Goal: Task Accomplishment & Management: Manage account settings

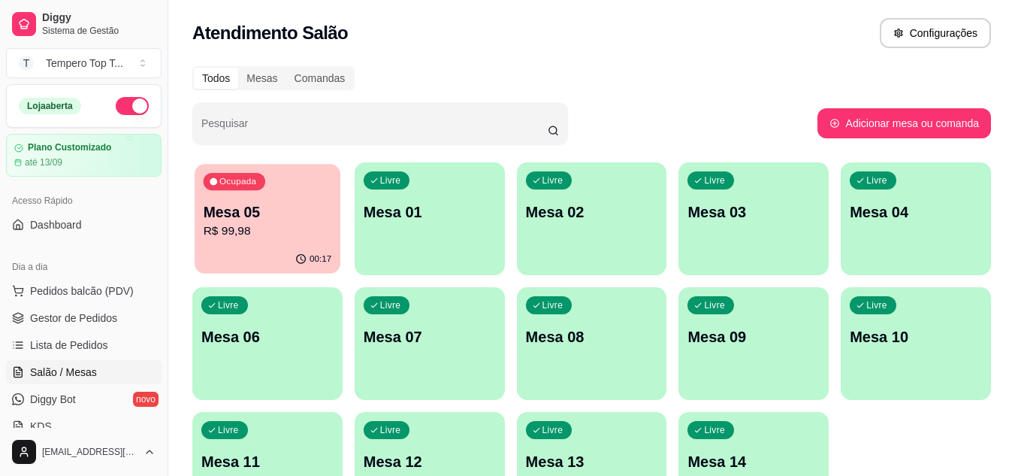
click at [295, 252] on div "00:17" at bounding box center [268, 259] width 146 height 29
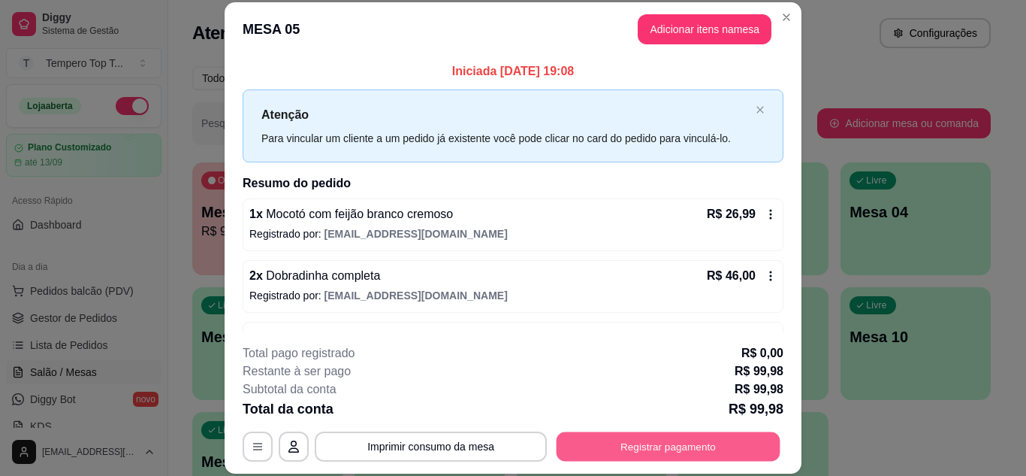
click at [626, 442] on button "Registrar pagamento" at bounding box center [669, 445] width 224 height 29
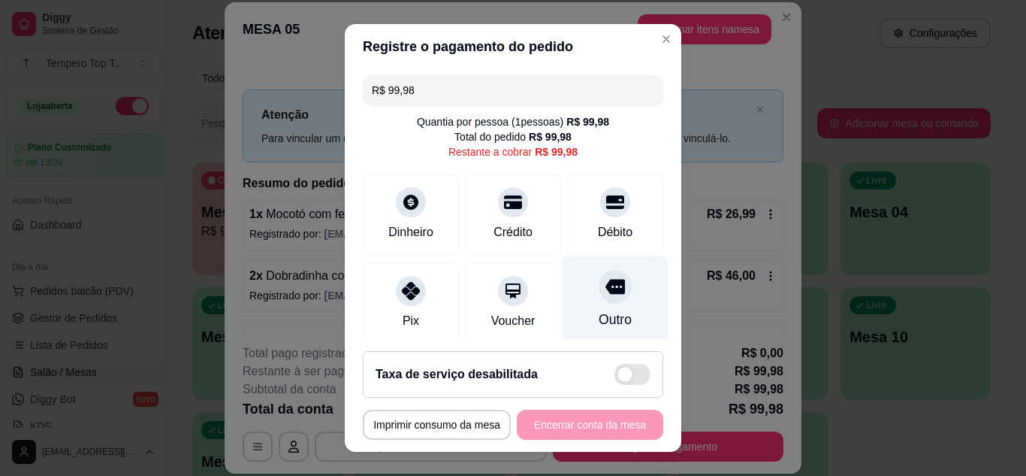
click at [606, 332] on div "Outro" at bounding box center [616, 299] width 106 height 88
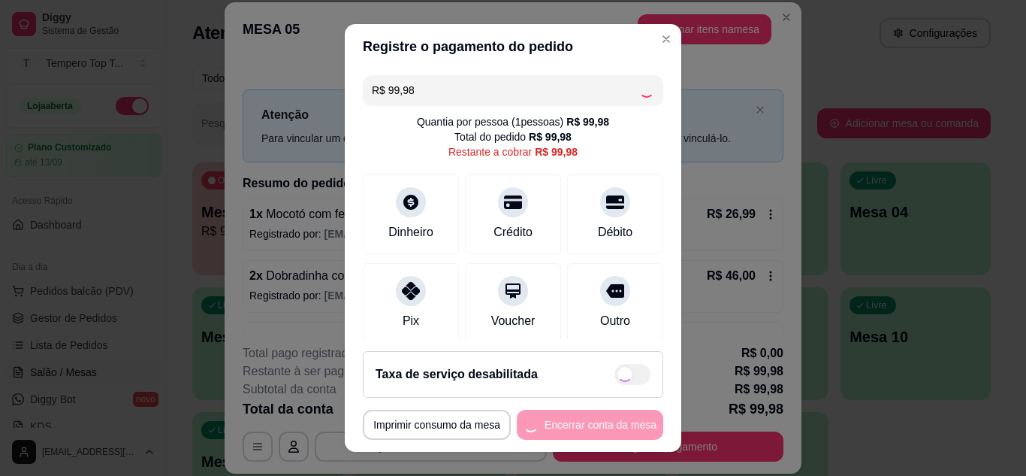
type input "R$ 0,00"
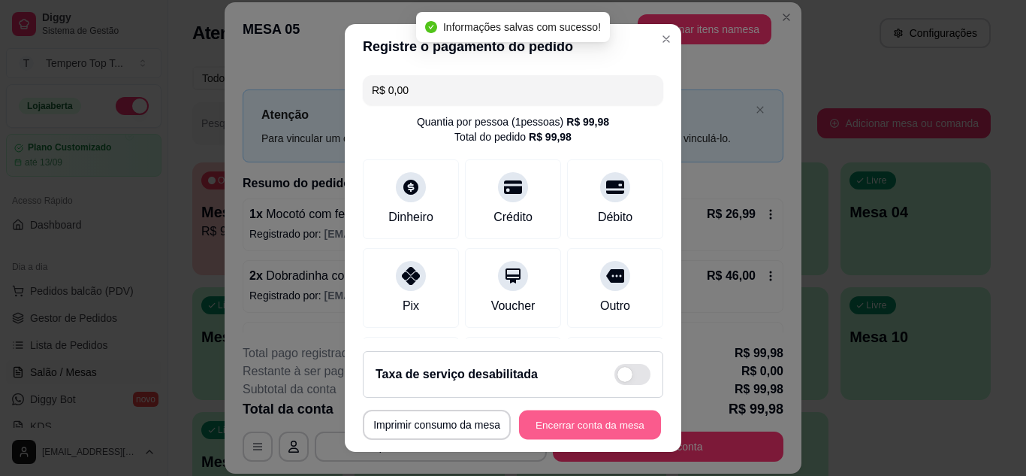
click at [603, 418] on button "Encerrar conta da mesa" at bounding box center [590, 424] width 142 height 29
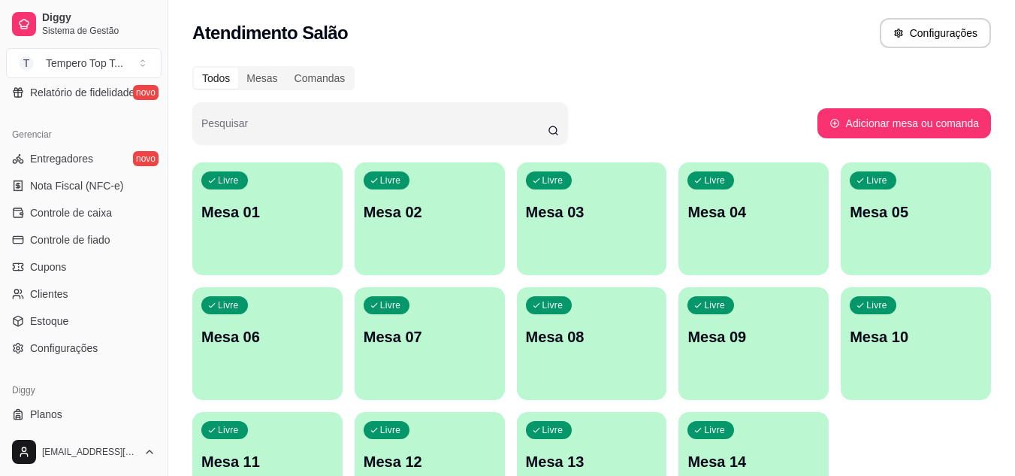
scroll to position [601, 0]
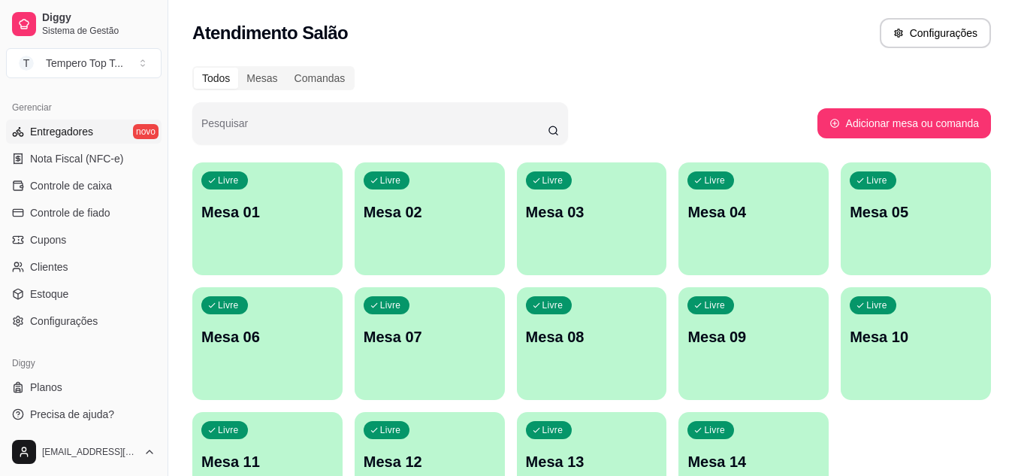
click at [114, 132] on link "Entregadores novo" at bounding box center [84, 131] width 156 height 24
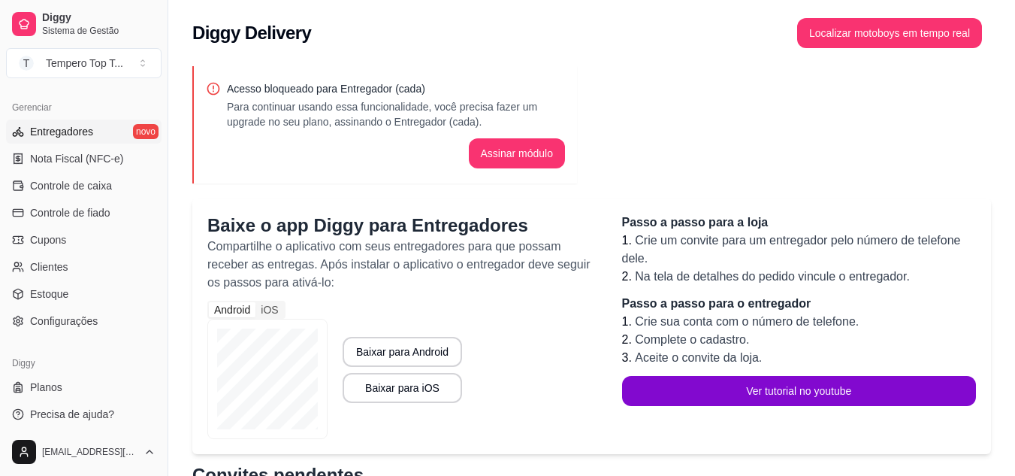
scroll to position [225, 0]
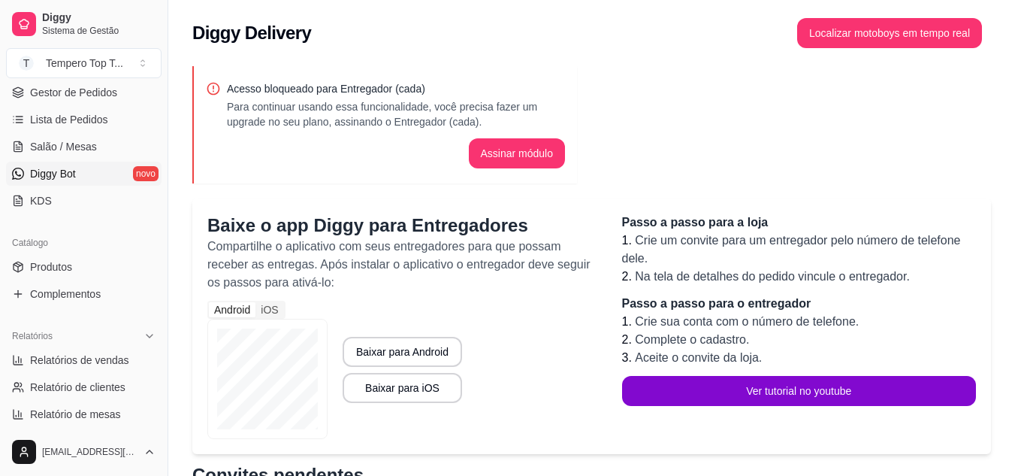
click at [80, 180] on link "Diggy Bot novo" at bounding box center [84, 174] width 156 height 24
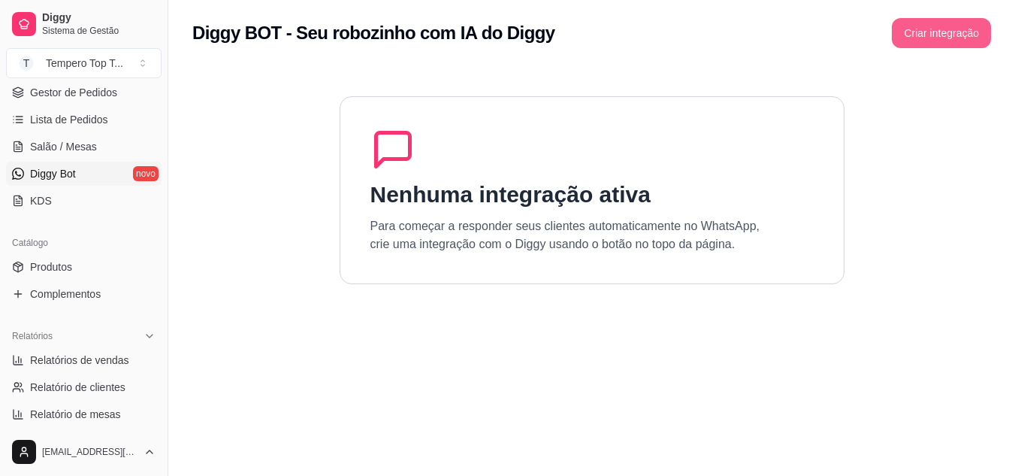
click at [911, 24] on button "Criar integração" at bounding box center [941, 33] width 99 height 30
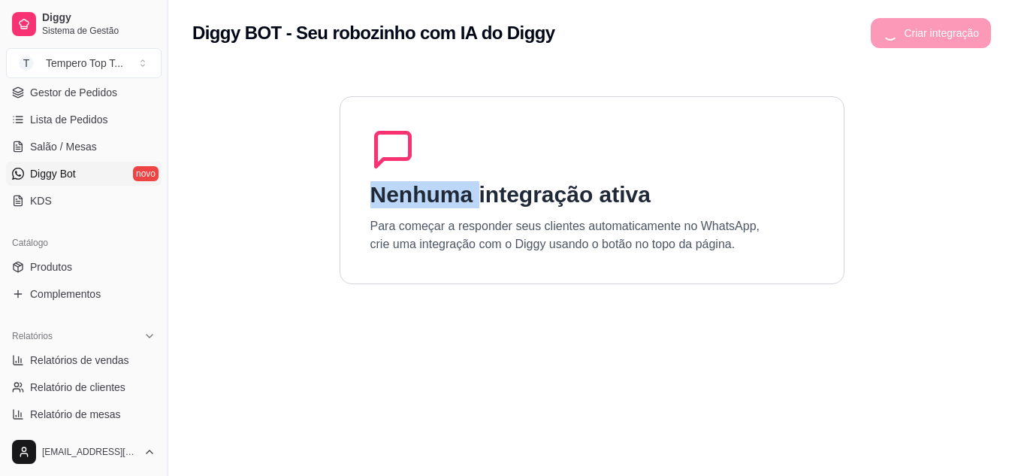
click at [911, 24] on div "Criar integração" at bounding box center [931, 33] width 120 height 30
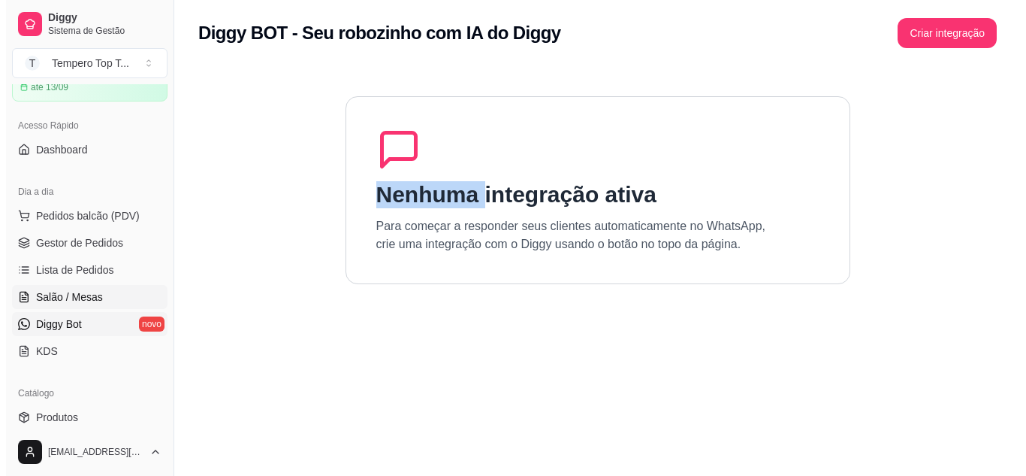
scroll to position [150, 0]
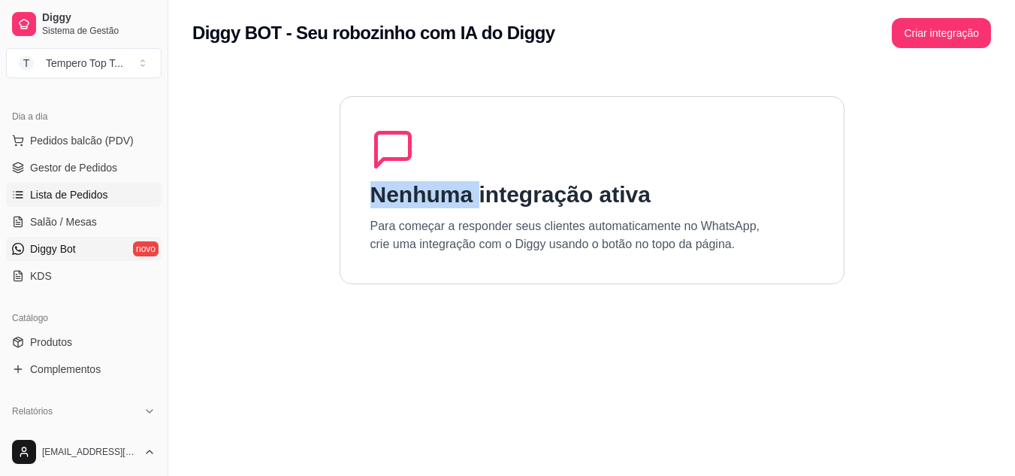
click at [95, 185] on link "Lista de Pedidos" at bounding box center [84, 195] width 156 height 24
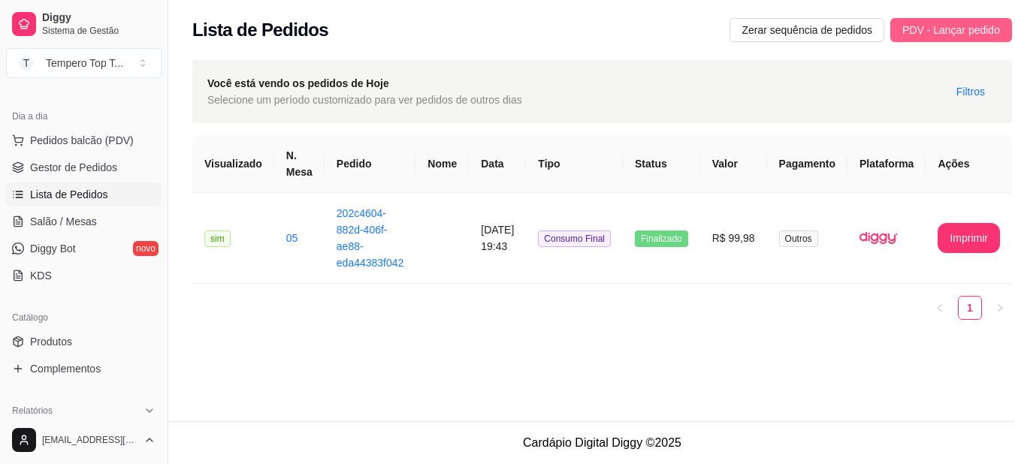
click at [941, 24] on span "PDV - Lançar pedido" at bounding box center [951, 30] width 98 height 17
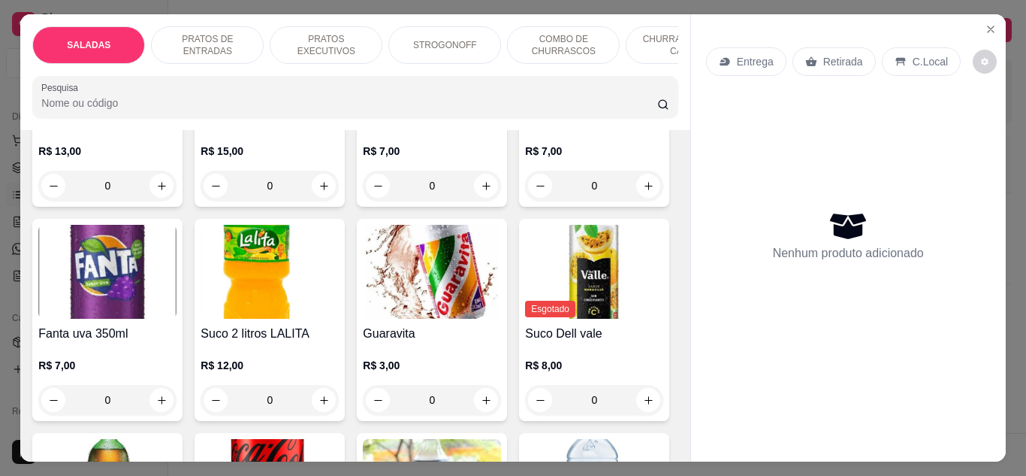
scroll to position [3907, 0]
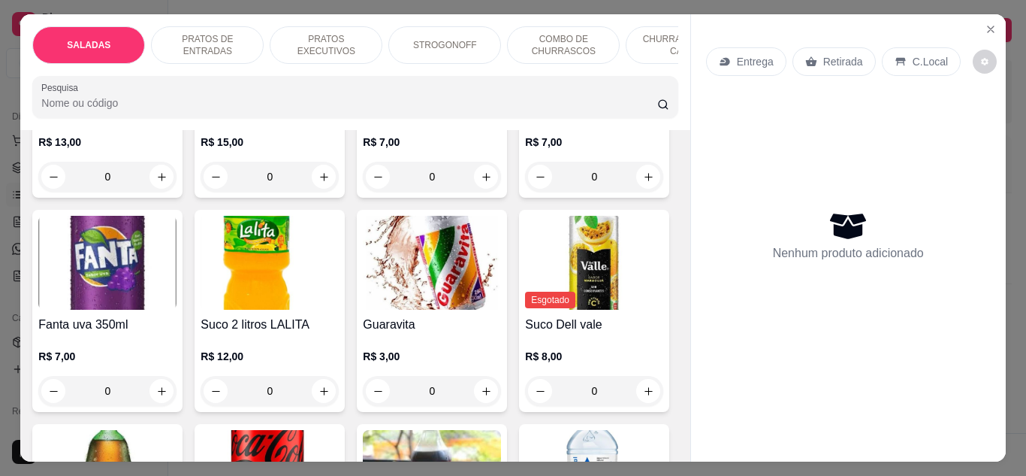
type input "1"
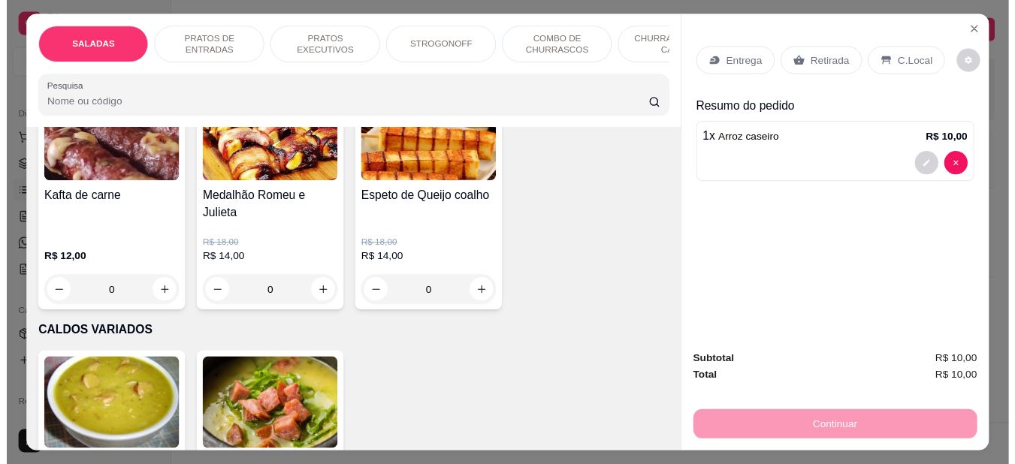
scroll to position [2630, 0]
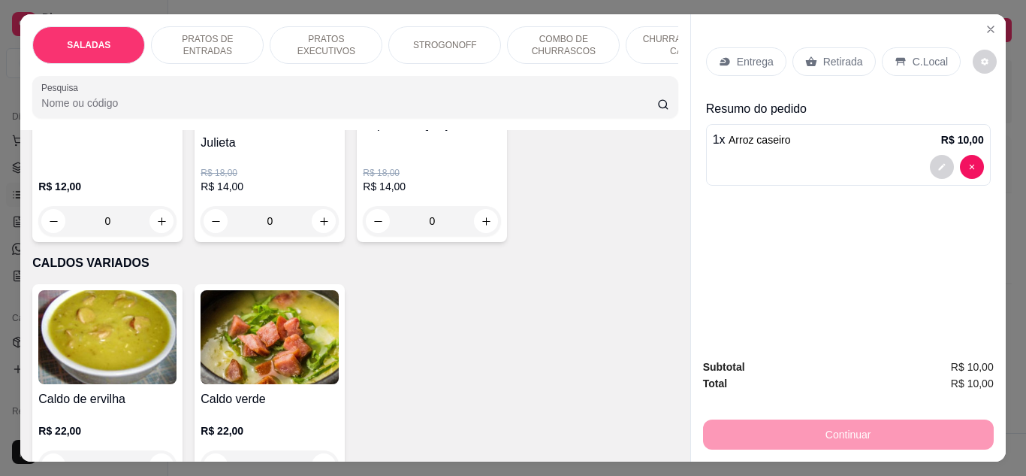
type input "1"
click at [990, 23] on icon "Close" at bounding box center [991, 29] width 12 height 12
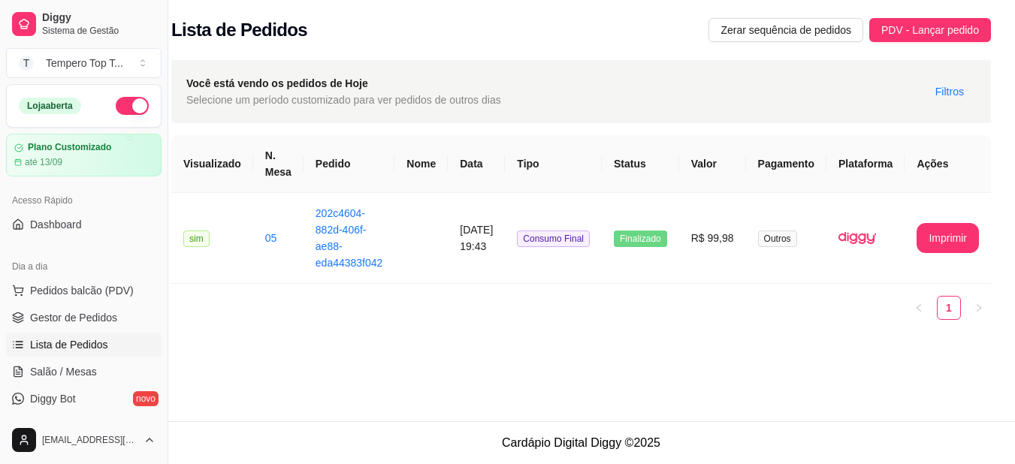
click at [869, 18] on button "PDV - Lançar pedido" at bounding box center [930, 30] width 122 height 24
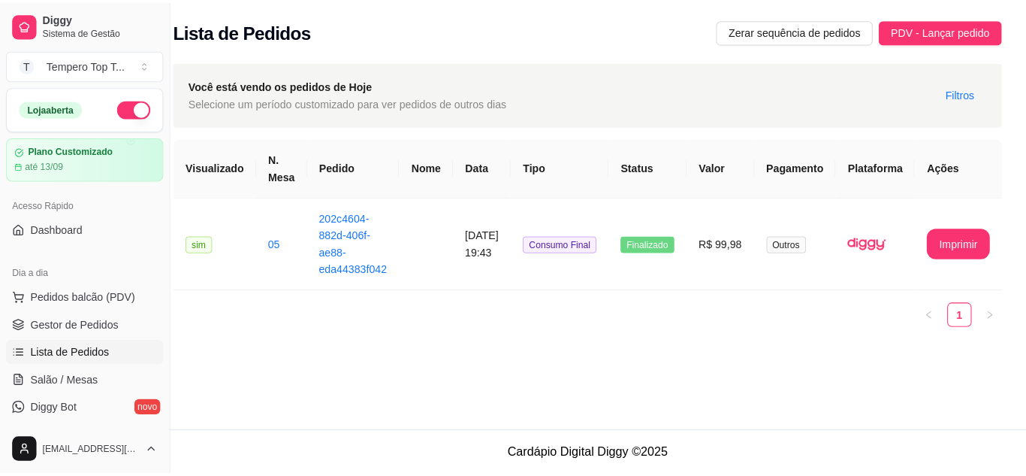
scroll to position [0, 15]
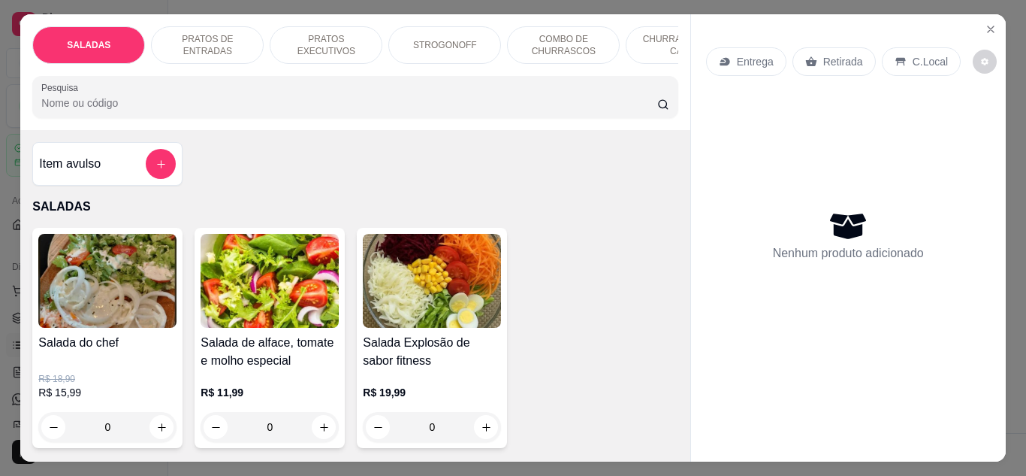
click at [449, 299] on img at bounding box center [432, 281] width 138 height 94
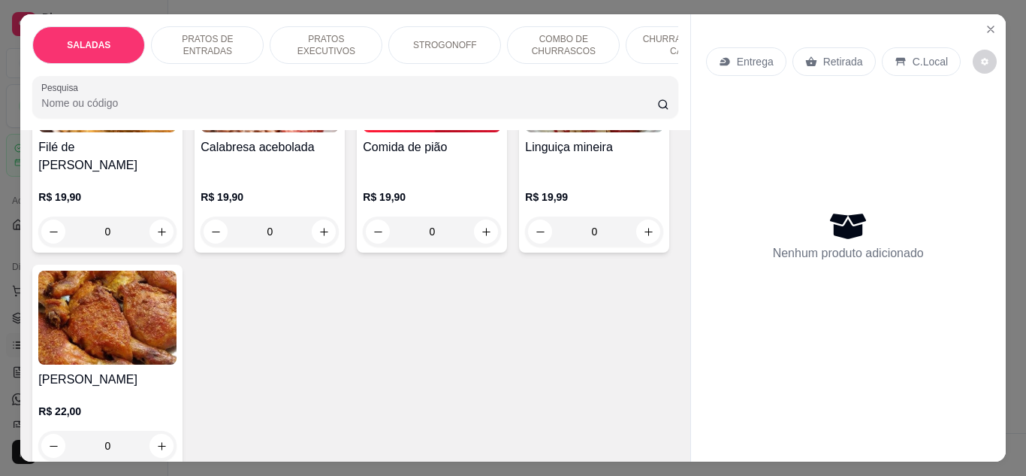
scroll to position [601, 0]
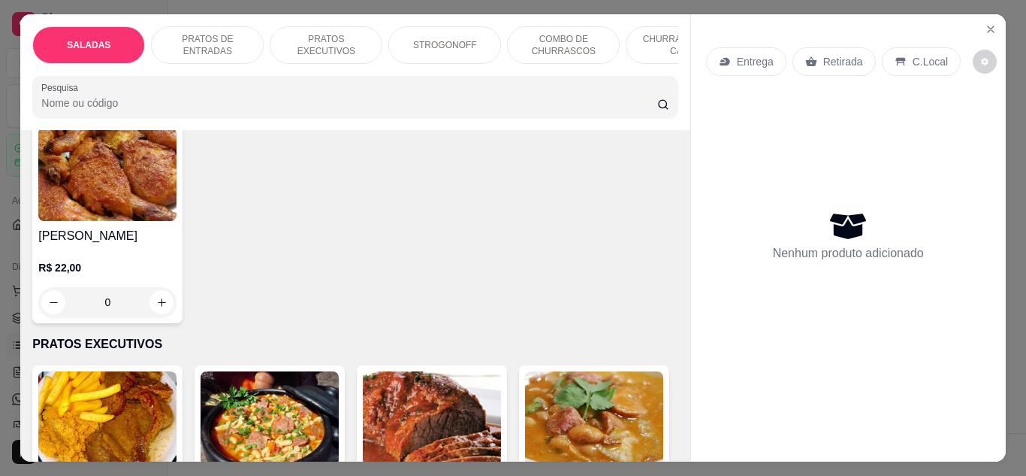
click at [177, 291] on div "0" at bounding box center [107, 302] width 138 height 30
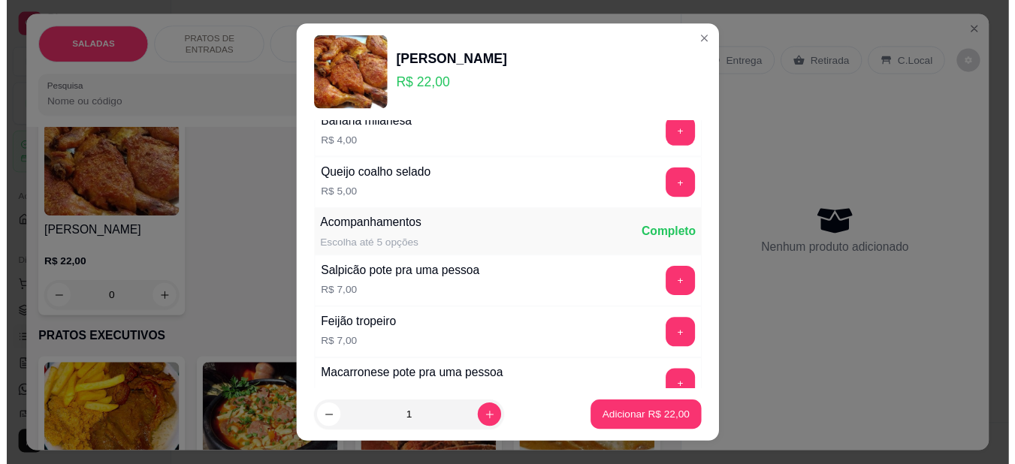
scroll to position [621, 0]
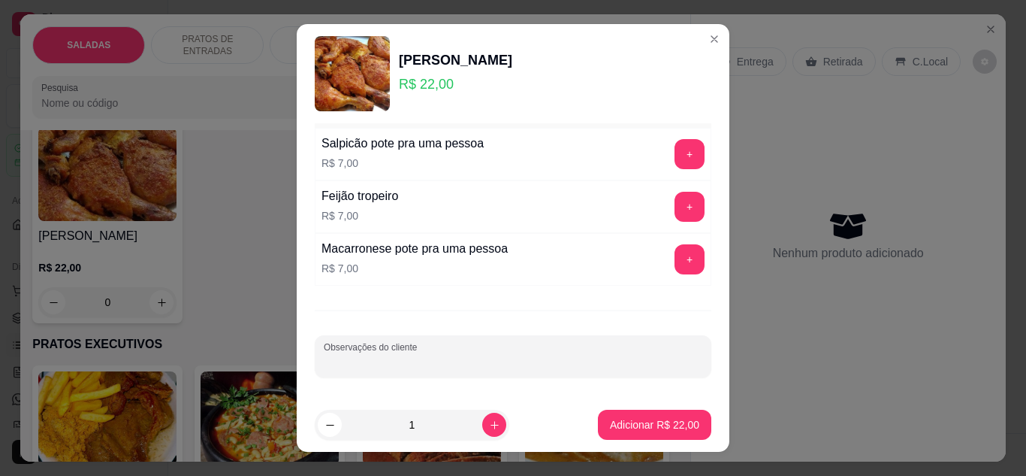
click at [432, 360] on input "Observações do cliente" at bounding box center [513, 362] width 379 height 15
type input "c/salpicão"
click at [612, 422] on p "Adicionar R$ 22,00" at bounding box center [654, 424] width 89 height 15
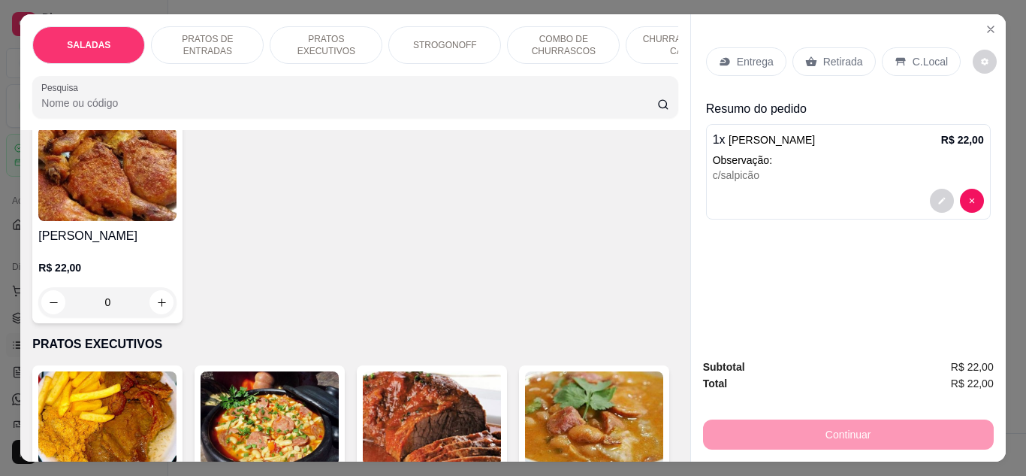
click at [823, 56] on p "Retirada" at bounding box center [843, 61] width 40 height 15
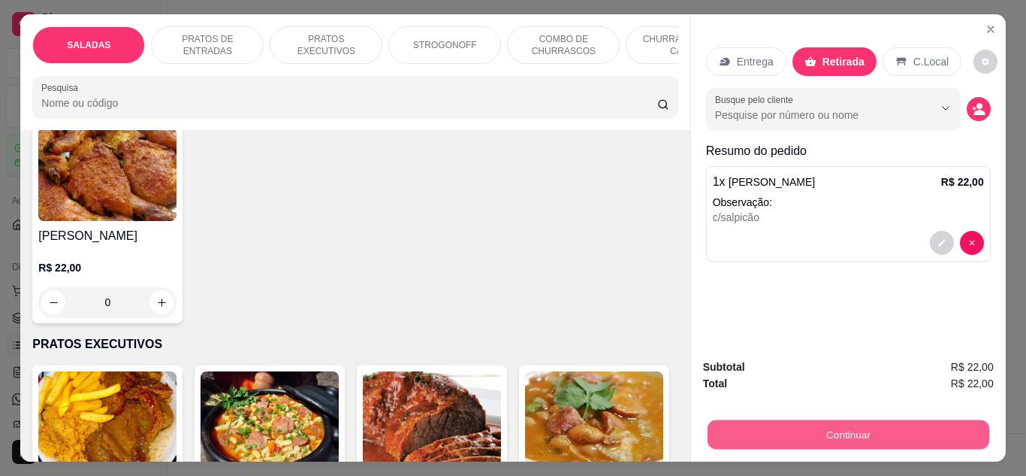
click at [834, 433] on button "Continuar" at bounding box center [848, 434] width 282 height 29
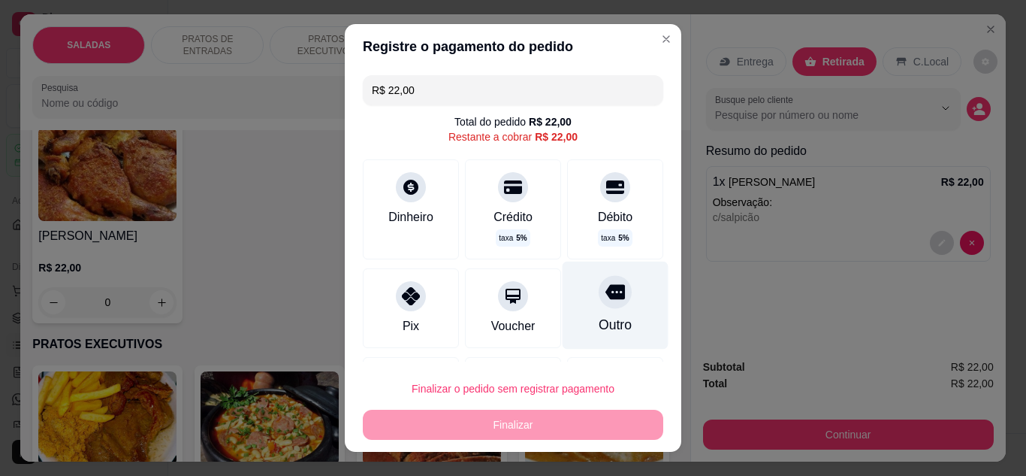
click at [606, 342] on div "Outro" at bounding box center [616, 305] width 106 height 88
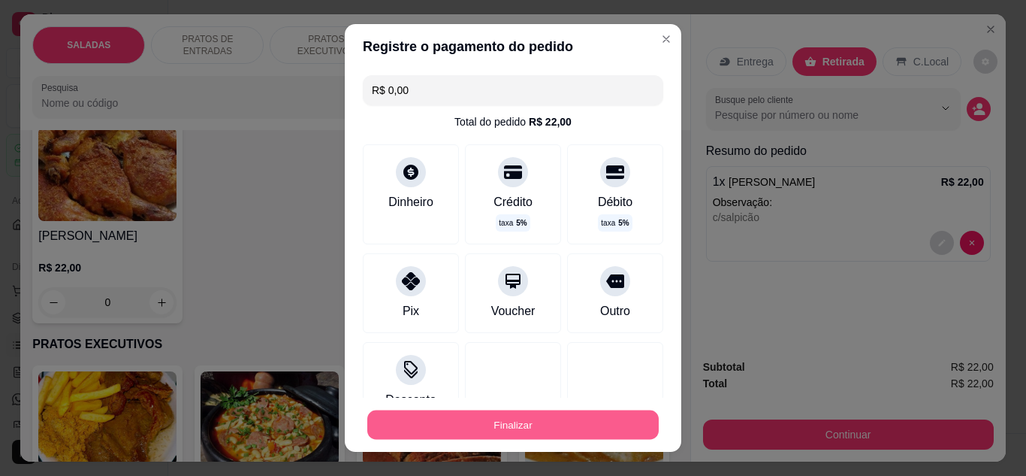
click at [521, 418] on button "Finalizar" at bounding box center [513, 424] width 292 height 29
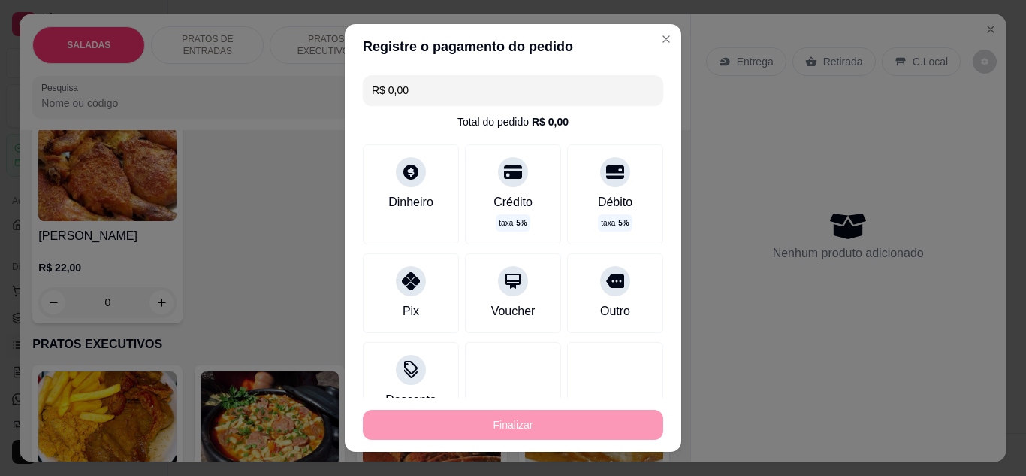
type input "-R$ 22,00"
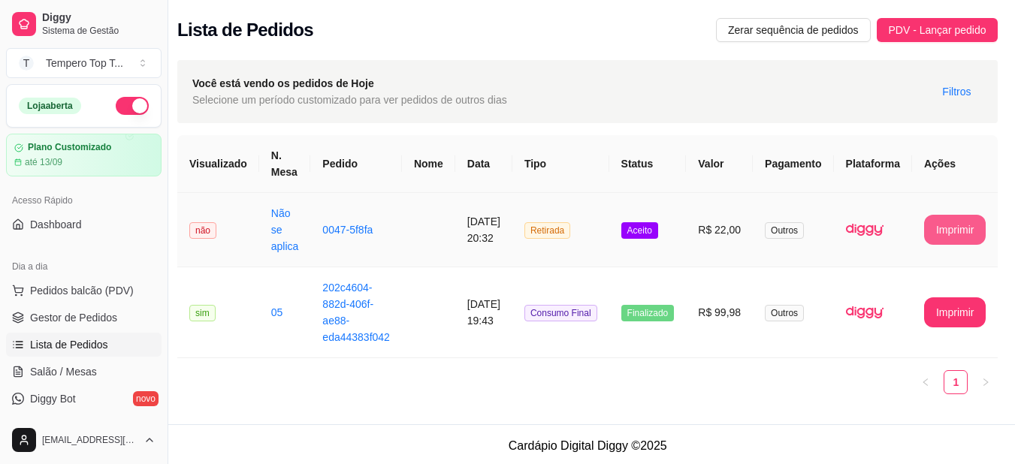
click at [941, 219] on button "Imprimir" at bounding box center [955, 230] width 62 height 30
click at [906, 83] on div "Você está vendo os pedidos de Hoje Selecione um período customizado para ver pe…" at bounding box center [587, 91] width 820 height 63
click at [463, 246] on td "[DATE] 20:32" at bounding box center [483, 230] width 57 height 74
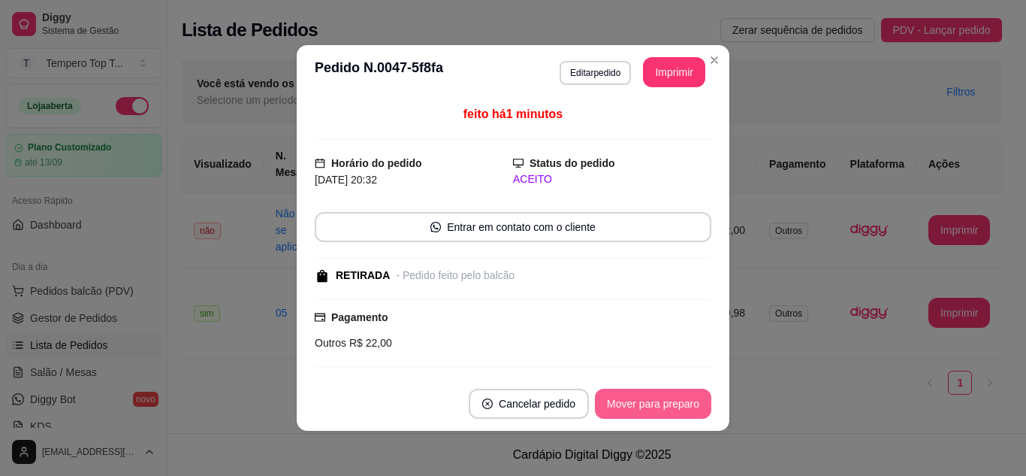
click at [662, 398] on button "Mover para preparo" at bounding box center [653, 403] width 116 height 30
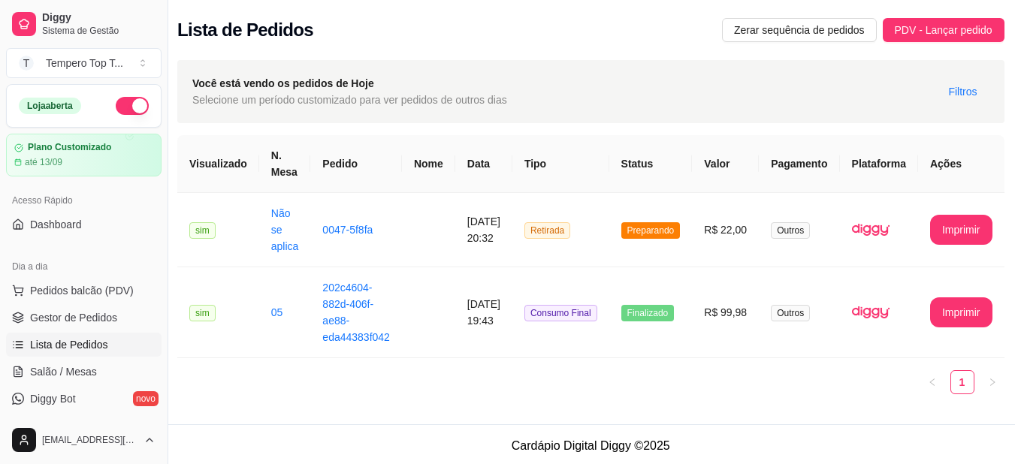
click at [895, 154] on th "Plataforma" at bounding box center [879, 164] width 78 height 58
click at [674, 226] on span "Preparando" at bounding box center [650, 230] width 59 height 17
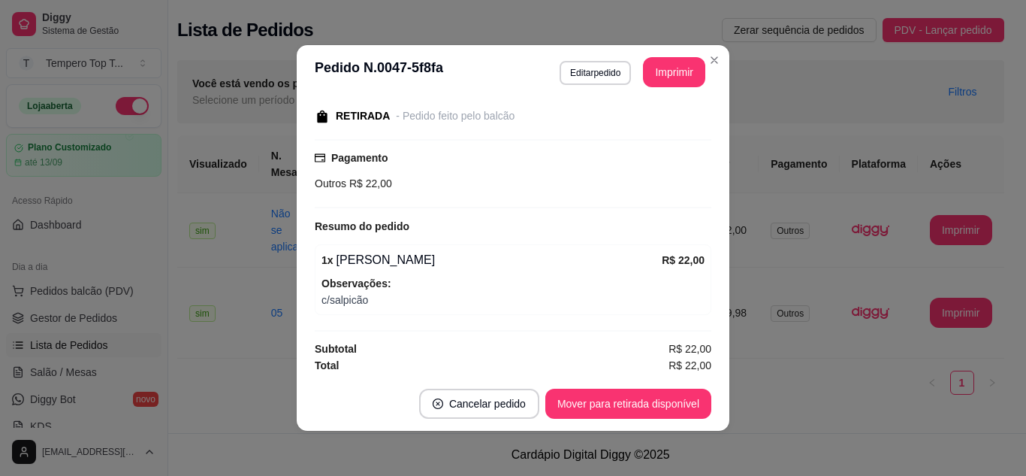
scroll to position [162, 0]
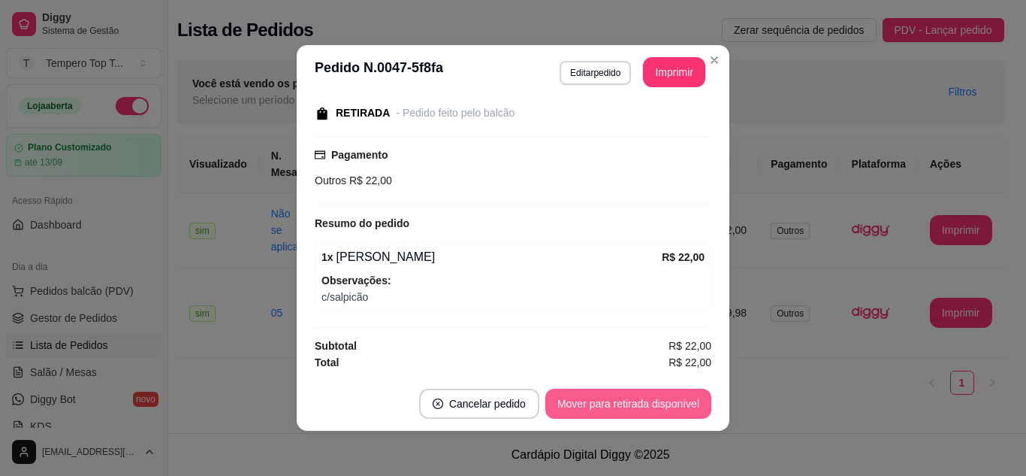
click at [641, 412] on button "Mover para retirada disponível" at bounding box center [628, 403] width 166 height 30
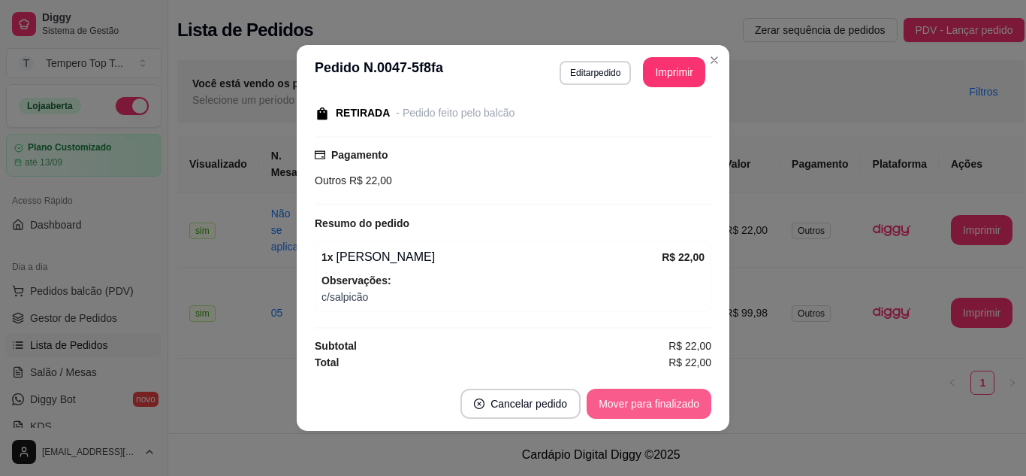
click at [681, 407] on button "Mover para finalizado" at bounding box center [649, 403] width 125 height 30
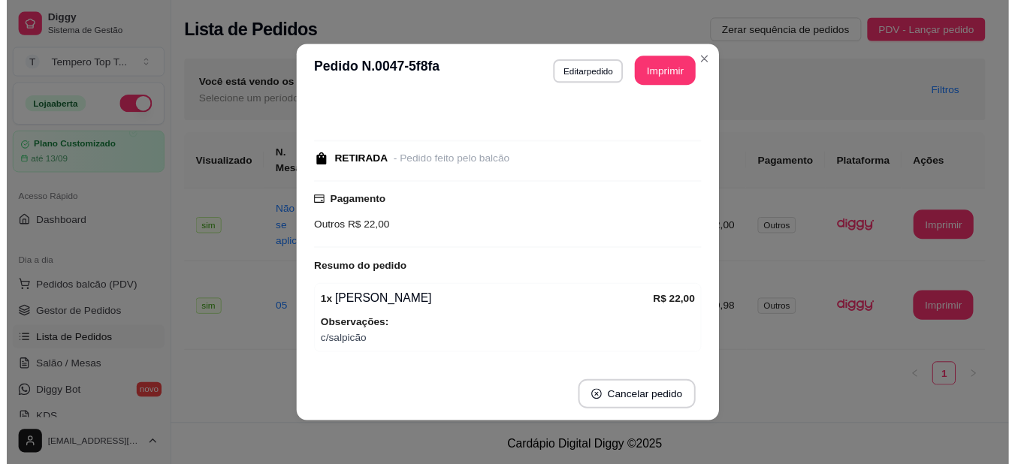
scroll to position [0, 0]
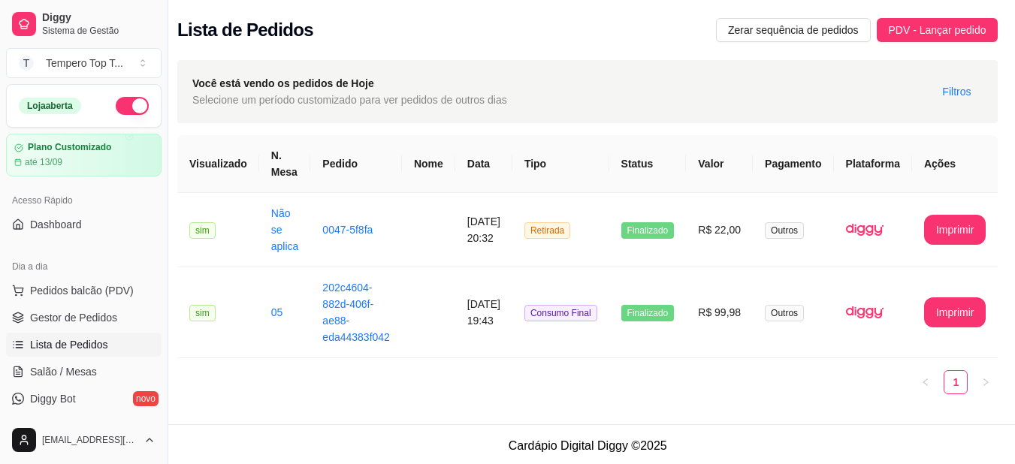
drag, startPoint x: 449, startPoint y: 27, endPoint x: 464, endPoint y: 25, distance: 15.2
click at [461, 30] on div "Lista de Pedidos Zerar sequência de pedidos PDV - Lançar pedido" at bounding box center [587, 30] width 820 height 24
click at [90, 219] on link "Dashboard" at bounding box center [84, 225] width 156 height 24
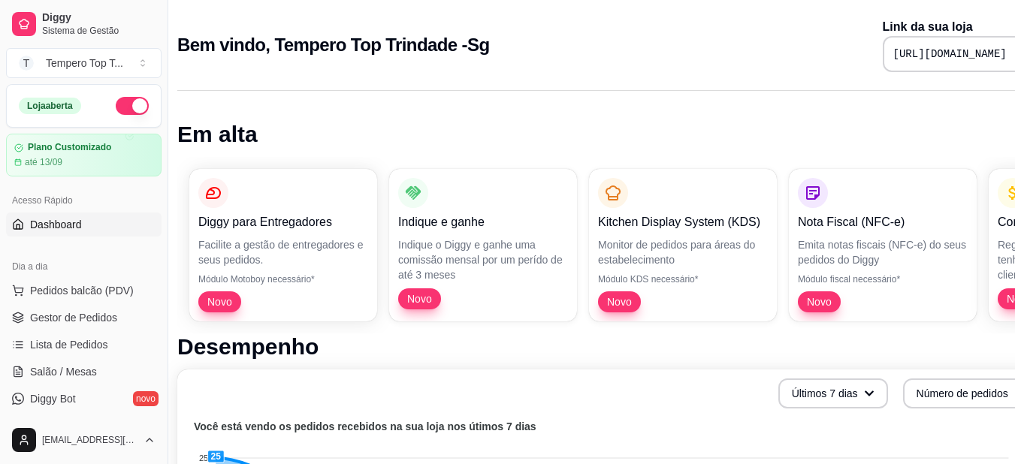
scroll to position [0, 68]
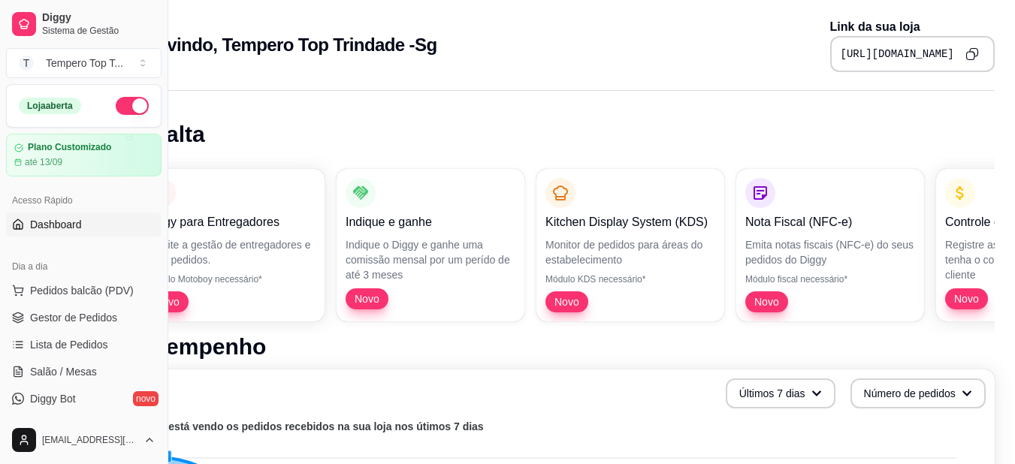
click at [971, 56] on icon "Copy to clipboard" at bounding box center [972, 54] width 14 height 14
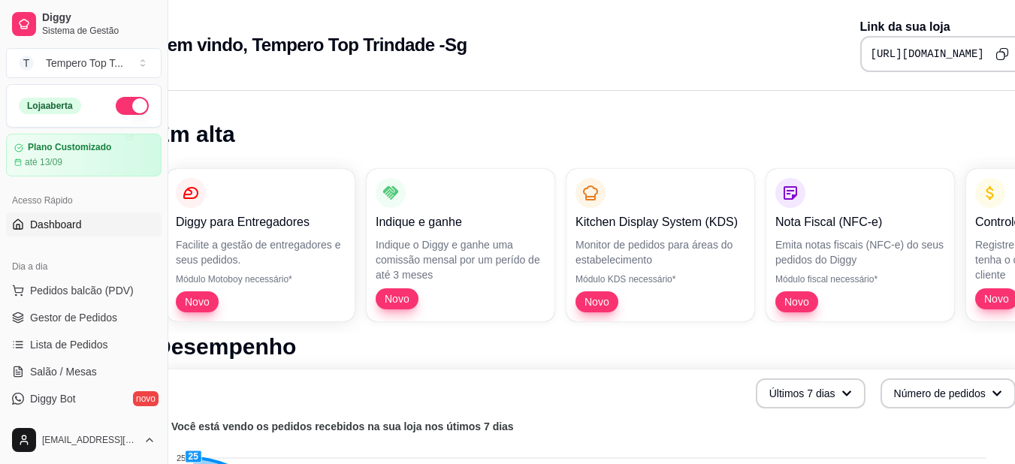
scroll to position [0, 0]
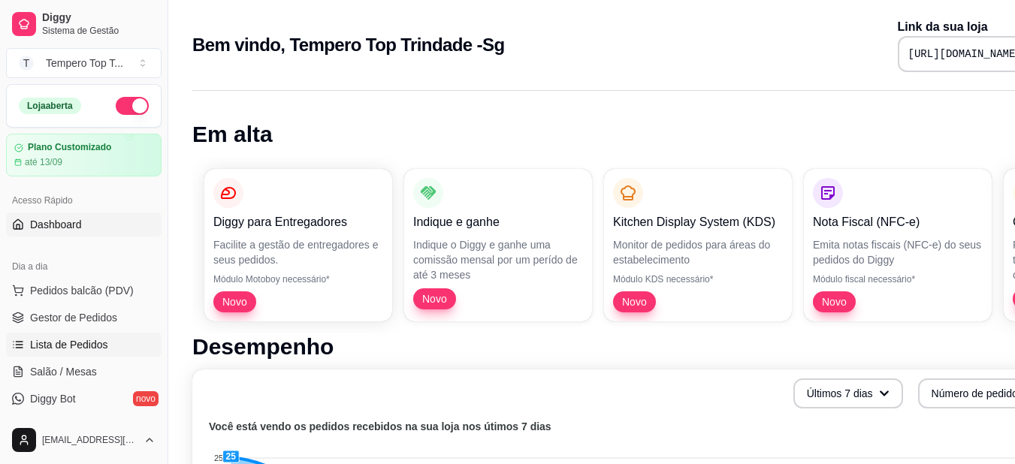
click at [84, 351] on span "Lista de Pedidos" at bounding box center [69, 344] width 78 height 15
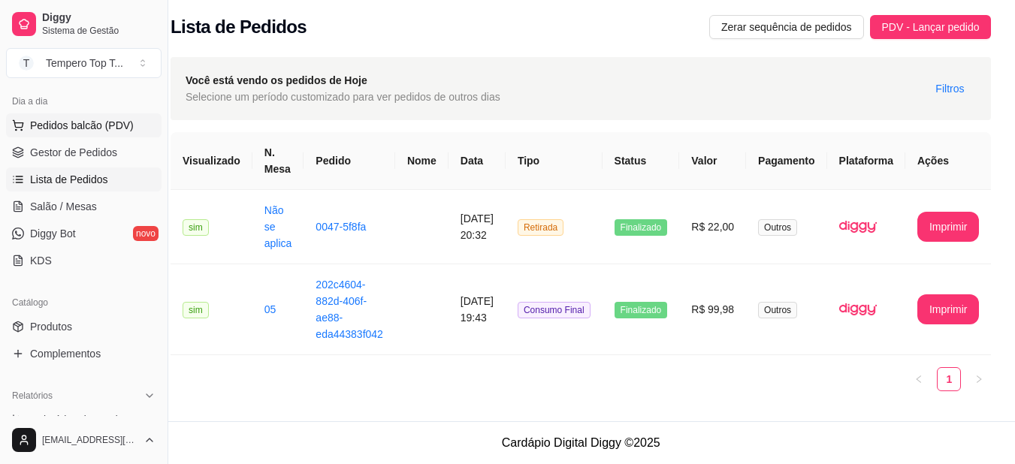
scroll to position [80, 0]
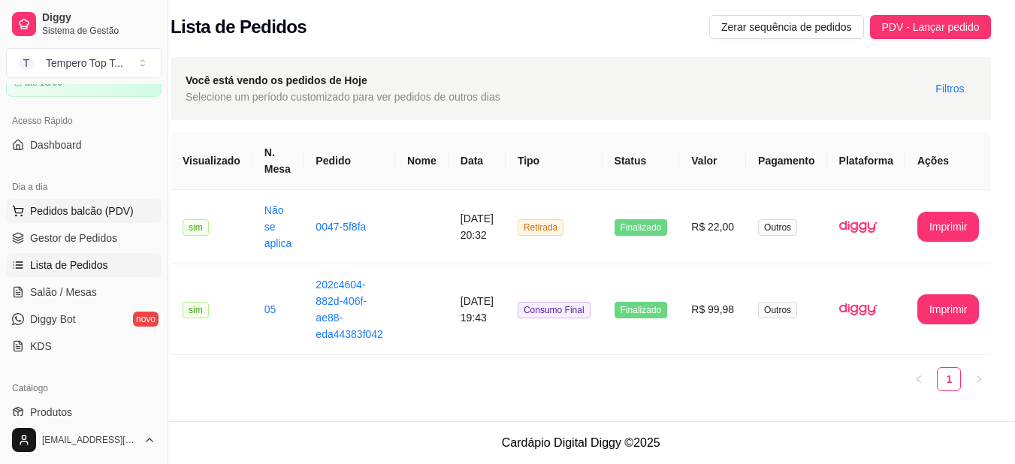
click at [90, 210] on span "Pedidos balcão (PDV)" at bounding box center [82, 211] width 104 height 15
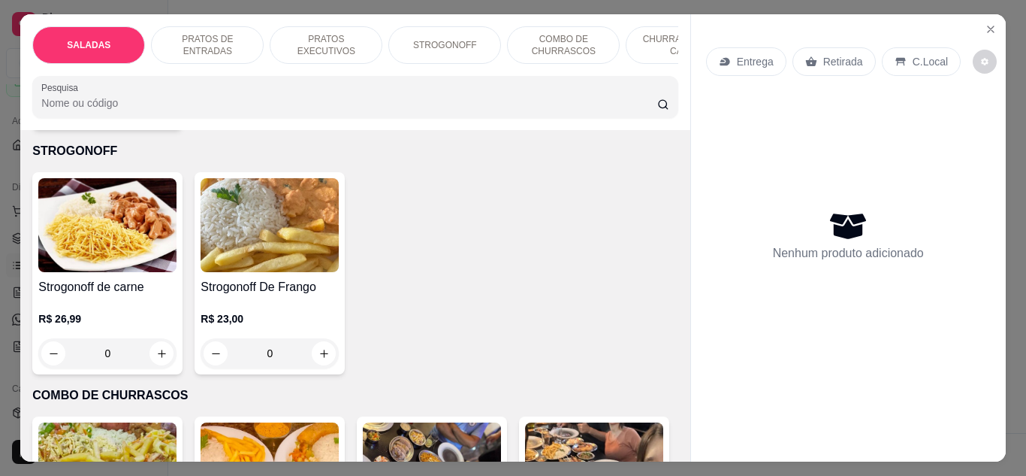
scroll to position [1803, 0]
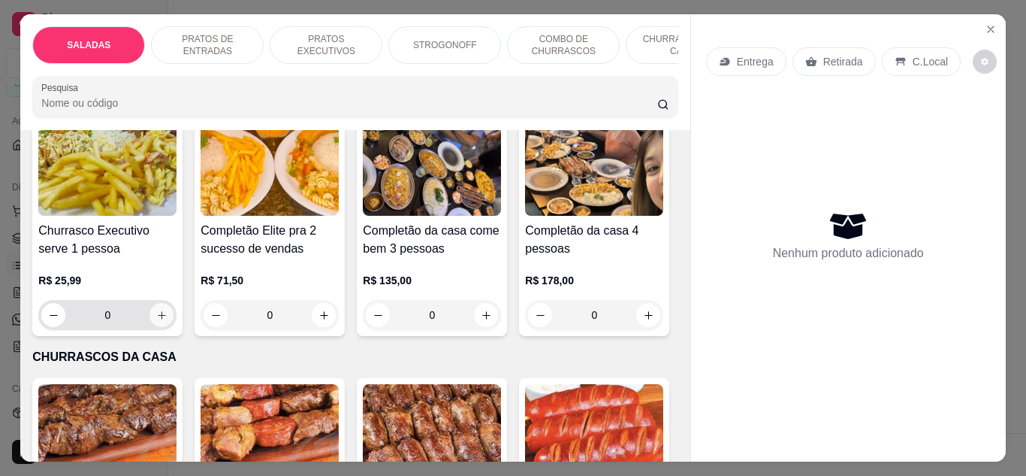
click at [159, 314] on icon "increase-product-quantity" at bounding box center [161, 315] width 11 height 11
type input "1"
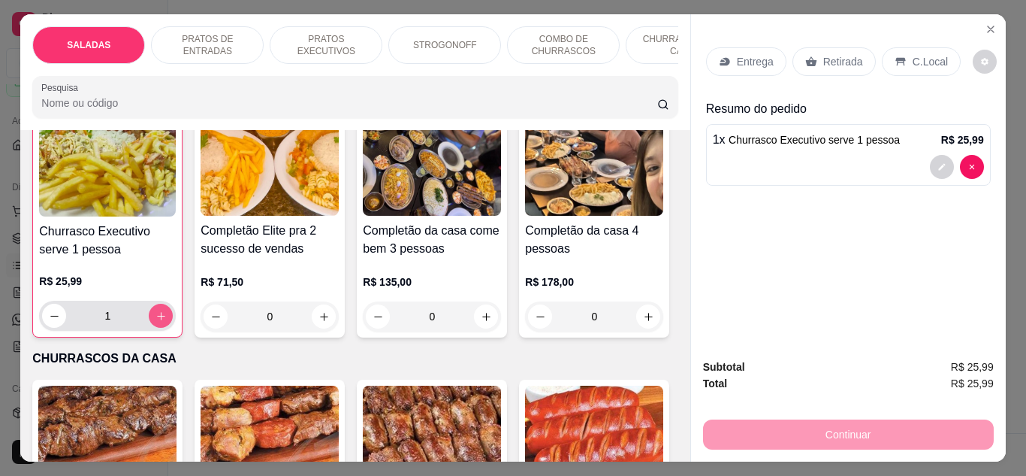
scroll to position [1804, 0]
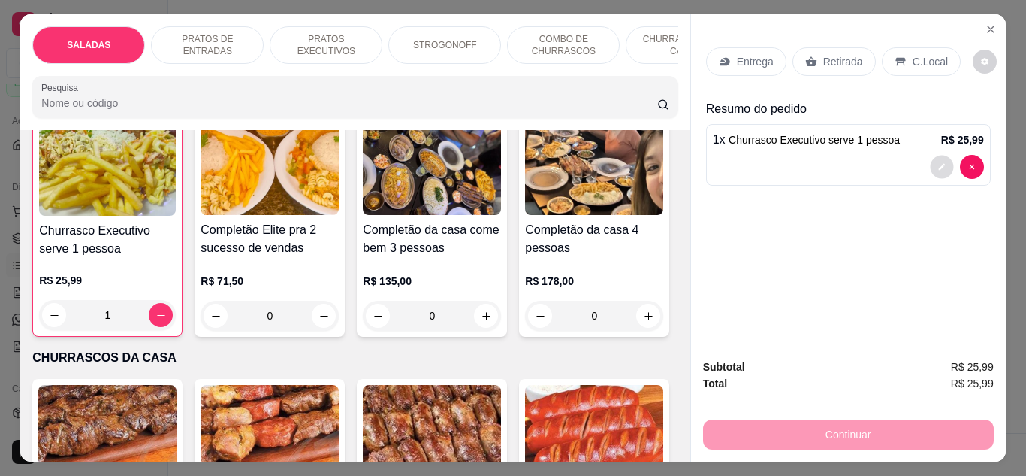
click at [930, 161] on button "decrease-product-quantity" at bounding box center [941, 166] width 23 height 23
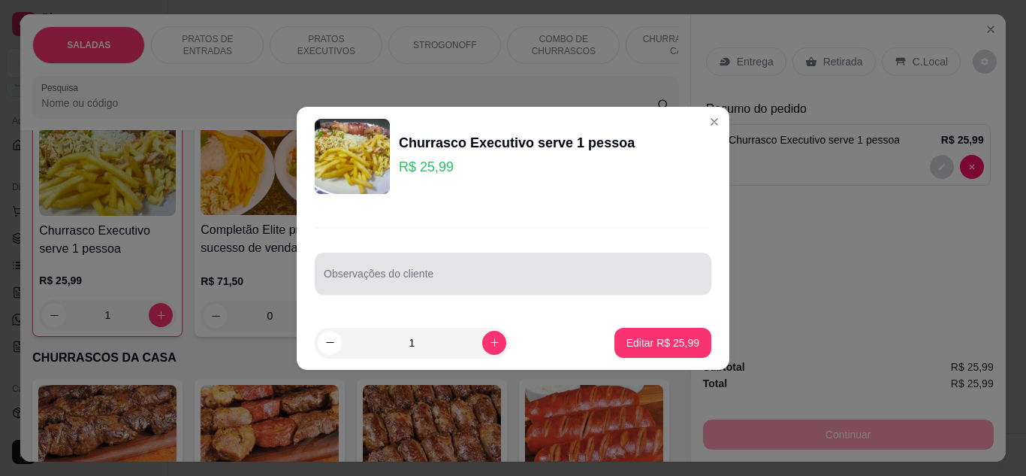
drag, startPoint x: 518, startPoint y: 277, endPoint x: 479, endPoint y: 257, distance: 44.7
click at [519, 278] on div at bounding box center [513, 273] width 379 height 30
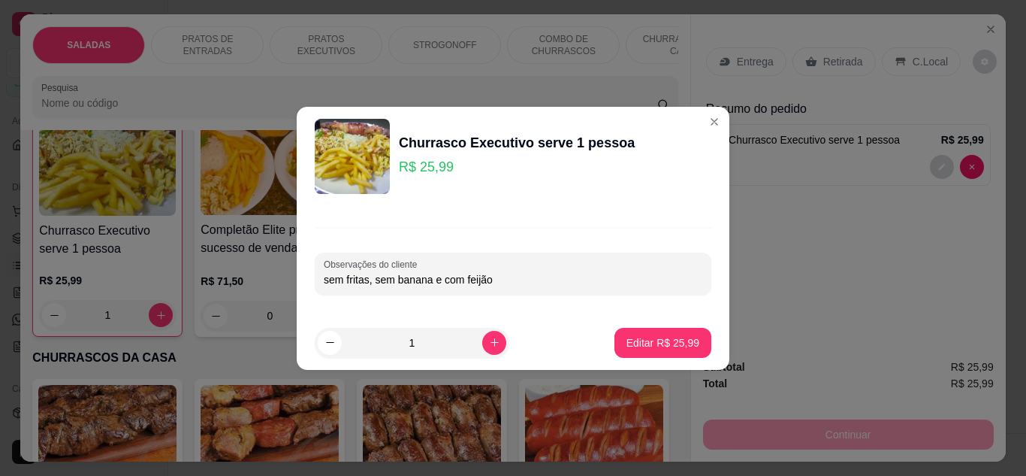
drag, startPoint x: 368, startPoint y: 278, endPoint x: 346, endPoint y: 282, distance: 23.0
click at [346, 282] on input "sem fritas, sem banana e com feijão" at bounding box center [513, 279] width 379 height 15
click at [547, 276] on input "sem macarronese, sem banana e com feijão" at bounding box center [513, 279] width 379 height 15
drag, startPoint x: 497, startPoint y: 281, endPoint x: 479, endPoint y: 281, distance: 17.3
click at [479, 281] on input "sem macarronese, sem banana e com feijão preto" at bounding box center [513, 279] width 379 height 15
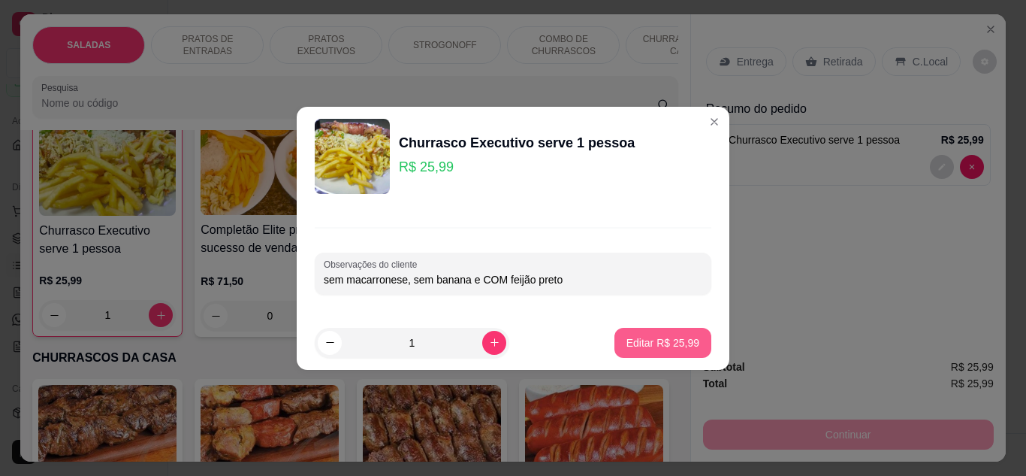
type input "sem macarronese, sem banana e COM feijão preto"
click at [666, 343] on p "Editar R$ 25,99" at bounding box center [663, 342] width 73 height 15
type input "0"
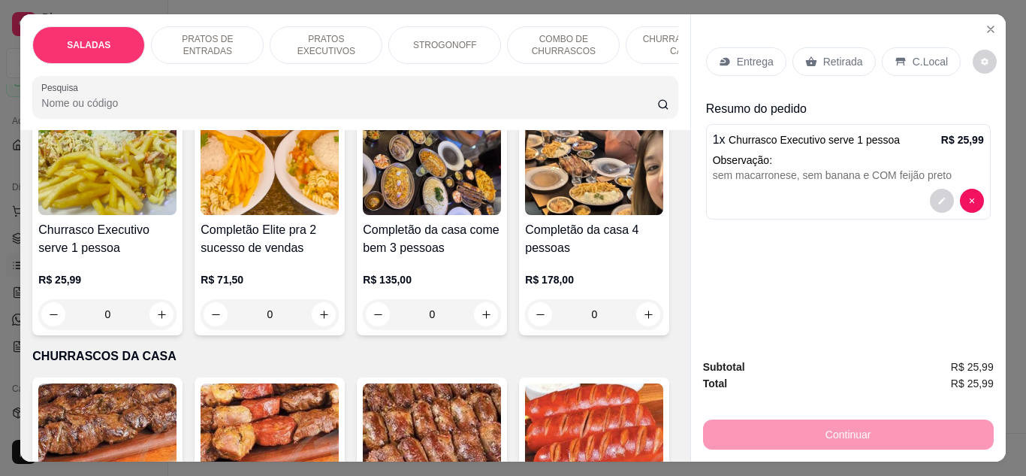
scroll to position [1803, 0]
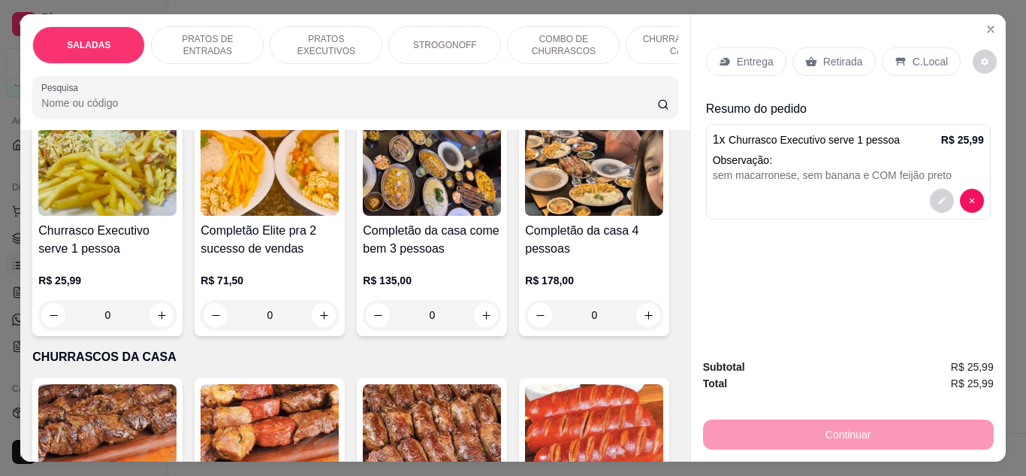
click at [829, 59] on p "Retirada" at bounding box center [843, 61] width 40 height 15
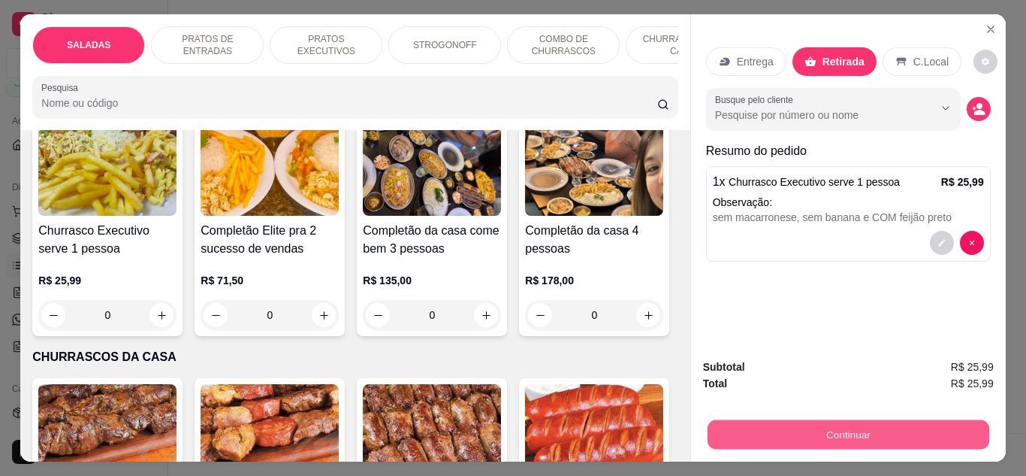
click at [811, 431] on button "Continuar" at bounding box center [848, 434] width 282 height 29
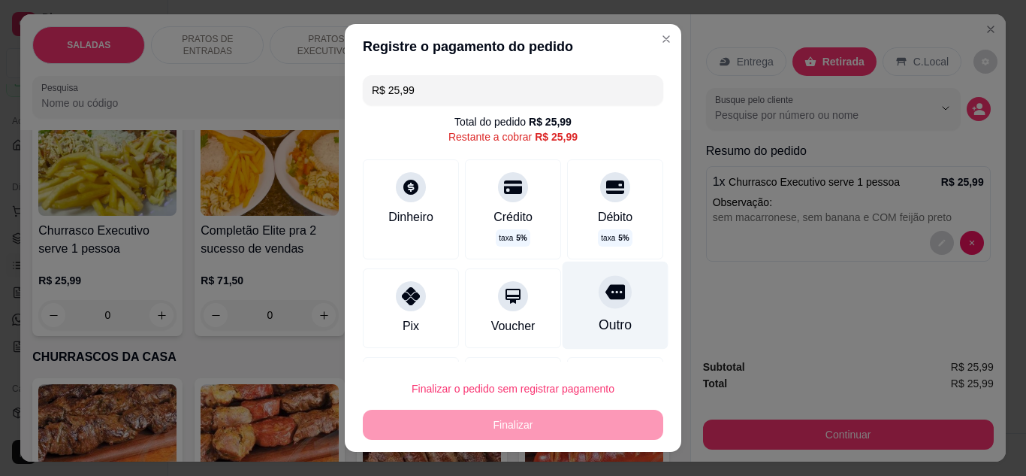
click at [601, 303] on div at bounding box center [615, 291] width 33 height 33
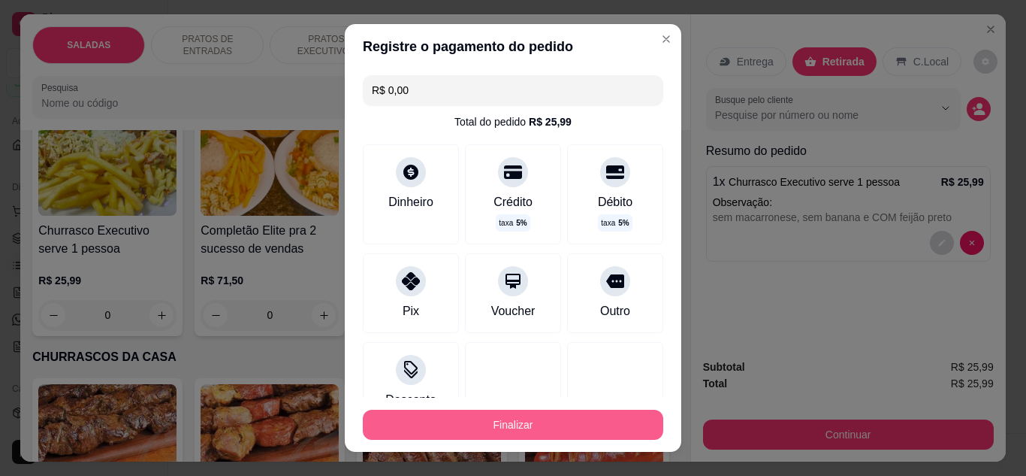
click at [557, 422] on button "Finalizar" at bounding box center [513, 424] width 301 height 30
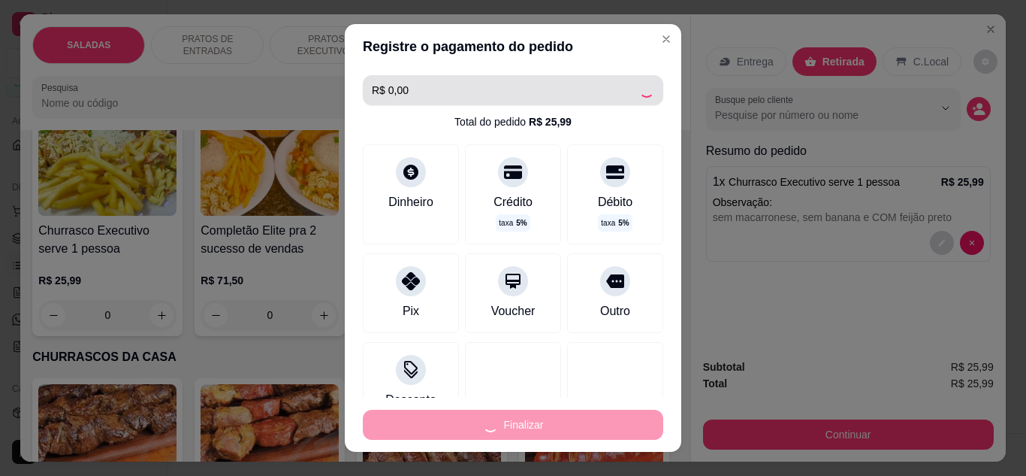
type input "-R$ 25,99"
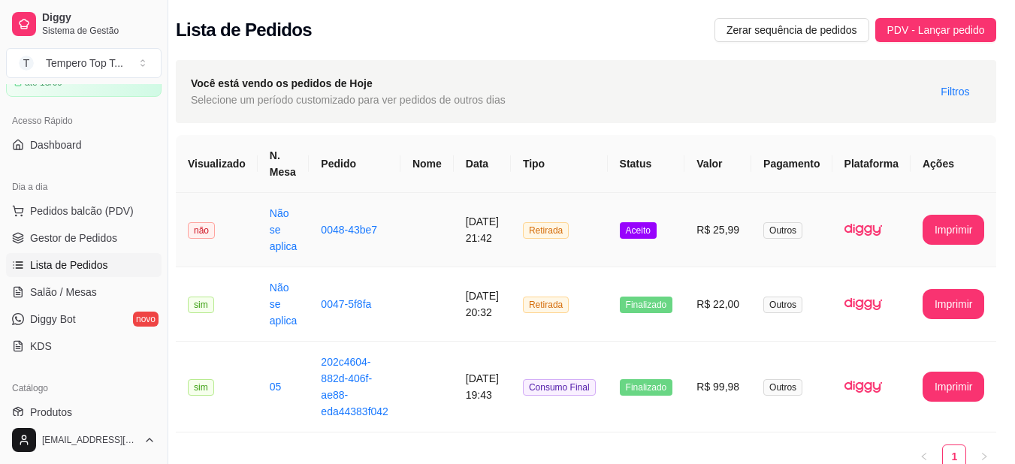
click at [646, 230] on span "Aceito" at bounding box center [638, 230] width 37 height 17
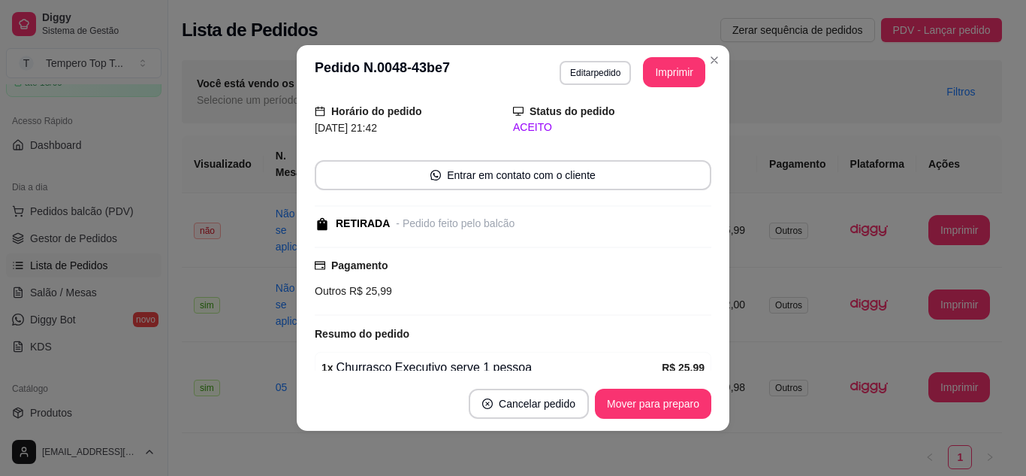
scroll to position [75, 0]
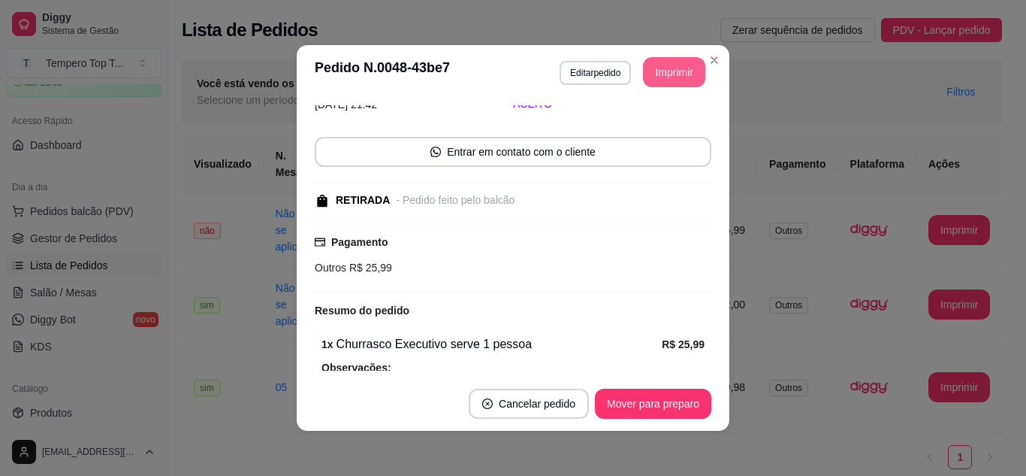
click at [680, 72] on button "Imprimir" at bounding box center [674, 72] width 62 height 30
click at [640, 400] on button "Mover para preparo" at bounding box center [653, 403] width 116 height 30
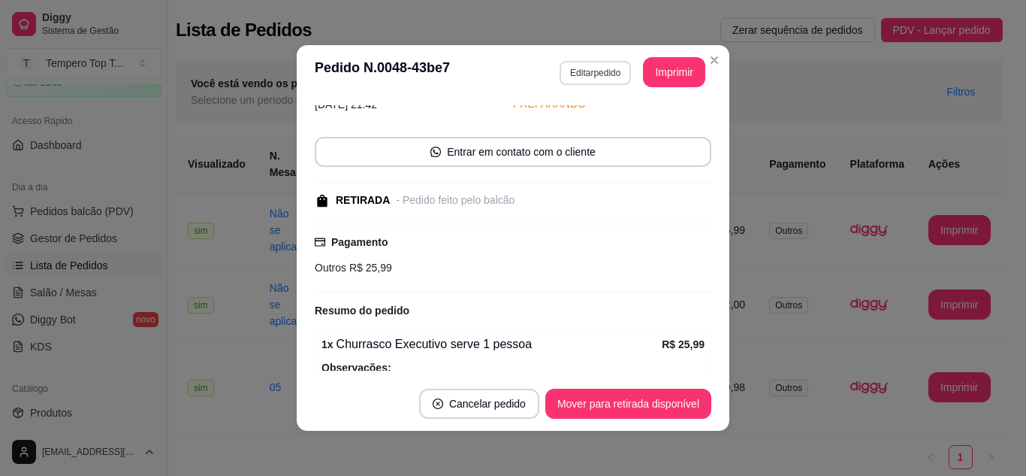
click at [577, 66] on button "Editar pedido" at bounding box center [595, 73] width 71 height 24
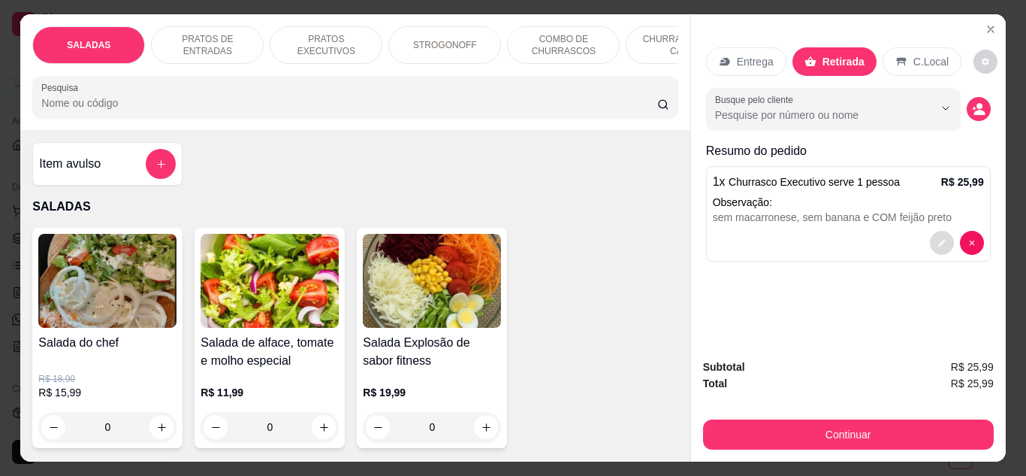
click at [935, 242] on button "decrease-product-quantity" at bounding box center [942, 243] width 24 height 24
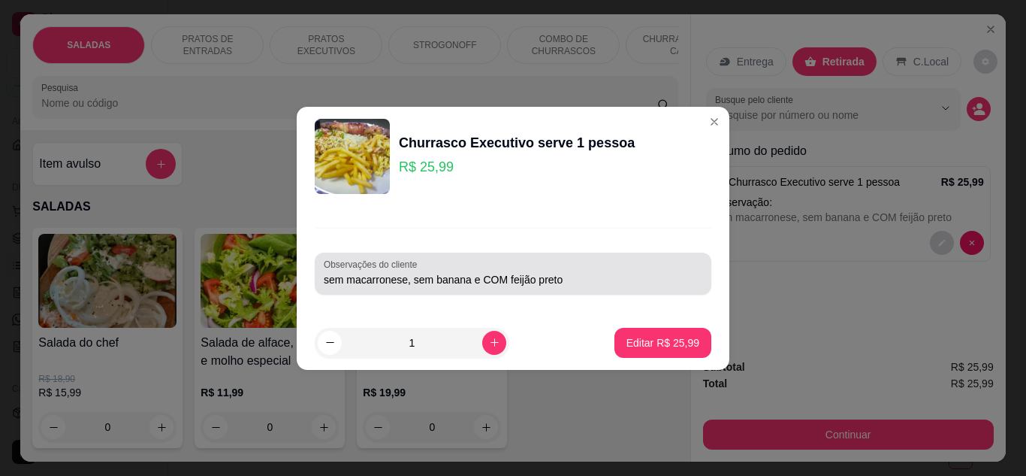
click at [595, 292] on div "Observações do cliente sem macarronese, sem banana e COM feijão preto" at bounding box center [513, 273] width 397 height 42
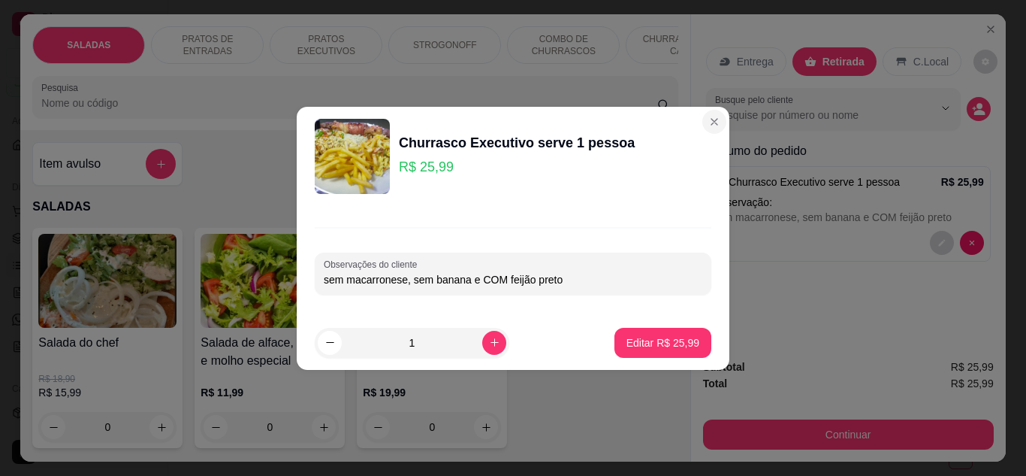
type input "sem macarronese, sem banana e COM feijão preto"
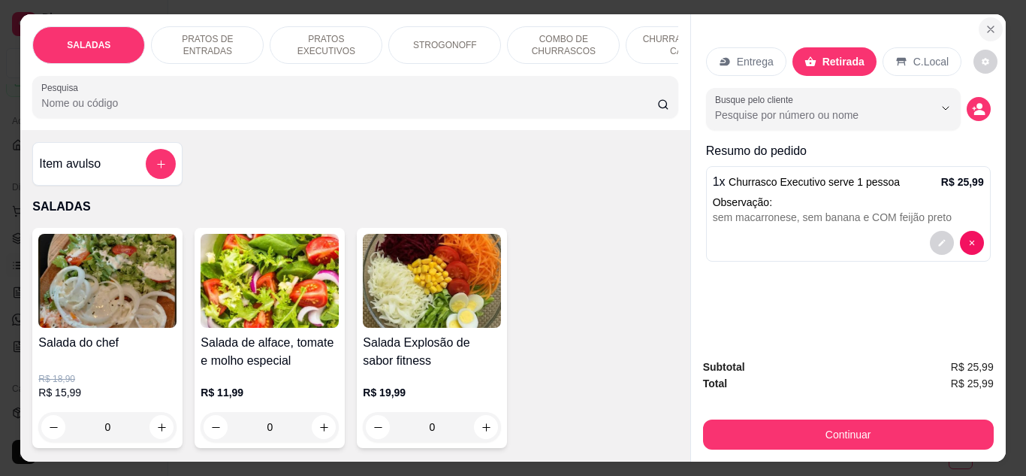
click at [988, 26] on icon "Close" at bounding box center [991, 29] width 6 height 6
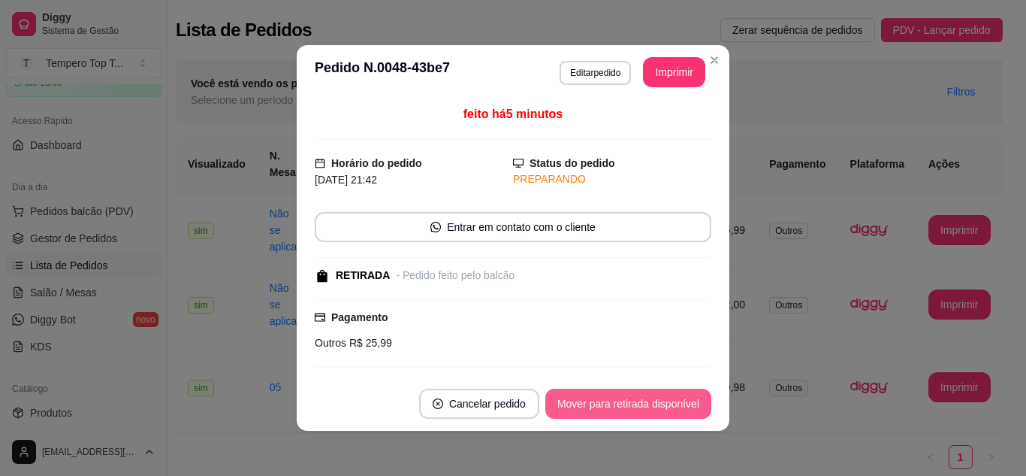
click at [661, 406] on button "Mover para retirada disponível" at bounding box center [628, 403] width 166 height 30
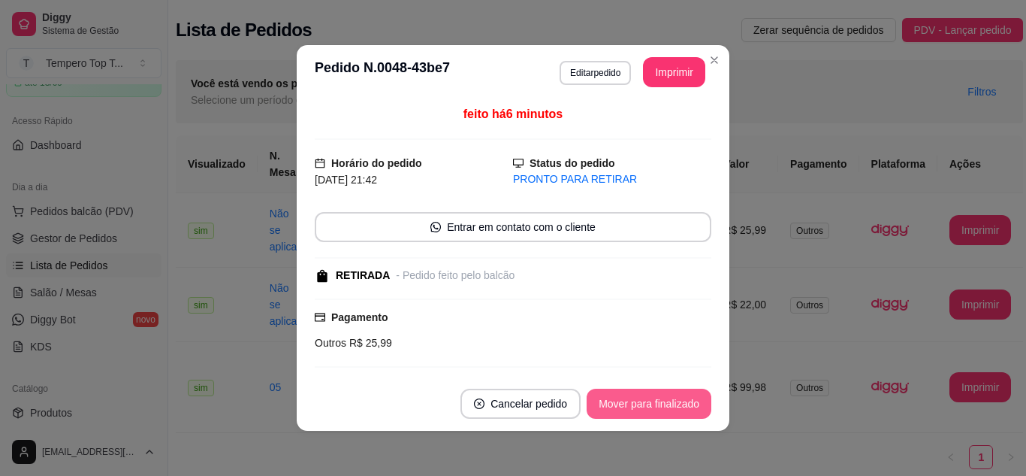
click at [643, 397] on button "Mover para finalizado" at bounding box center [649, 403] width 125 height 30
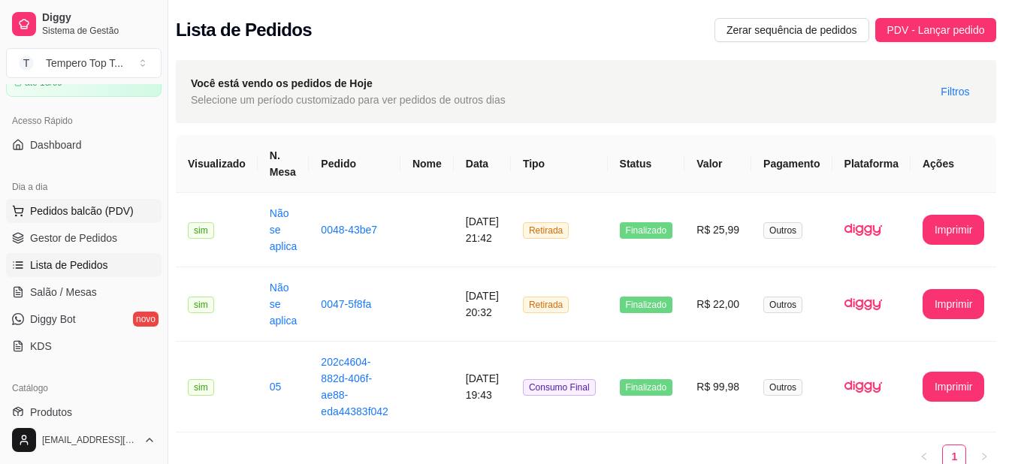
click at [107, 210] on span "Pedidos balcão (PDV)" at bounding box center [82, 211] width 104 height 15
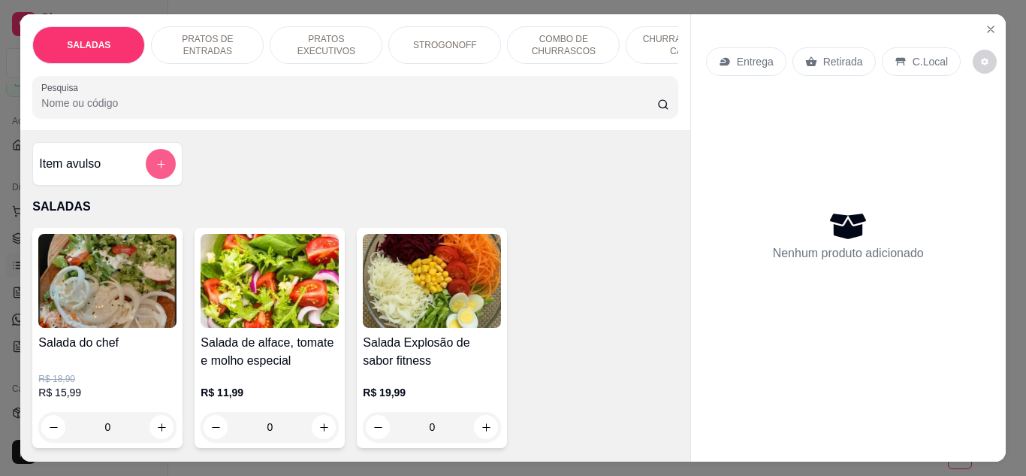
click at [165, 171] on button "add-separate-item" at bounding box center [161, 164] width 30 height 30
click at [171, 170] on div "Item avulso" at bounding box center [107, 164] width 150 height 44
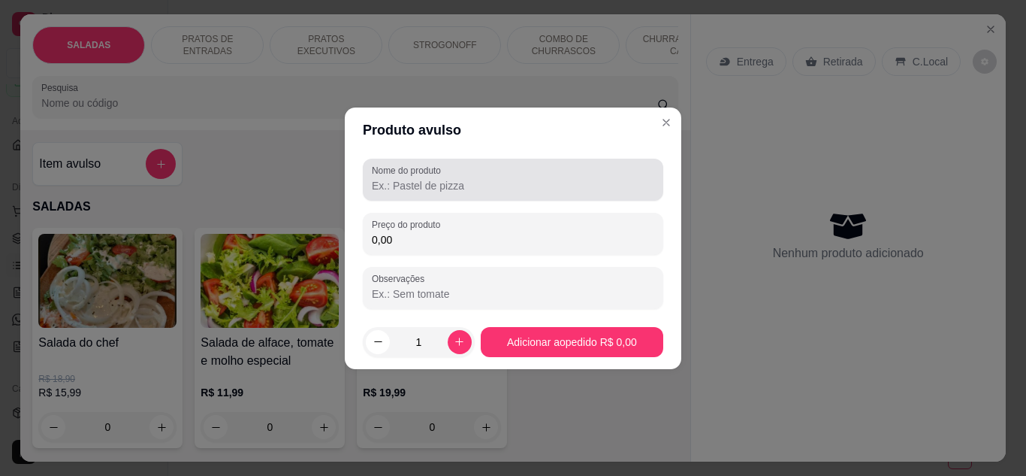
click at [445, 190] on input "Nome do produto" at bounding box center [513, 185] width 282 height 15
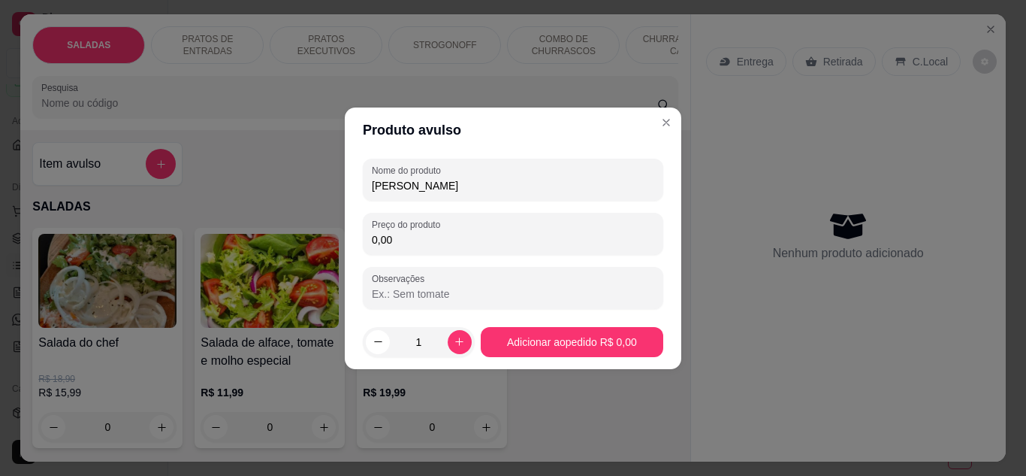
type input "[PERSON_NAME]"
click at [450, 246] on input "0,00" at bounding box center [513, 239] width 282 height 15
type input "18,90"
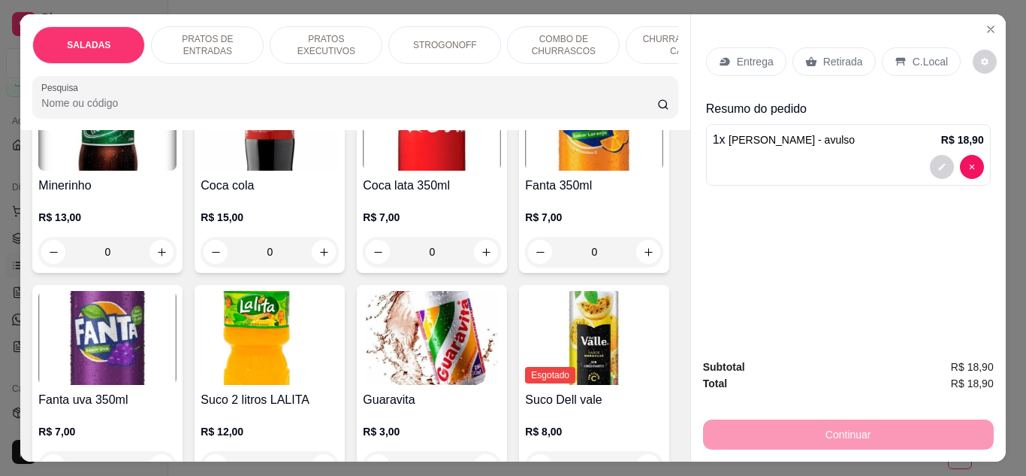
scroll to position [3907, 0]
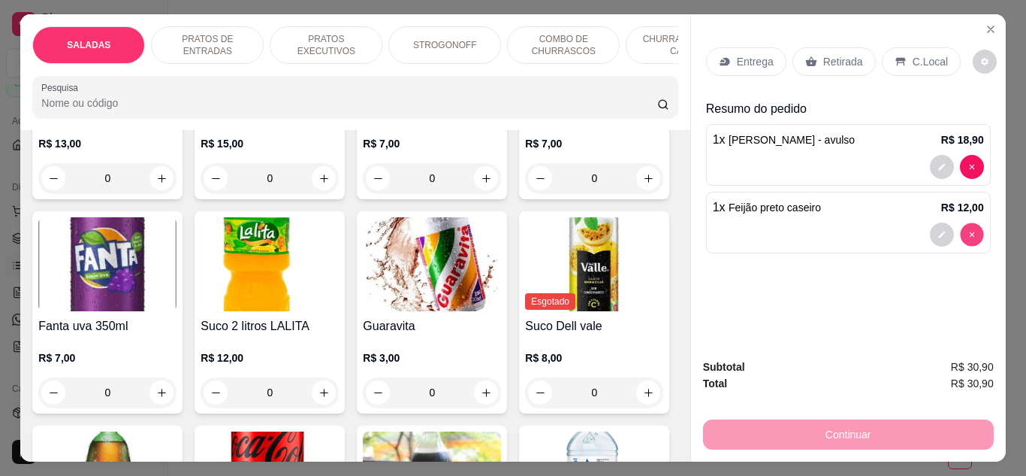
type input "0"
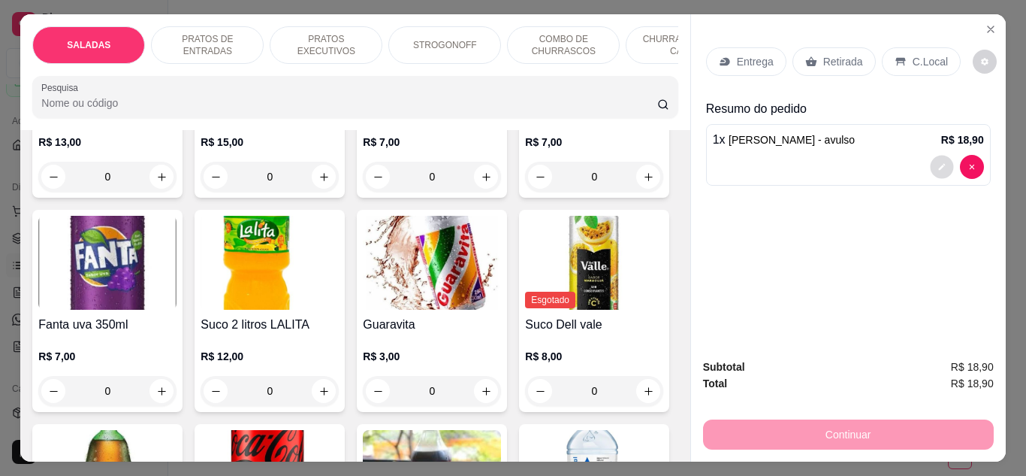
click at [938, 162] on icon "decrease-product-quantity" at bounding box center [942, 166] width 9 height 9
click at [835, 59] on p "Retirada" at bounding box center [843, 61] width 40 height 15
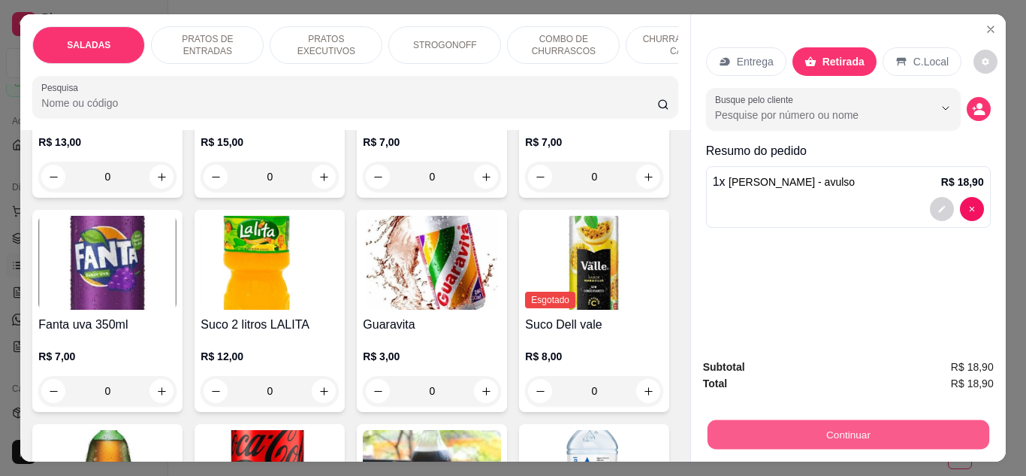
click at [817, 426] on button "Continuar" at bounding box center [848, 434] width 282 height 29
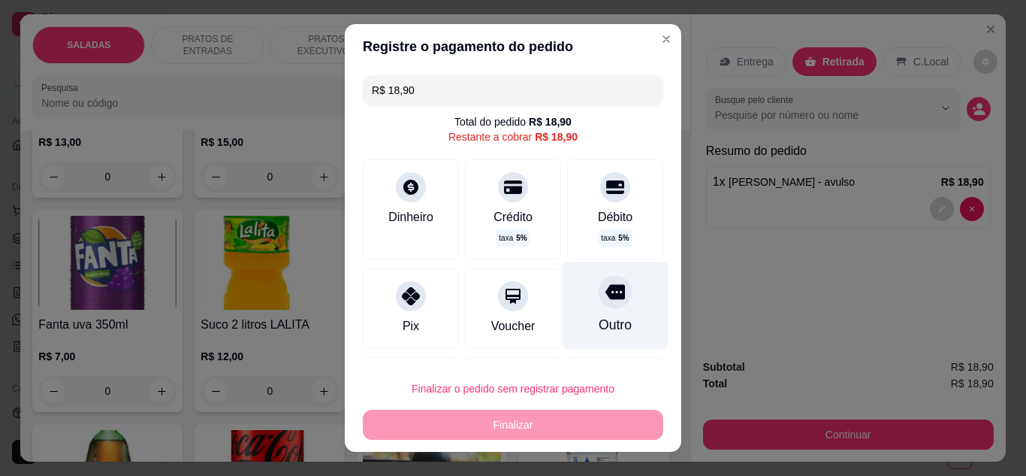
click at [606, 307] on div "Outro" at bounding box center [616, 305] width 106 height 88
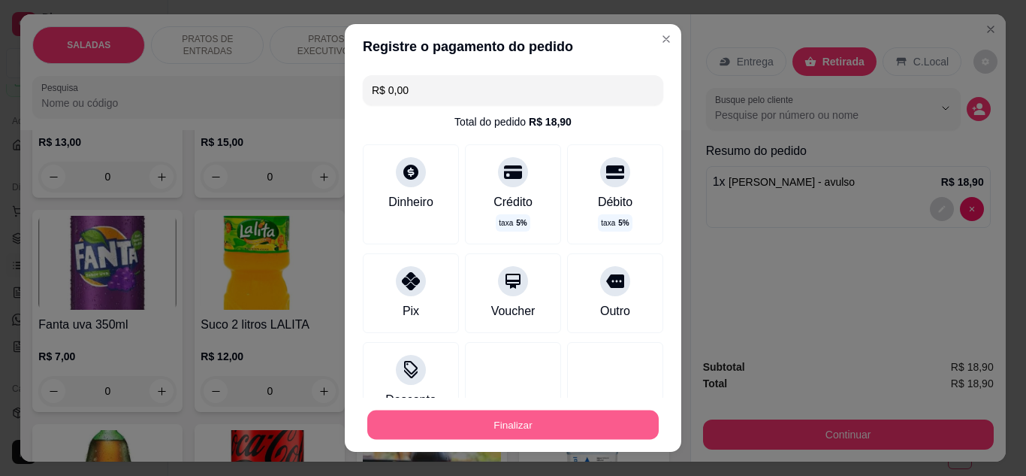
click at [561, 432] on button "Finalizar" at bounding box center [513, 424] width 292 height 29
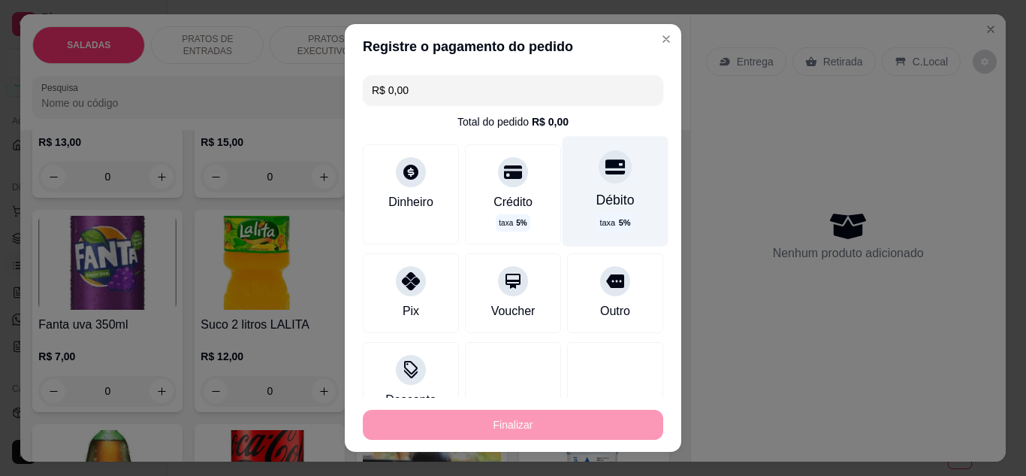
type input "-R$ 18,90"
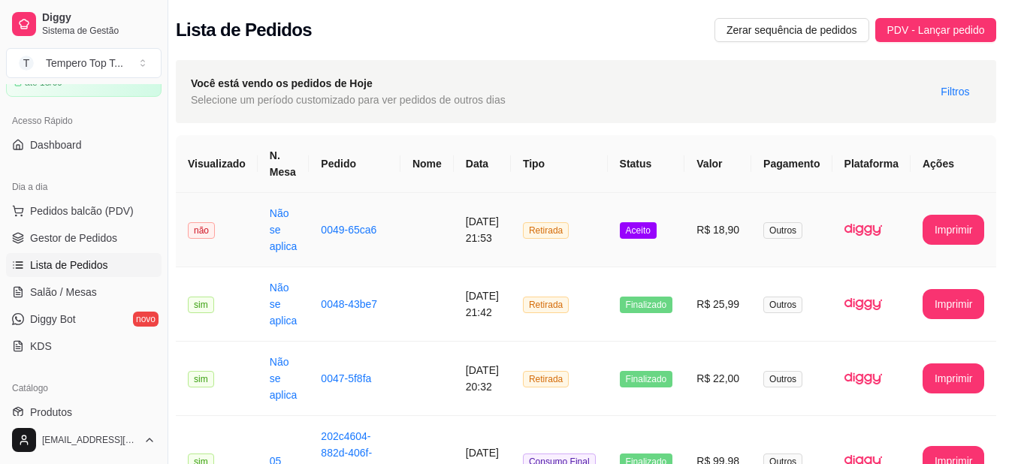
click at [656, 231] on span "Aceito" at bounding box center [638, 230] width 37 height 17
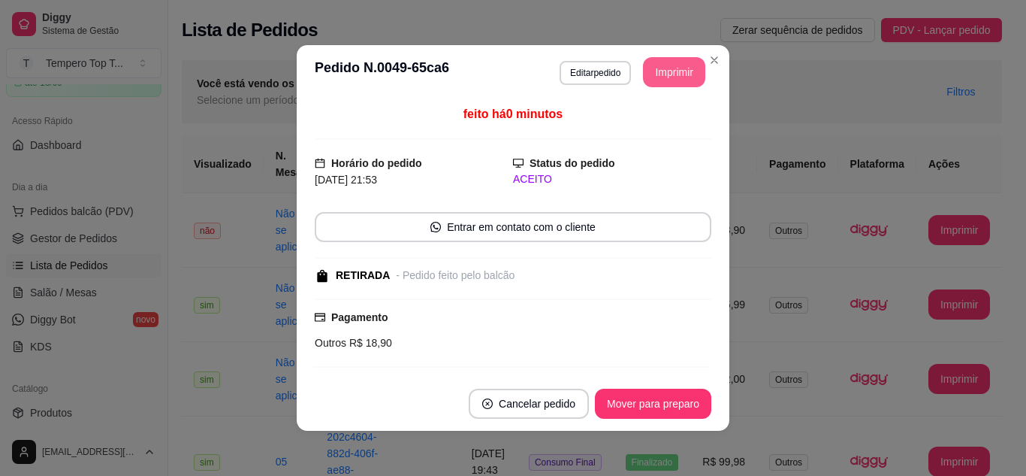
click at [678, 68] on button "Imprimir" at bounding box center [674, 72] width 62 height 30
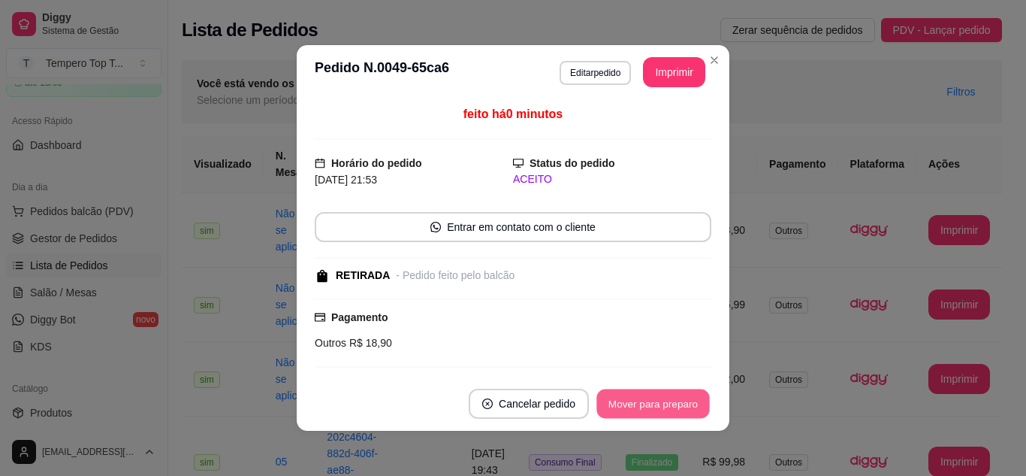
click at [672, 396] on button "Mover para preparo" at bounding box center [653, 403] width 113 height 29
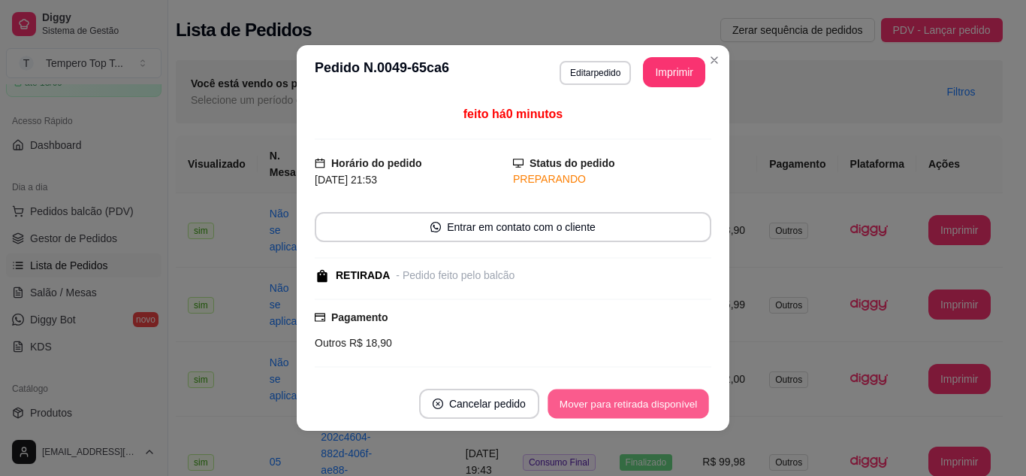
click at [681, 400] on button "Mover para retirada disponível" at bounding box center [628, 403] width 161 height 29
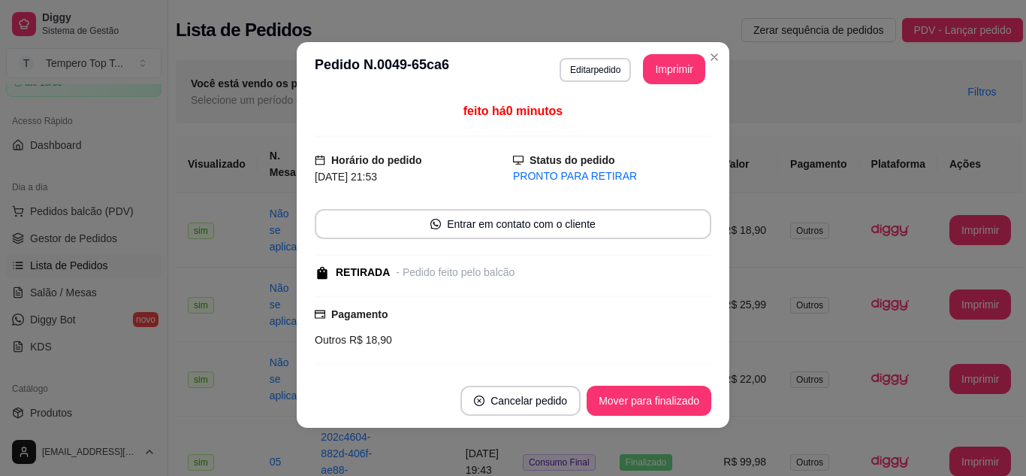
scroll to position [123, 0]
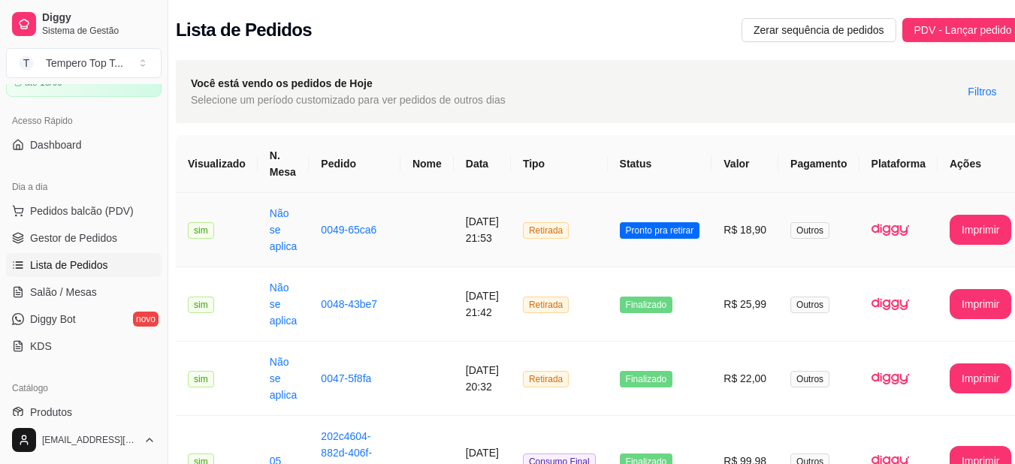
click at [606, 237] on td "Retirada" at bounding box center [559, 230] width 97 height 74
click at [940, 25] on span "PDV - Lançar pedido" at bounding box center [963, 30] width 98 height 17
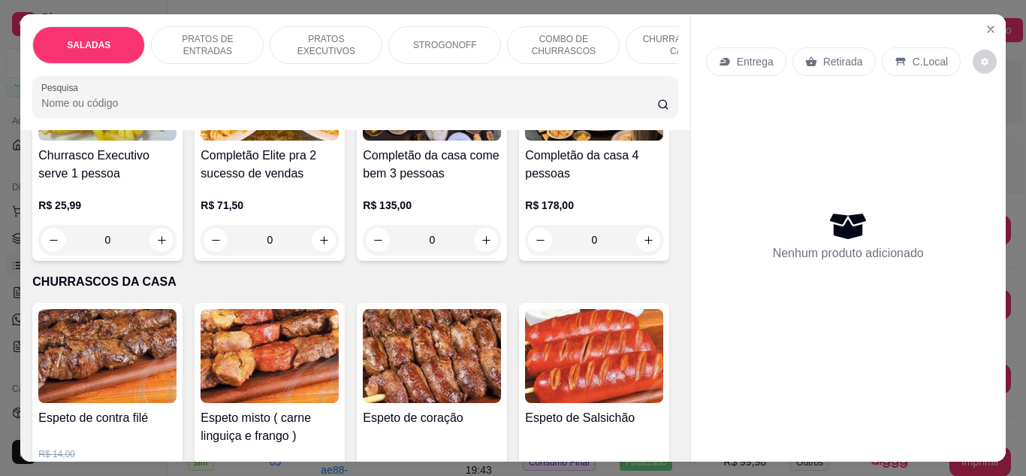
scroll to position [1803, 0]
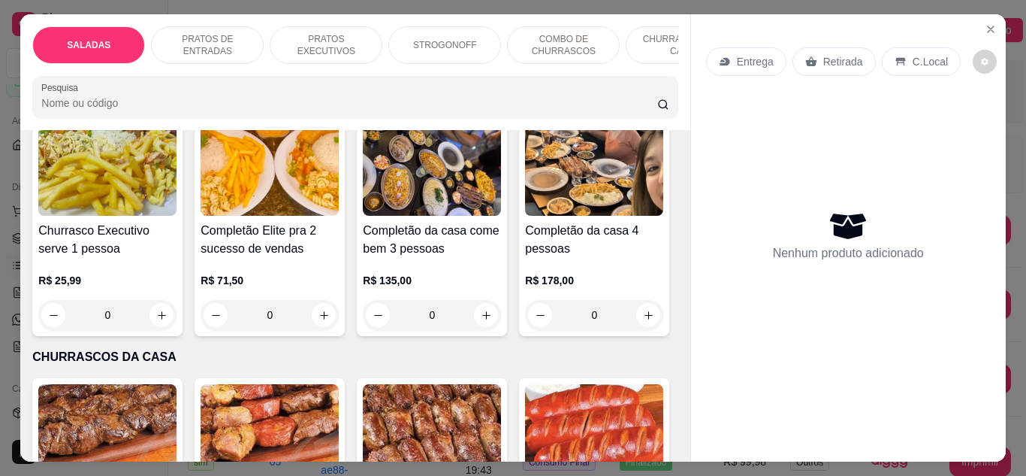
click at [95, 180] on img at bounding box center [107, 169] width 138 height 94
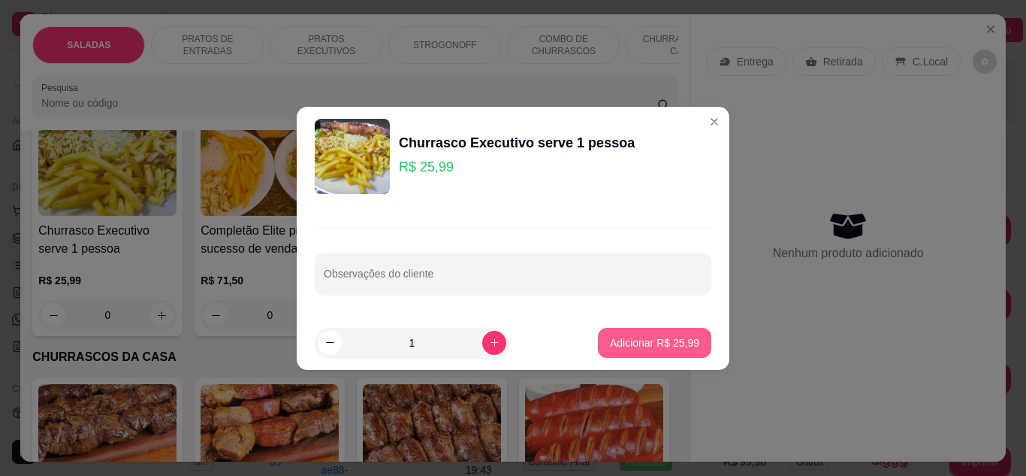
click at [654, 346] on p "Adicionar R$ 25,99" at bounding box center [654, 342] width 89 height 15
type input "1"
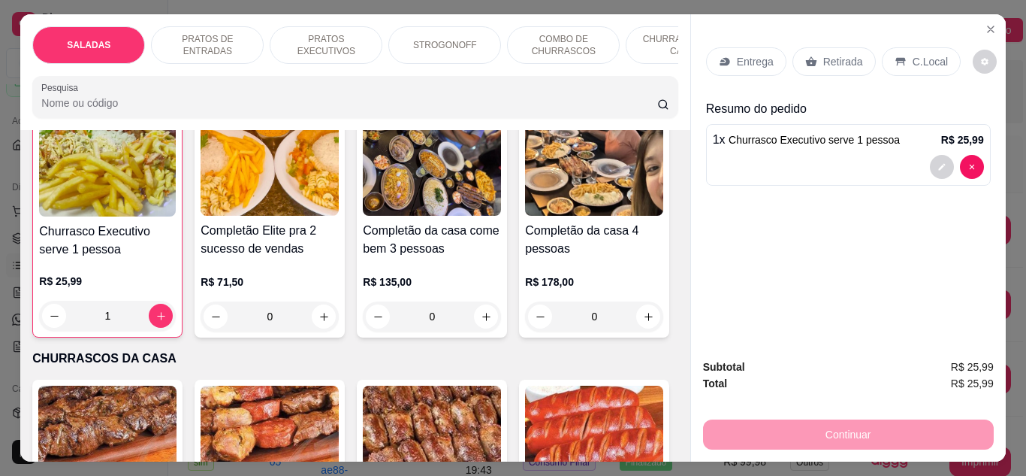
scroll to position [1804, 0]
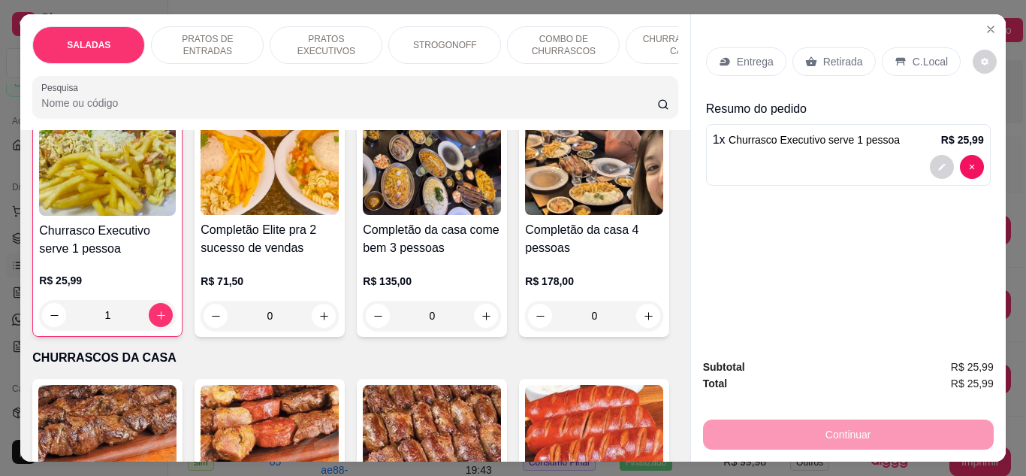
click at [918, 59] on p "C.Local" at bounding box center [930, 61] width 35 height 15
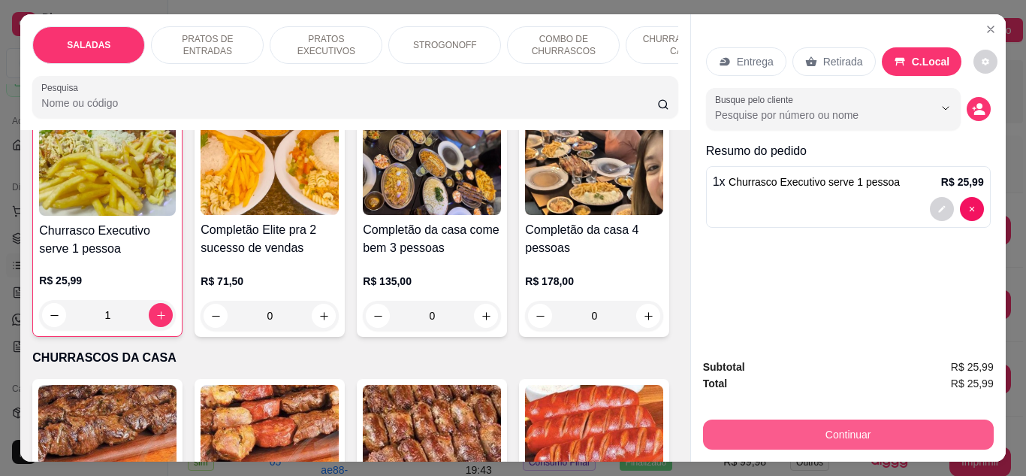
click at [864, 432] on button "Continuar" at bounding box center [848, 434] width 291 height 30
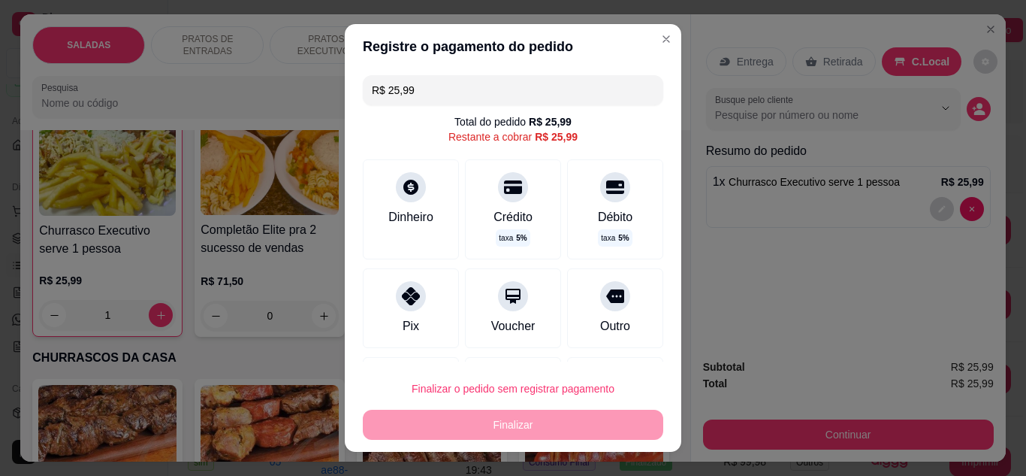
drag, startPoint x: 602, startPoint y: 289, endPoint x: 541, endPoint y: 316, distance: 66.3
click at [576, 301] on div "Outro" at bounding box center [615, 308] width 96 height 80
type input "R$ 0,00"
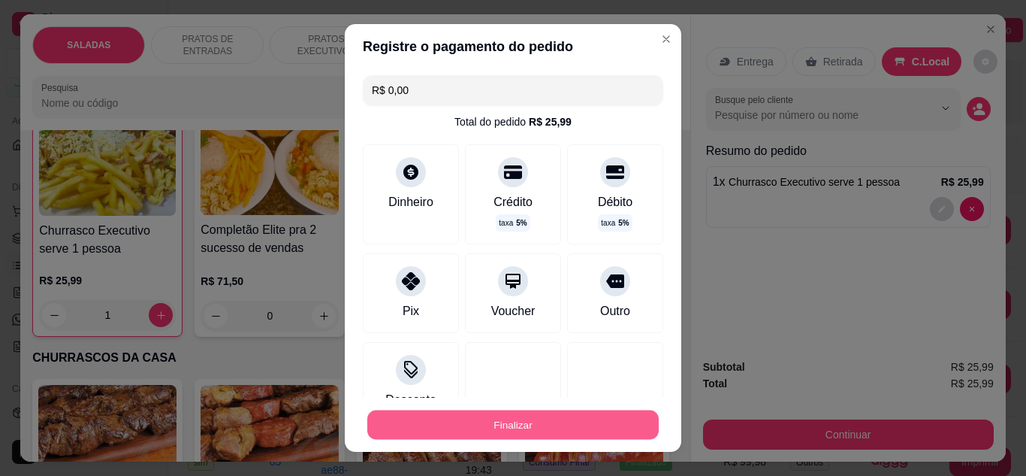
click at [497, 431] on button "Finalizar" at bounding box center [513, 424] width 292 height 29
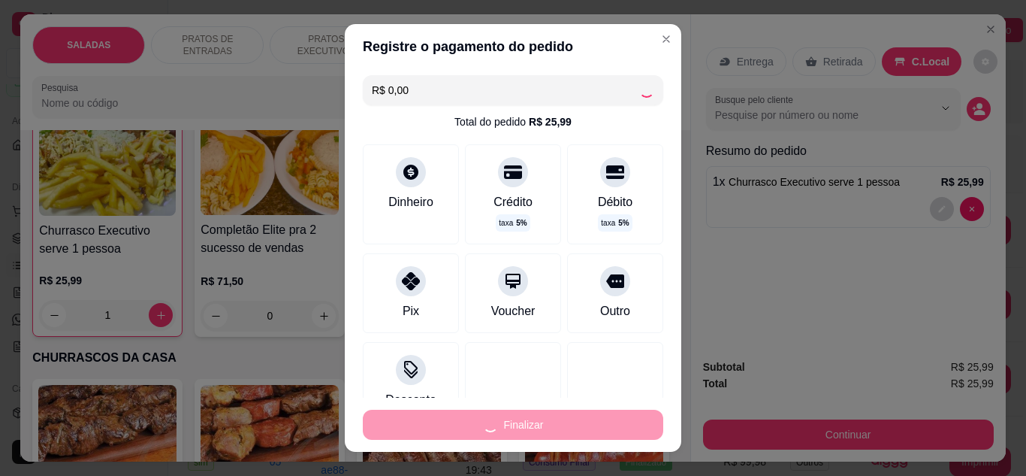
type input "0"
type input "-R$ 25,99"
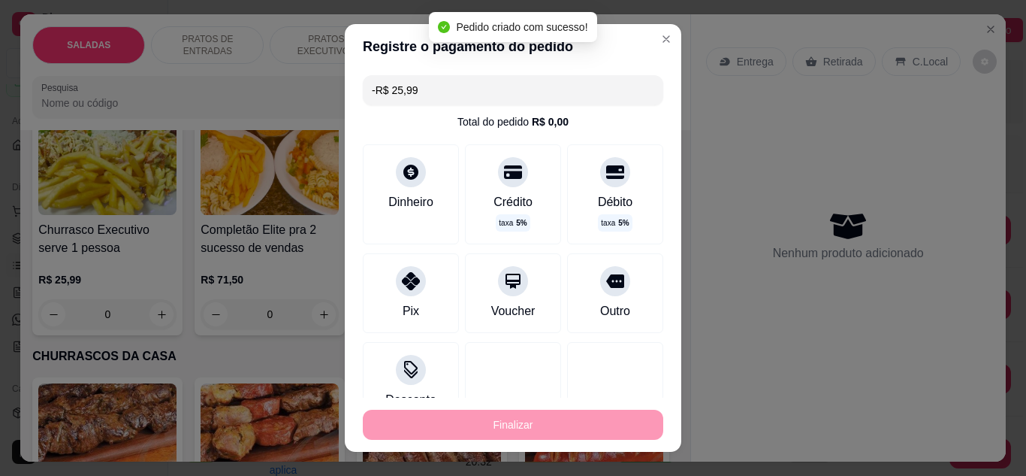
scroll to position [1803, 0]
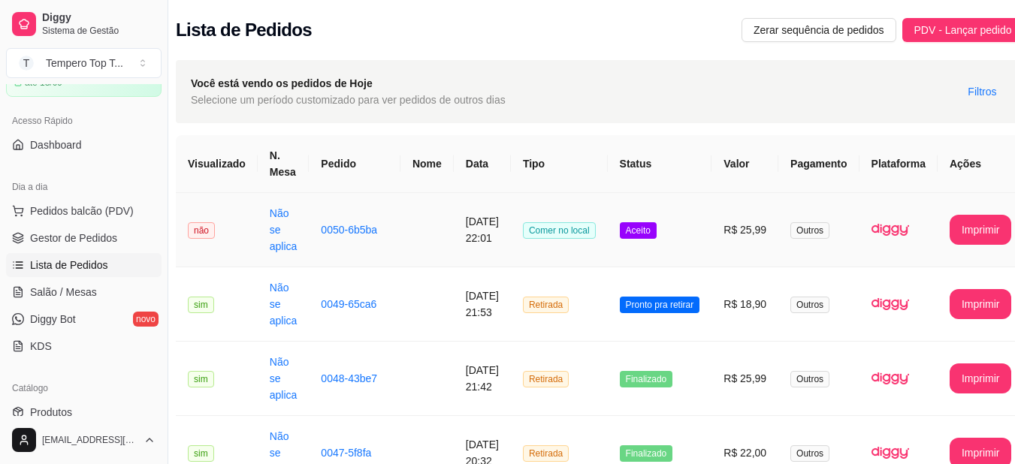
click at [696, 233] on td "Aceito" at bounding box center [660, 230] width 104 height 74
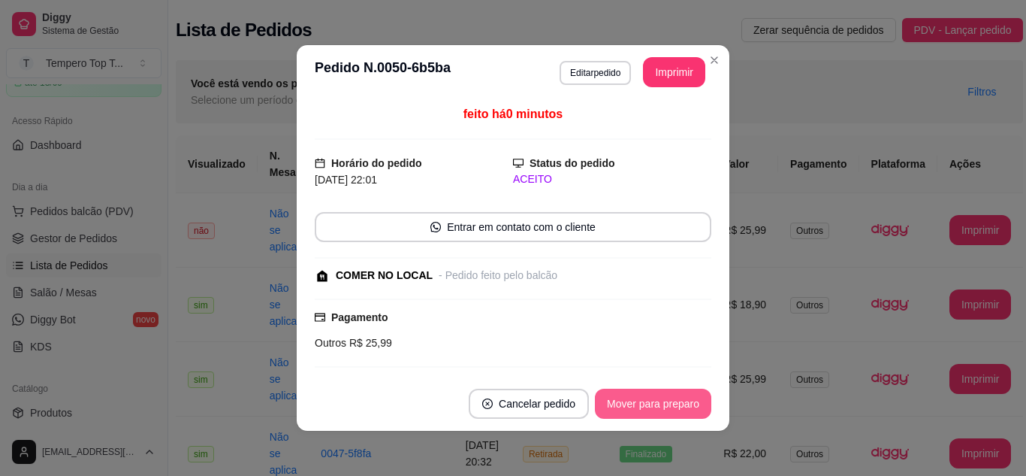
click at [659, 396] on button "Mover para preparo" at bounding box center [653, 403] width 116 height 30
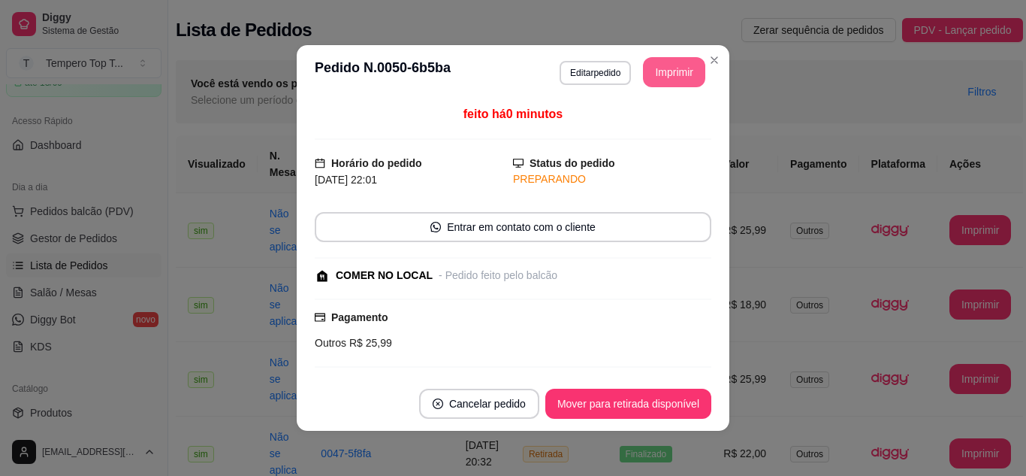
click at [672, 71] on button "Imprimir" at bounding box center [674, 72] width 62 height 30
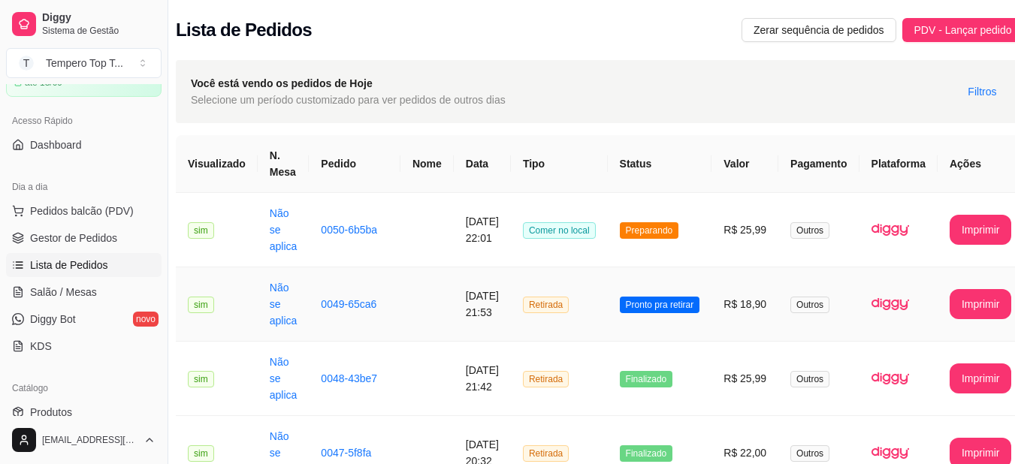
click at [671, 316] on td "Pronto pra retirar" at bounding box center [660, 304] width 104 height 74
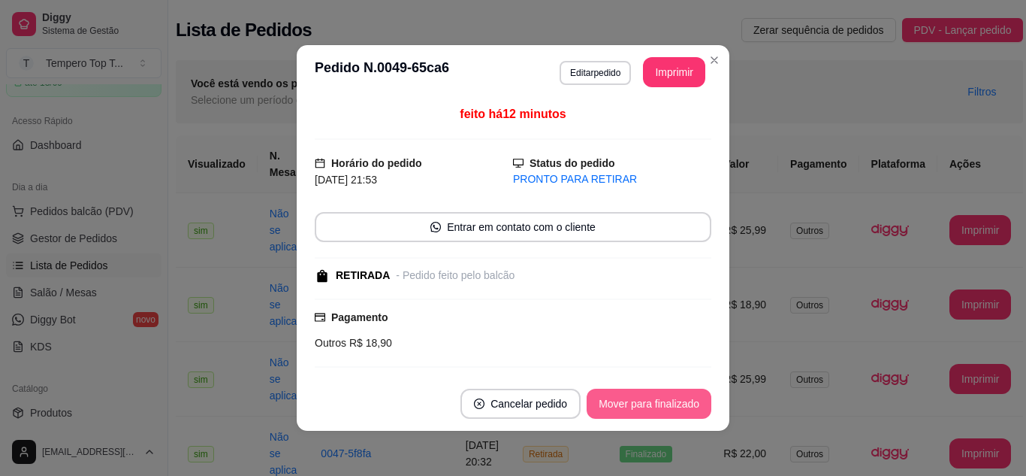
click at [626, 405] on button "Mover para finalizado" at bounding box center [649, 403] width 125 height 30
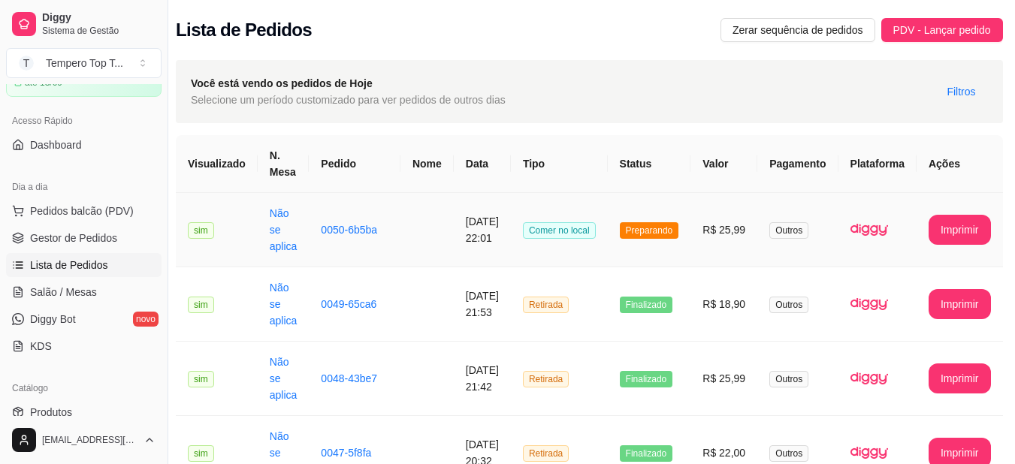
click at [662, 245] on td "Preparando" at bounding box center [649, 230] width 83 height 74
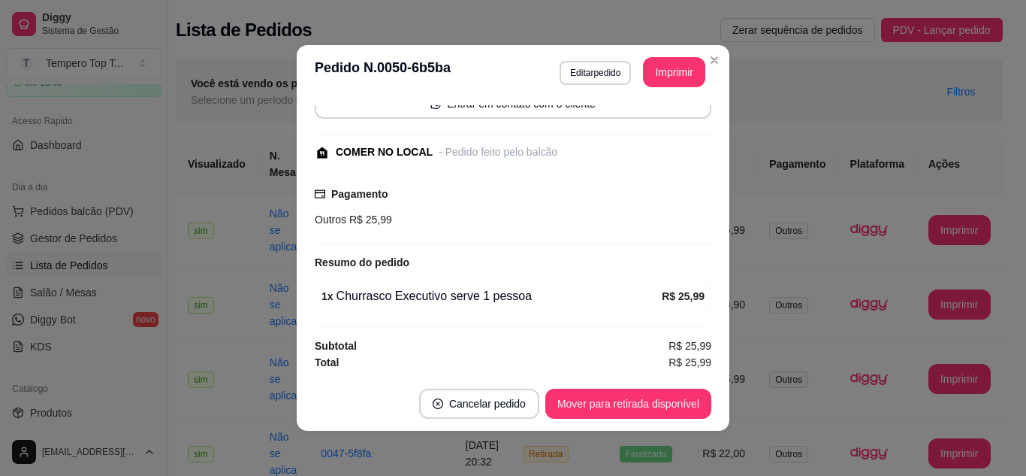
scroll to position [48, 0]
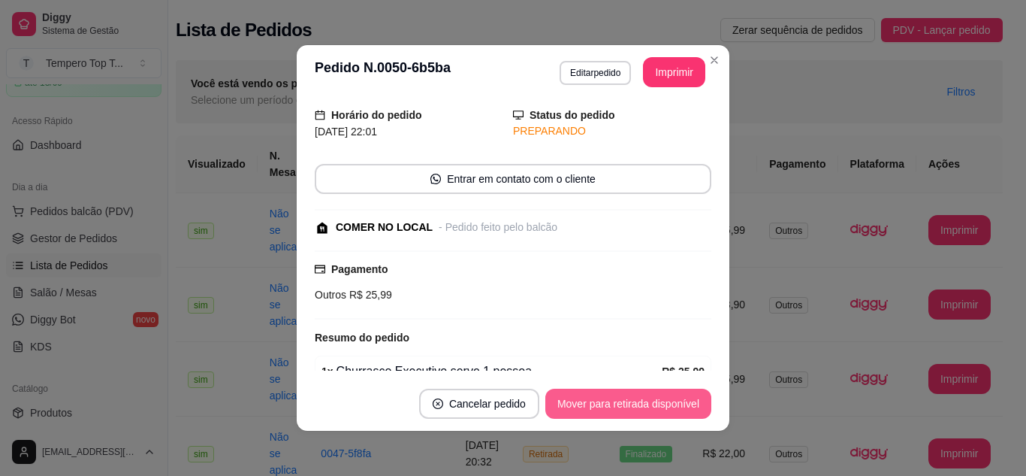
click at [615, 394] on button "Mover para retirada disponível" at bounding box center [628, 403] width 166 height 30
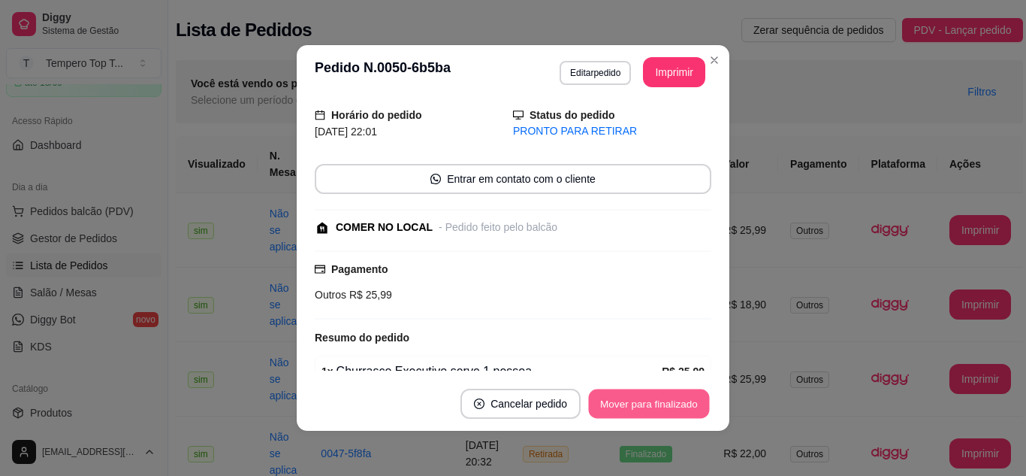
click at [671, 400] on button "Mover para finalizado" at bounding box center [649, 403] width 121 height 29
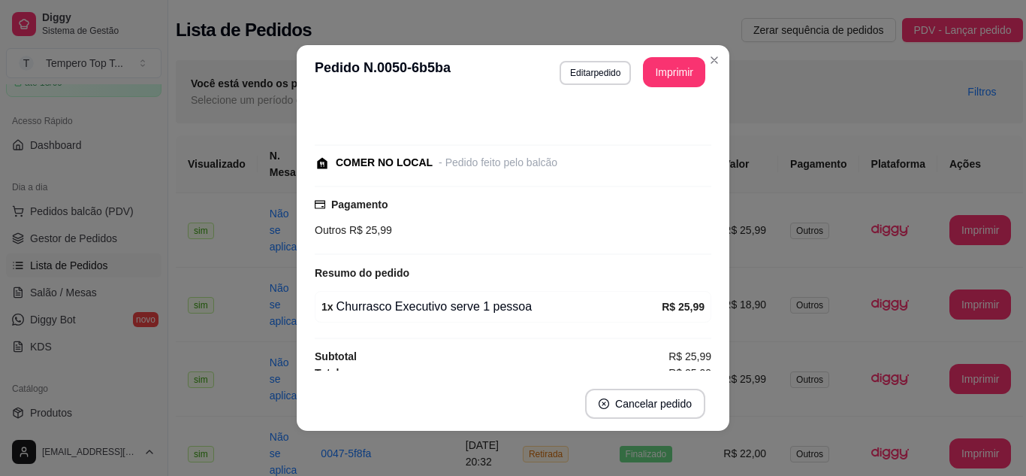
scroll to position [14, 0]
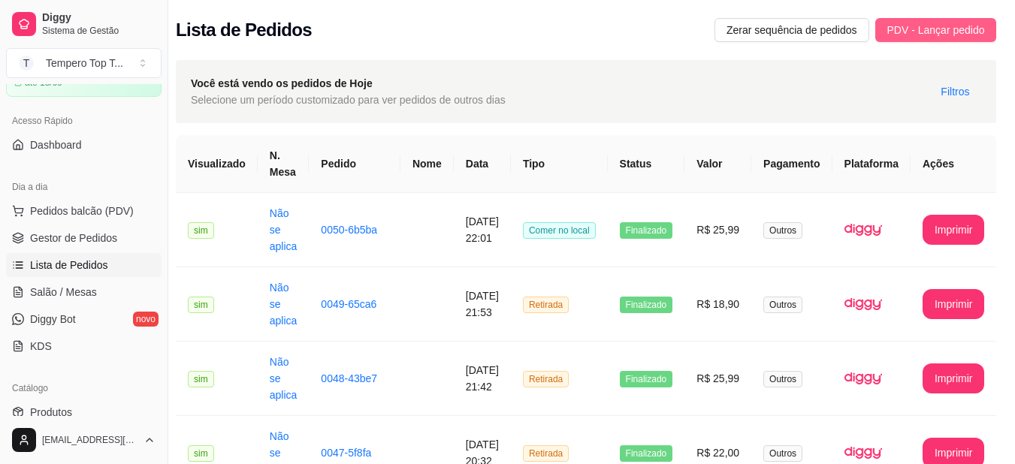
click at [927, 29] on span "PDV - Lançar pedido" at bounding box center [936, 30] width 98 height 17
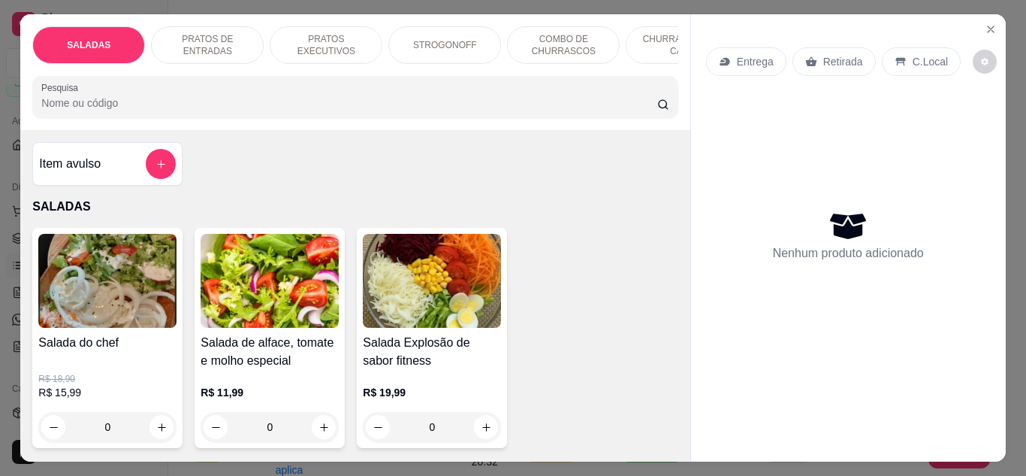
click at [913, 56] on p "C.Local" at bounding box center [930, 61] width 35 height 15
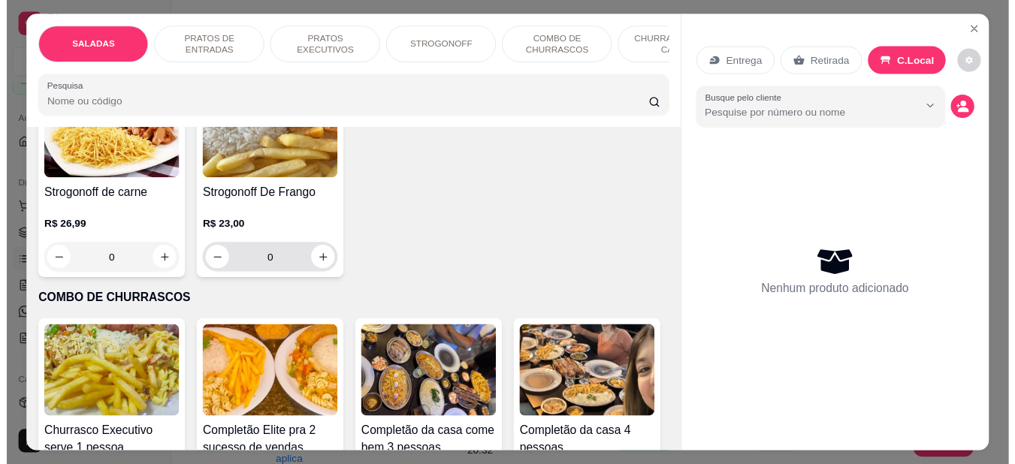
scroll to position [1728, 0]
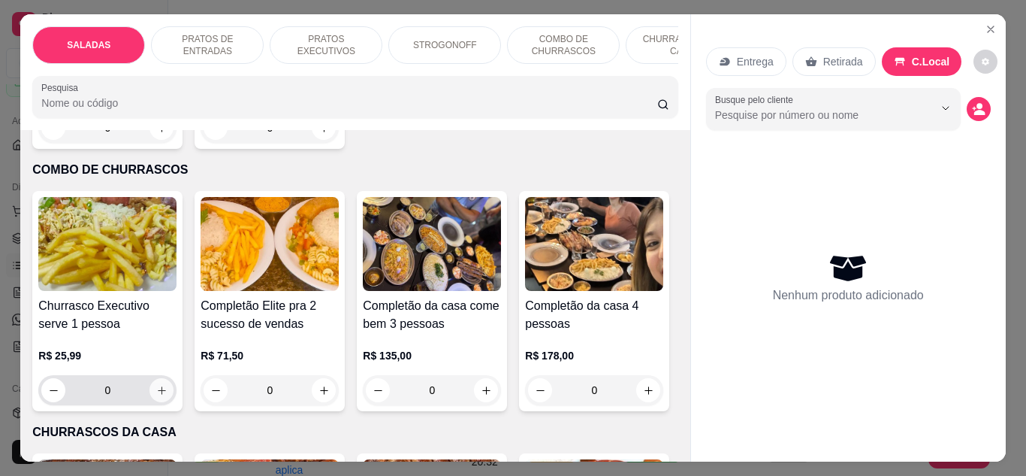
click at [159, 385] on icon "increase-product-quantity" at bounding box center [161, 390] width 11 height 11
type input "1"
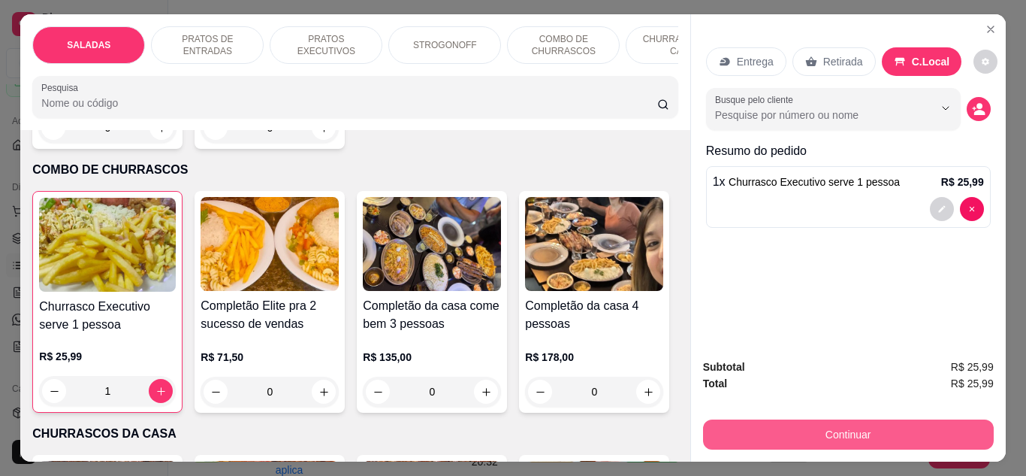
click at [848, 429] on button "Continuar" at bounding box center [848, 434] width 291 height 30
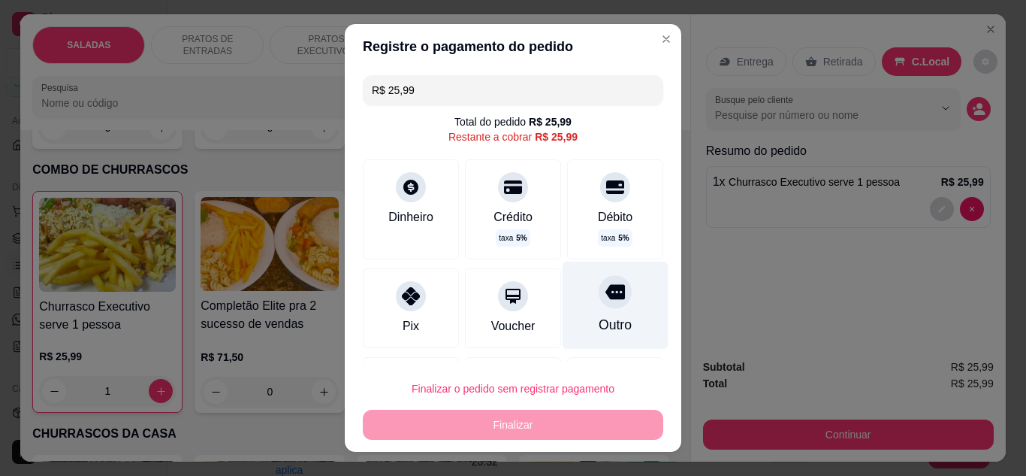
click at [599, 308] on div at bounding box center [615, 291] width 33 height 33
type input "R$ 0,00"
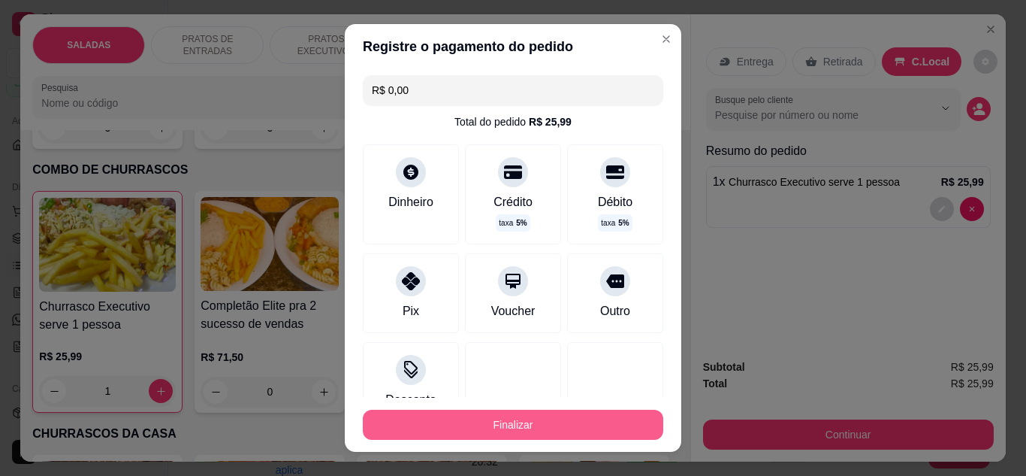
click at [531, 422] on button "Finalizar" at bounding box center [513, 424] width 301 height 30
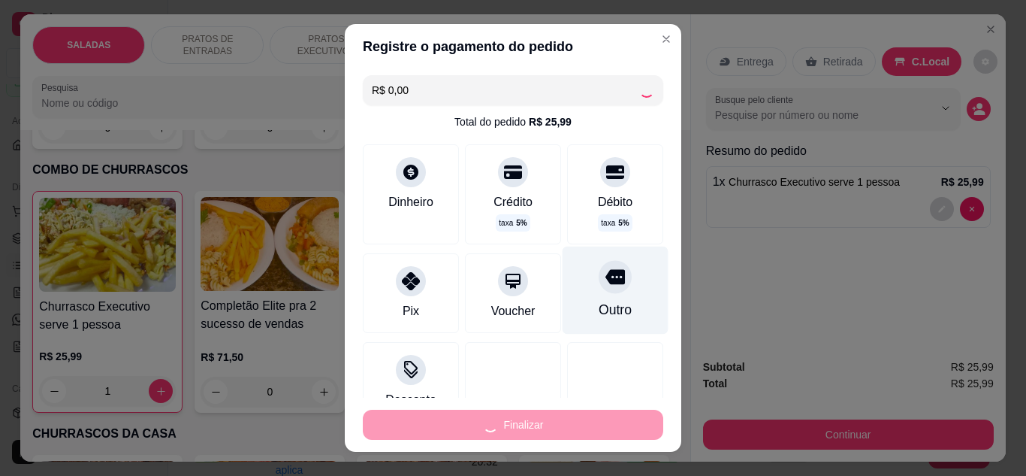
type input "0"
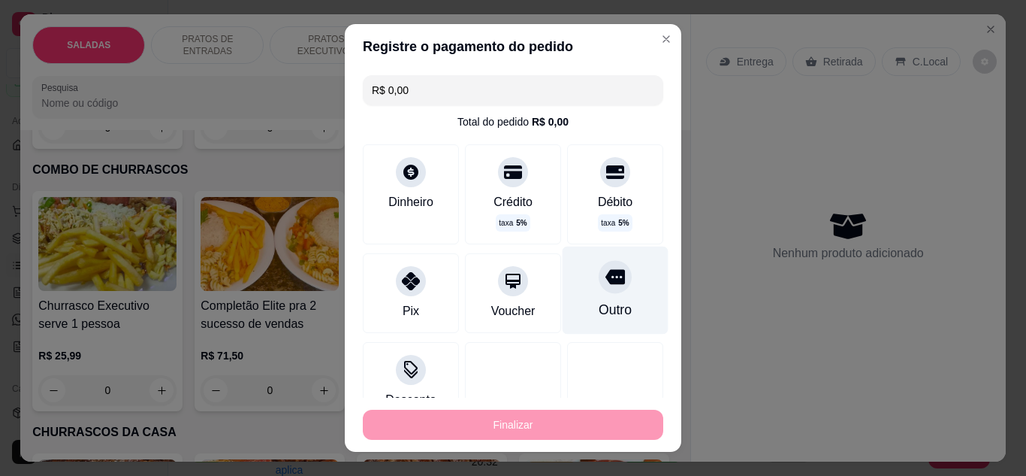
type input "-R$ 25,99"
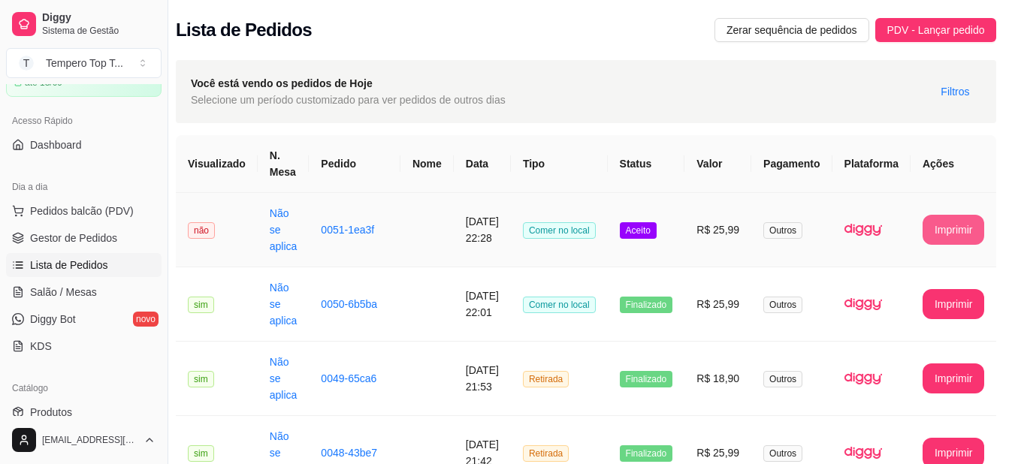
click at [952, 231] on button "Imprimir" at bounding box center [954, 230] width 62 height 30
click at [685, 236] on td "Aceito" at bounding box center [646, 230] width 77 height 74
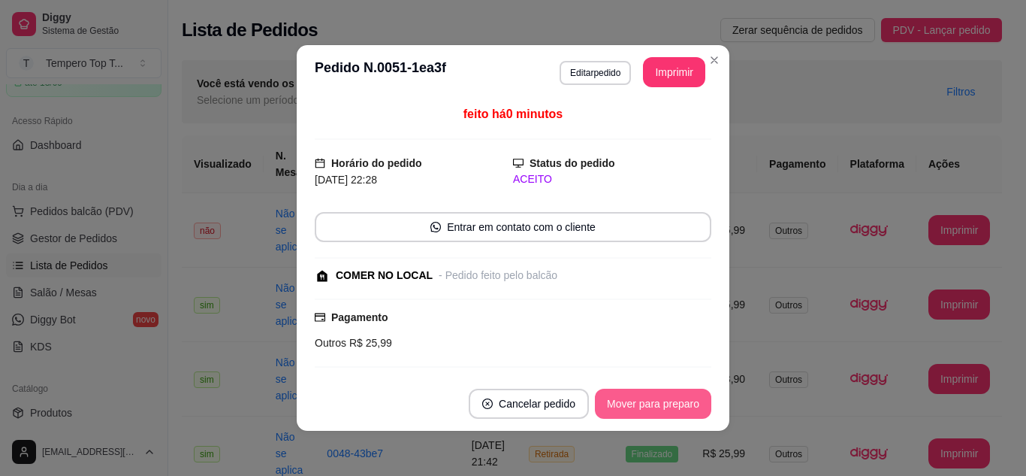
click at [642, 407] on button "Mover para preparo" at bounding box center [653, 403] width 116 height 30
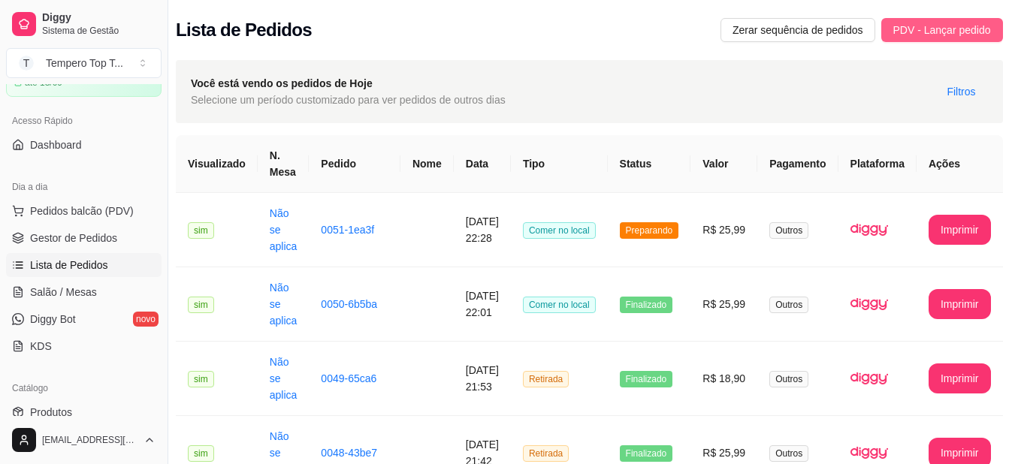
click at [926, 26] on span "PDV - Lançar pedido" at bounding box center [942, 30] width 98 height 17
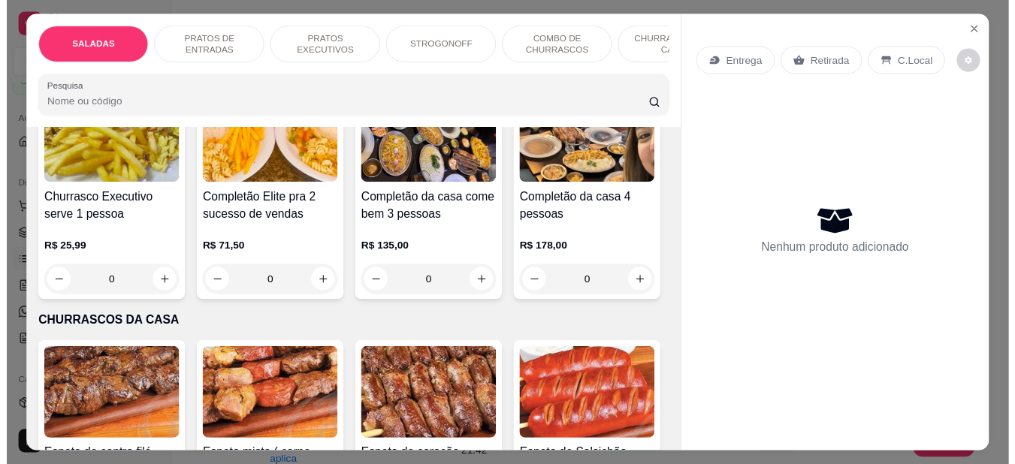
scroll to position [1728, 0]
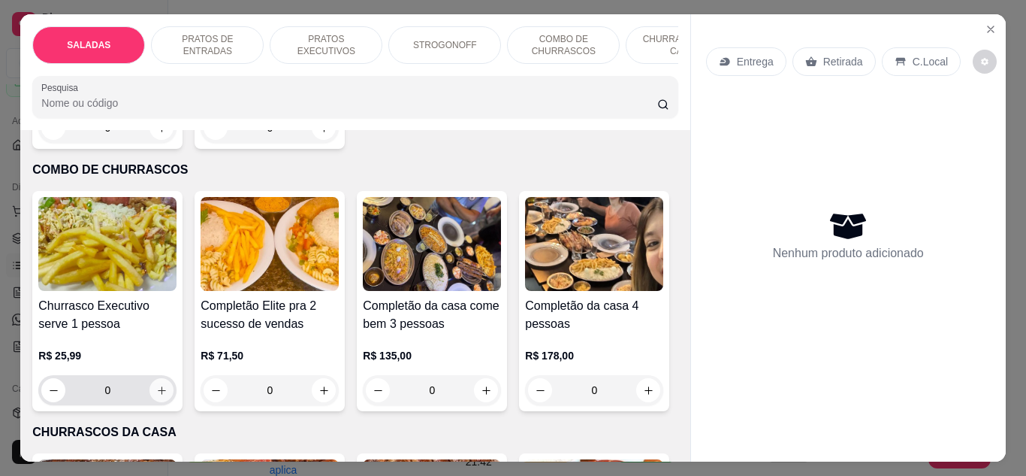
click at [156, 391] on icon "increase-product-quantity" at bounding box center [161, 390] width 11 height 11
type input "1"
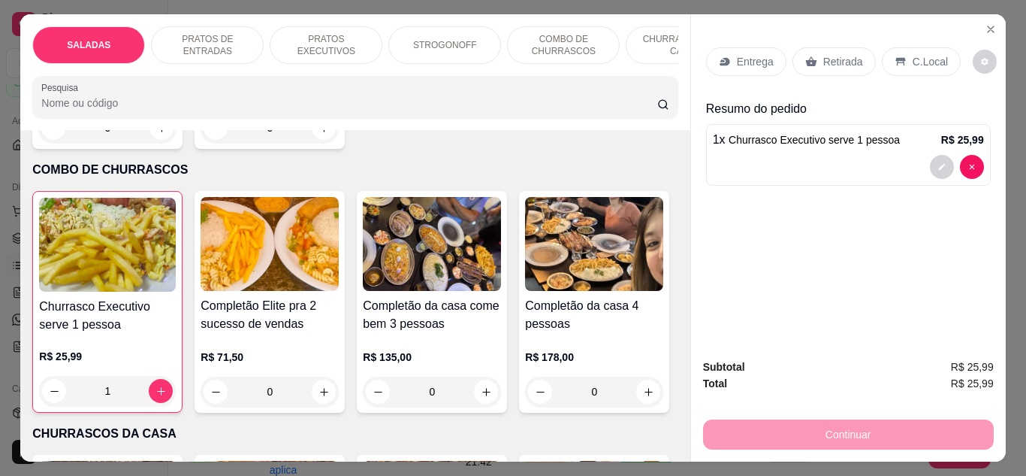
click at [930, 54] on p "C.Local" at bounding box center [930, 61] width 35 height 15
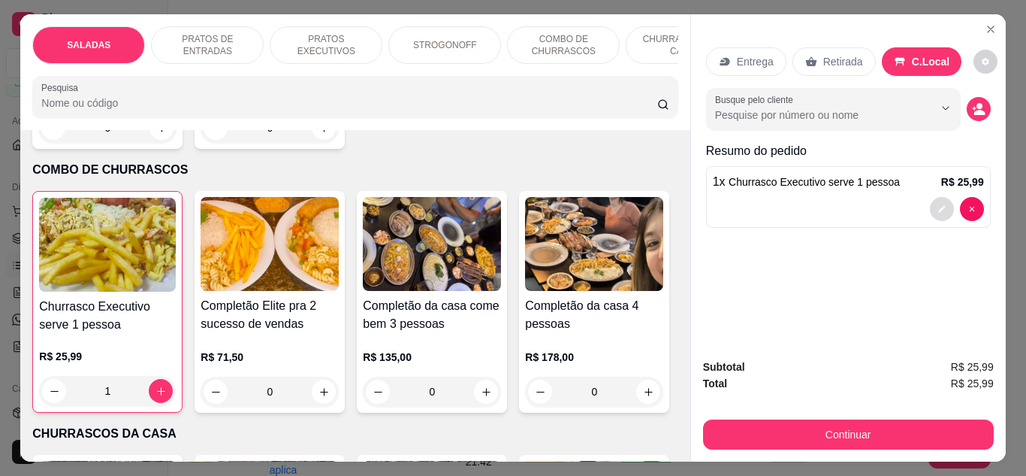
click at [937, 198] on button "decrease-product-quantity" at bounding box center [942, 209] width 24 height 24
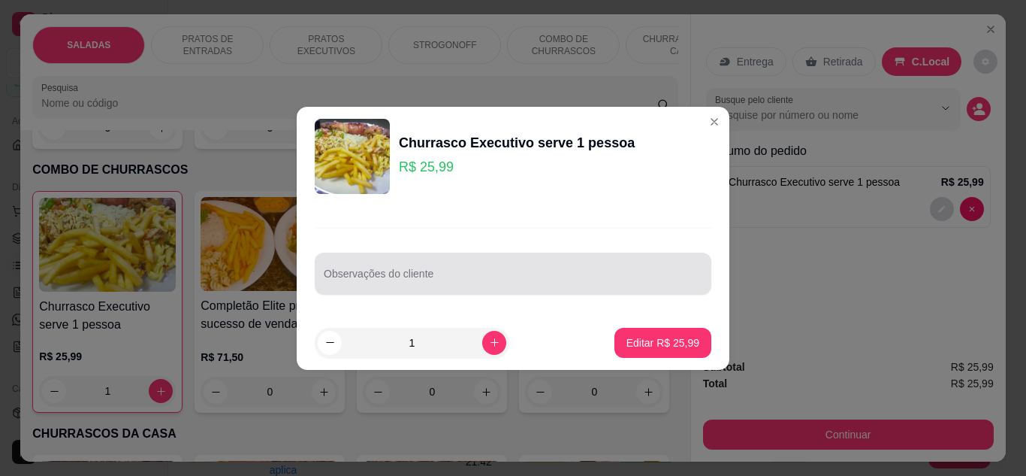
click at [398, 265] on div at bounding box center [513, 273] width 379 height 30
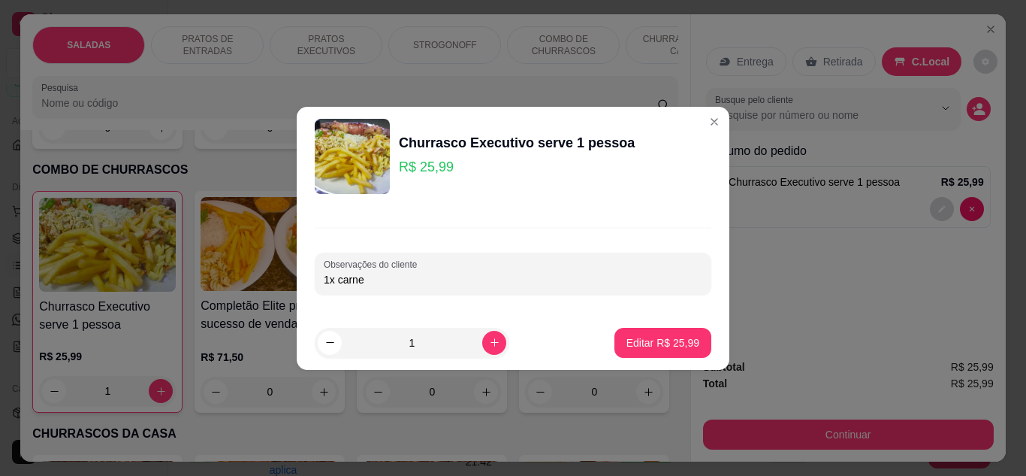
type input "1x carne"
click at [645, 339] on p "Editar R$ 25,99" at bounding box center [662, 342] width 71 height 14
type input "0"
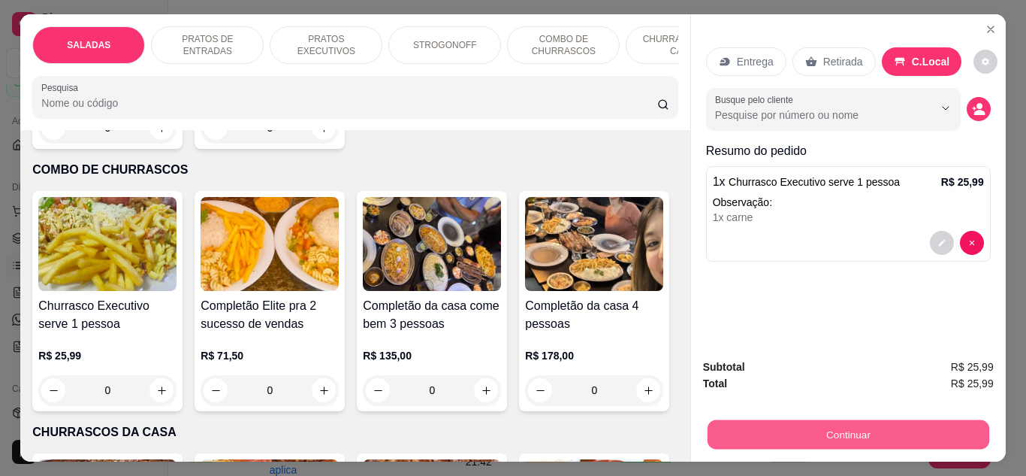
click at [766, 427] on button "Continuar" at bounding box center [848, 434] width 282 height 29
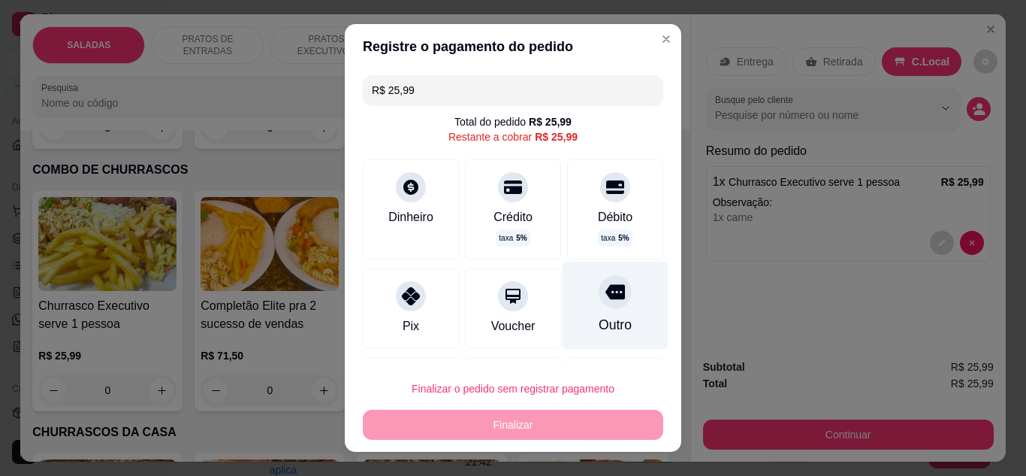
click at [588, 310] on div "Outro" at bounding box center [616, 305] width 106 height 88
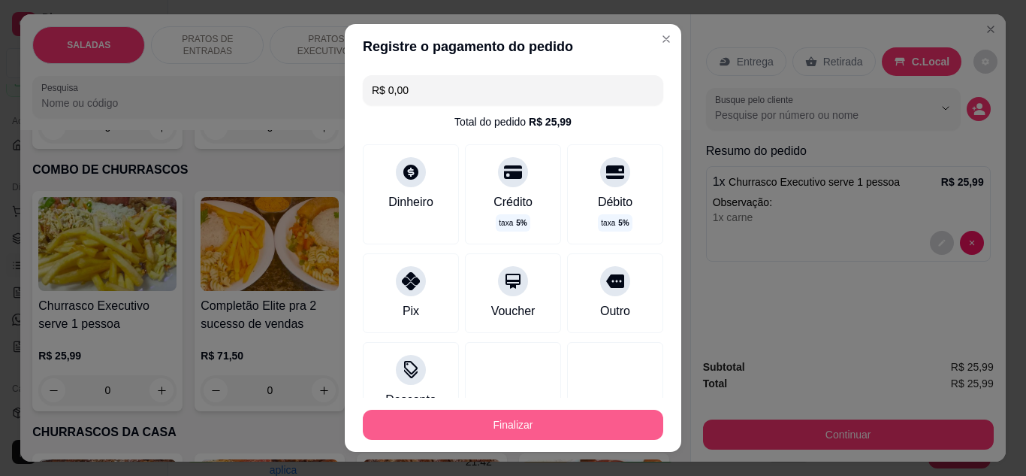
click at [588, 415] on button "Finalizar" at bounding box center [513, 424] width 301 height 30
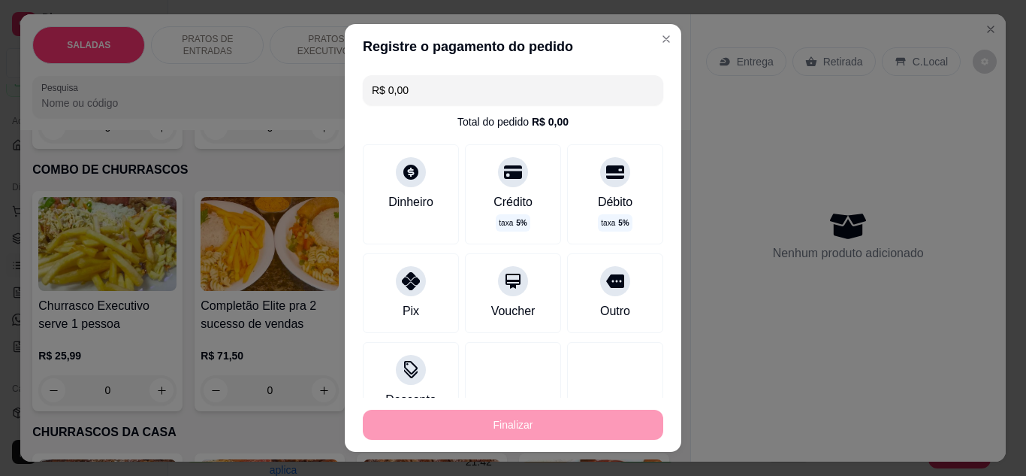
type input "-R$ 25,99"
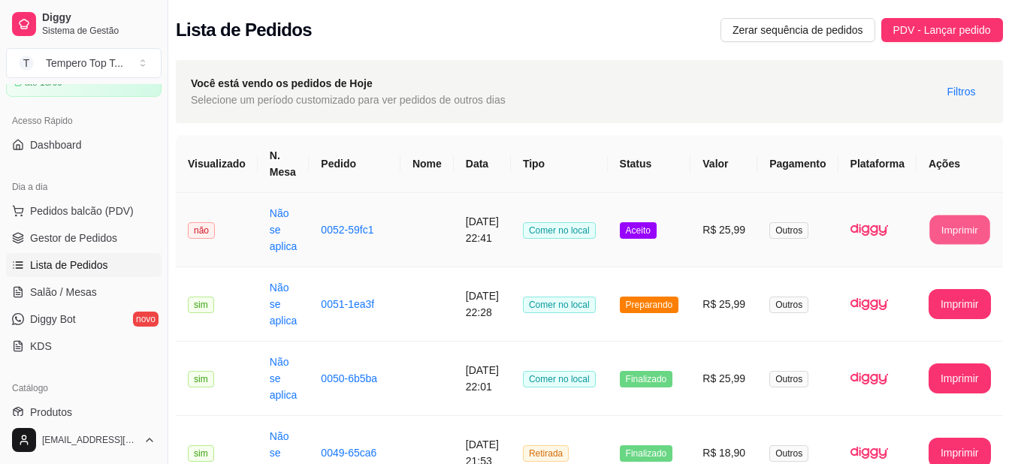
click at [952, 222] on button "Imprimir" at bounding box center [959, 230] width 60 height 29
click at [691, 238] on td "Aceito" at bounding box center [649, 230] width 83 height 74
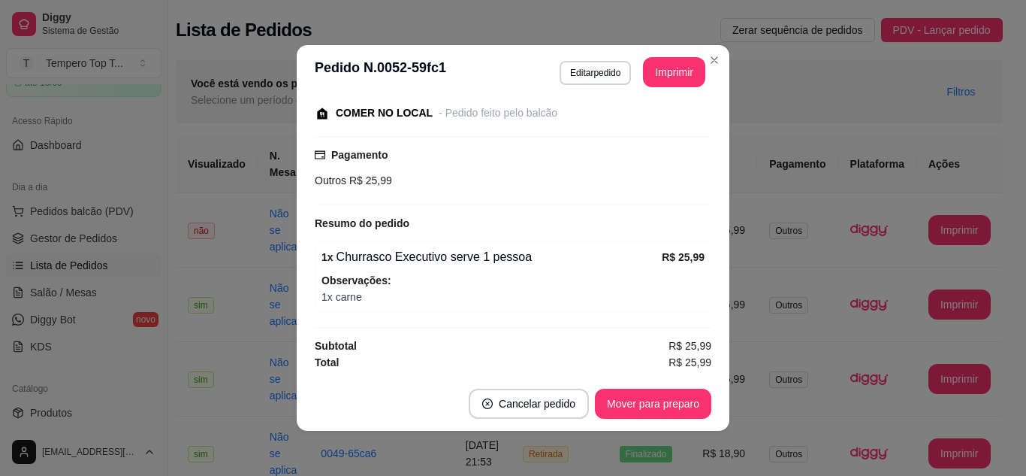
scroll to position [3, 0]
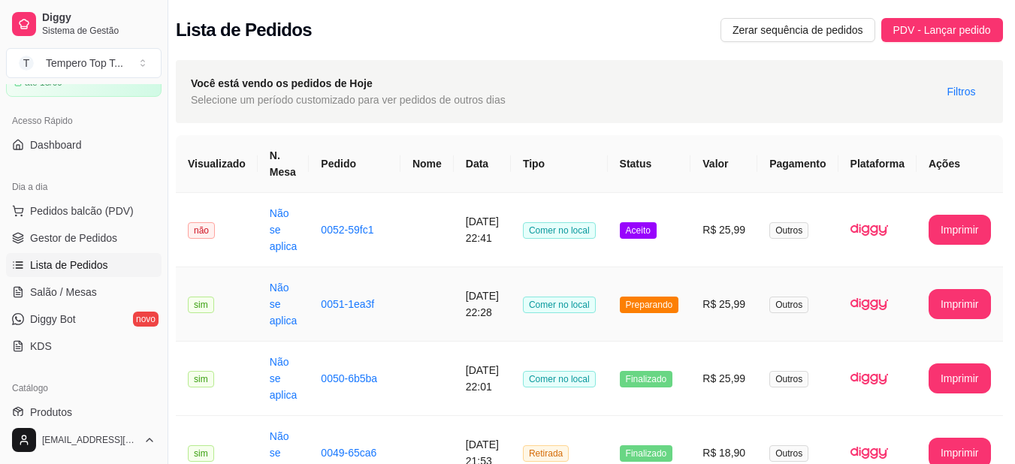
click at [674, 322] on td "Preparando" at bounding box center [649, 304] width 83 height 74
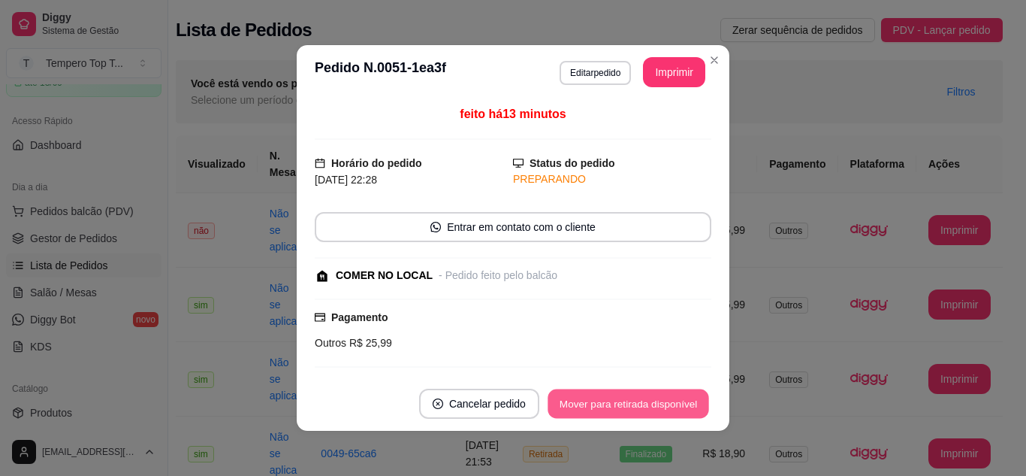
click at [612, 410] on button "Mover para retirada disponível" at bounding box center [628, 403] width 161 height 29
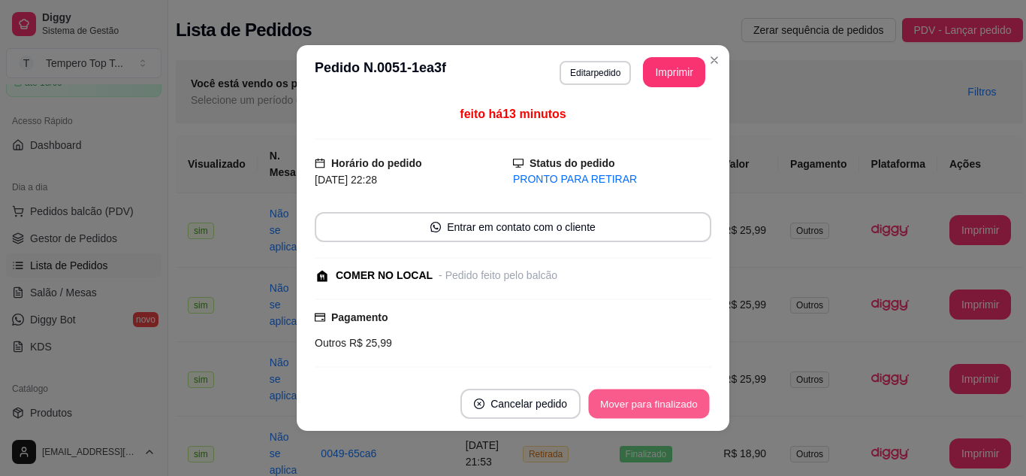
click at [623, 400] on button "Mover para finalizado" at bounding box center [649, 403] width 121 height 29
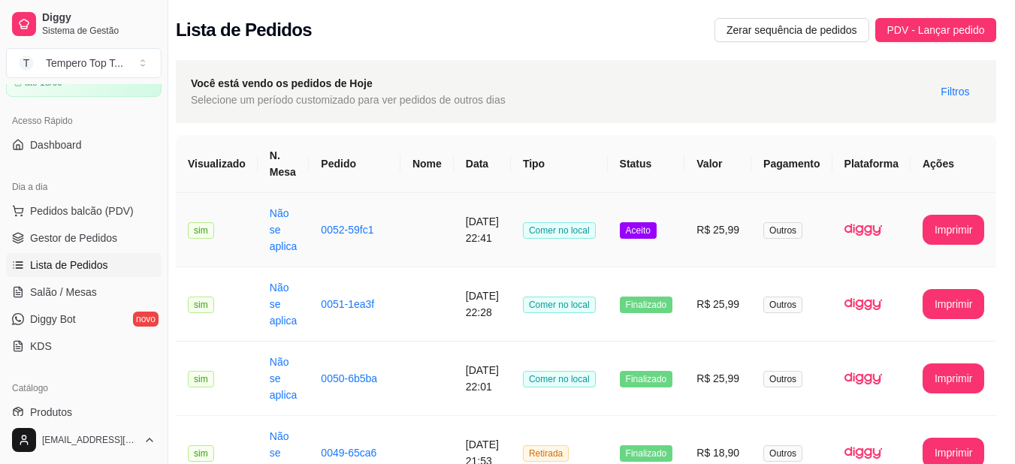
click at [716, 237] on td "R$ 25,99" at bounding box center [717, 230] width 67 height 74
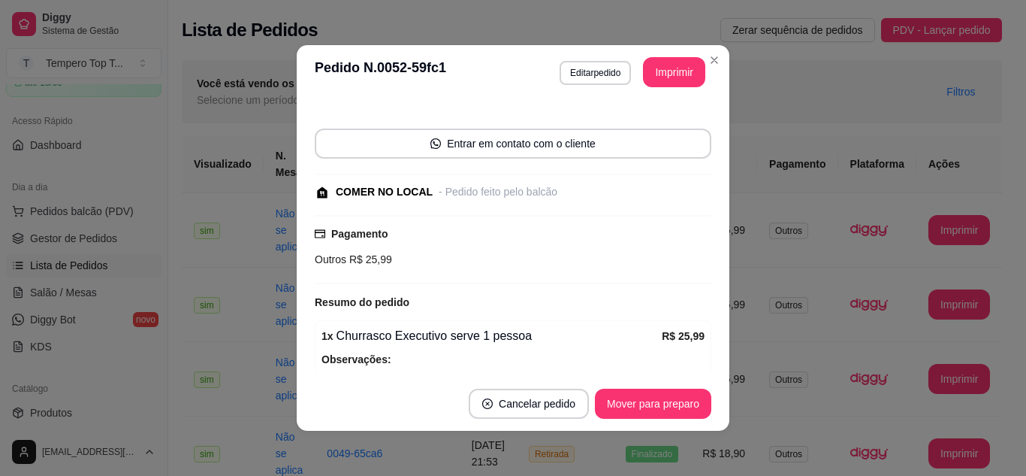
scroll to position [162, 0]
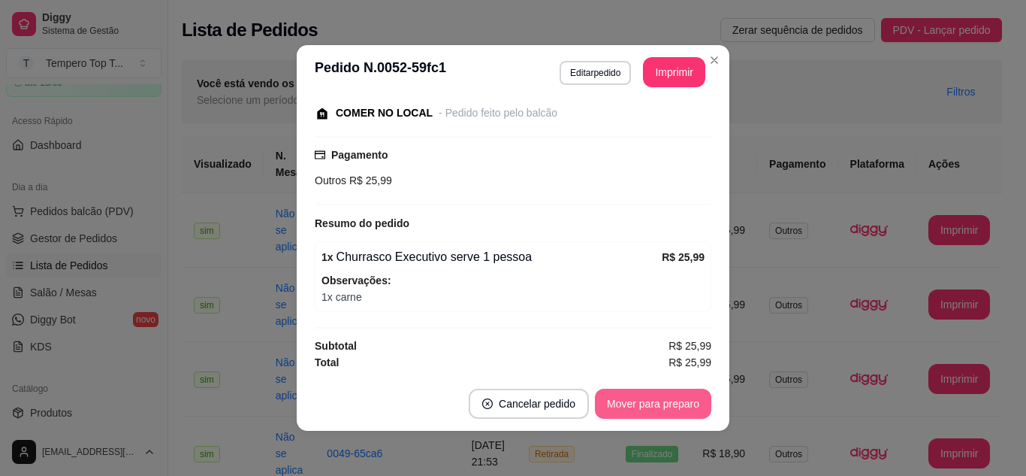
click at [657, 403] on button "Mover para preparo" at bounding box center [653, 403] width 116 height 30
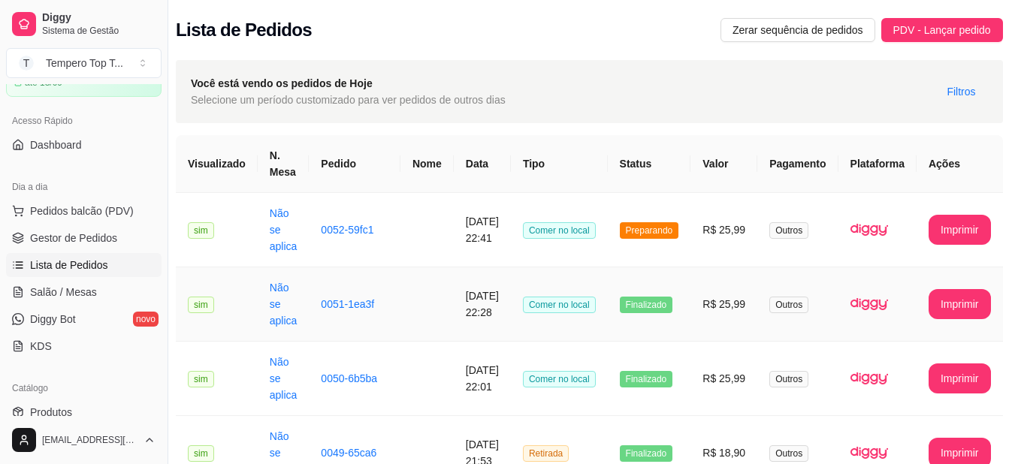
click at [711, 310] on td "R$ 25,99" at bounding box center [723, 304] width 67 height 74
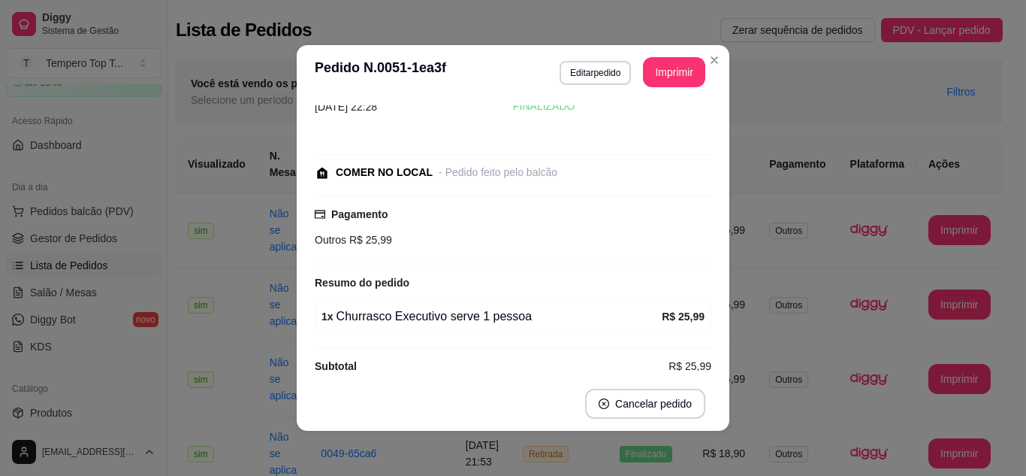
scroll to position [59, 0]
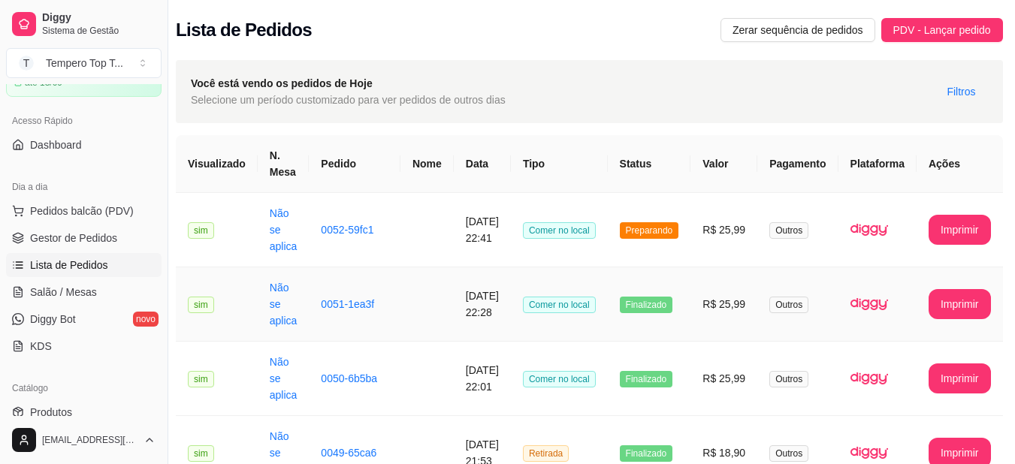
click at [724, 317] on td "R$ 25,99" at bounding box center [723, 304] width 67 height 74
click at [631, 320] on td "Finalizado" at bounding box center [649, 304] width 83 height 74
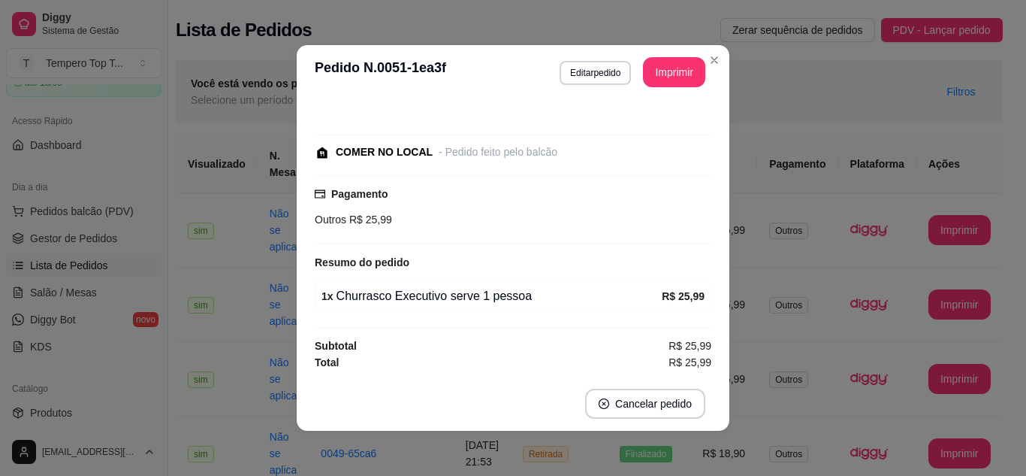
scroll to position [0, 0]
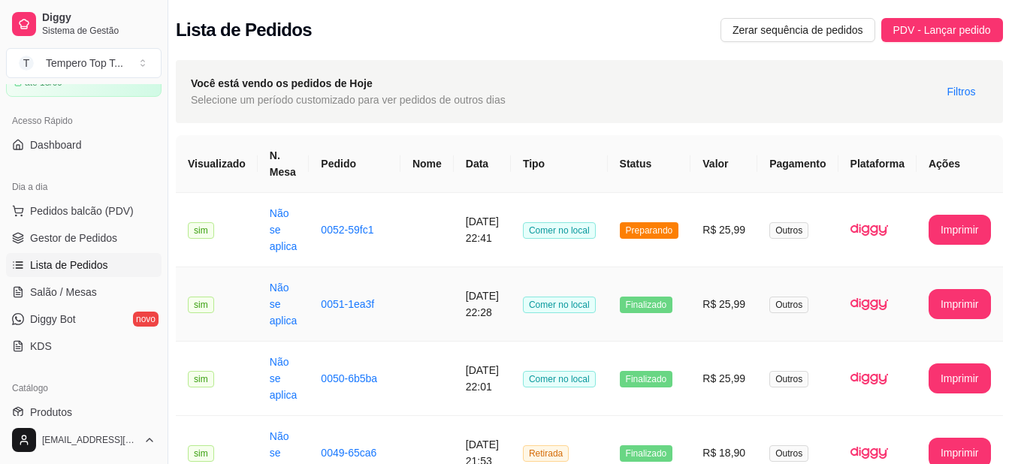
click at [735, 322] on td "R$ 25,99" at bounding box center [723, 304] width 67 height 74
click at [726, 239] on td "R$ 25,99" at bounding box center [723, 230] width 67 height 74
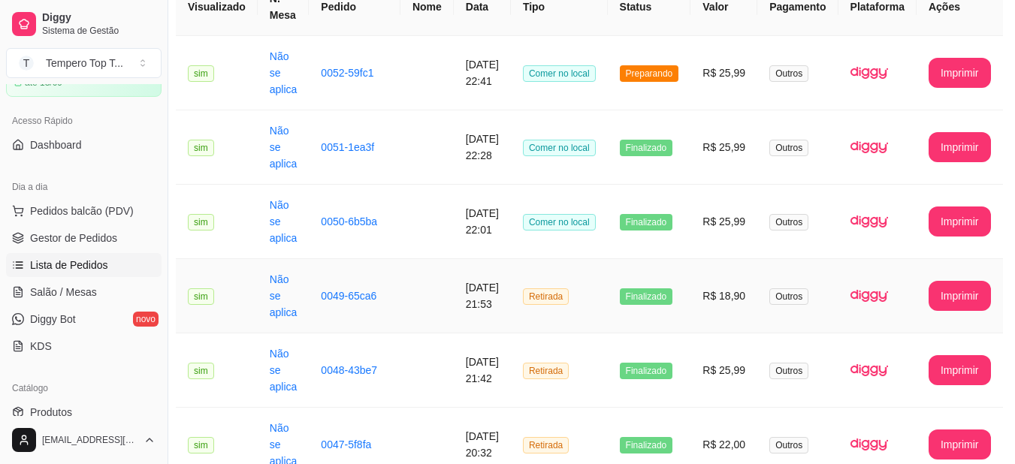
scroll to position [0, 17]
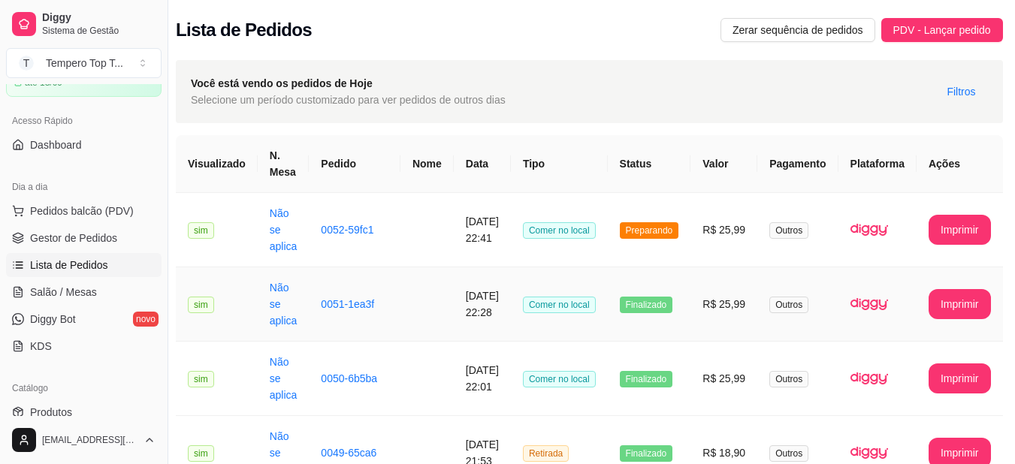
drag, startPoint x: 946, startPoint y: 248, endPoint x: 337, endPoint y: 264, distance: 609.5
click at [864, 287] on tbody "**********" at bounding box center [589, 461] width 827 height 537
click at [473, 334] on td "[DATE] 22:28" at bounding box center [482, 304] width 57 height 74
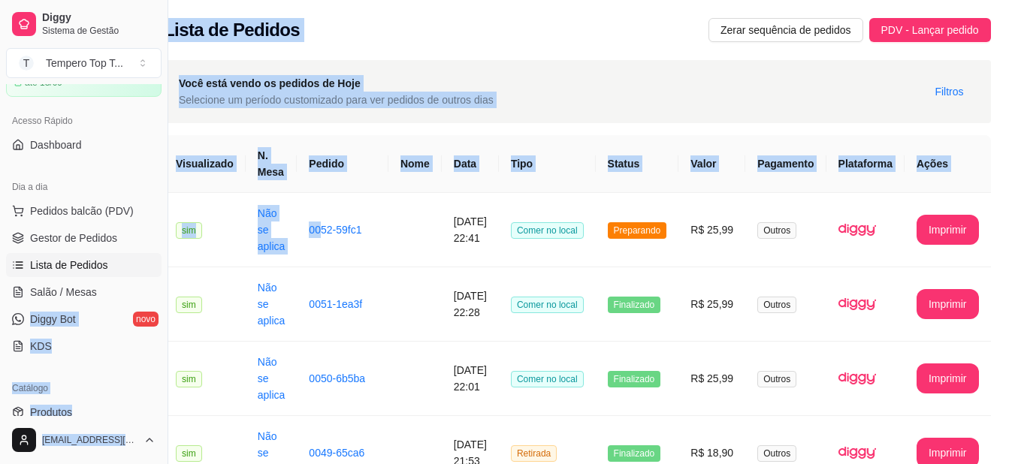
scroll to position [0, 0]
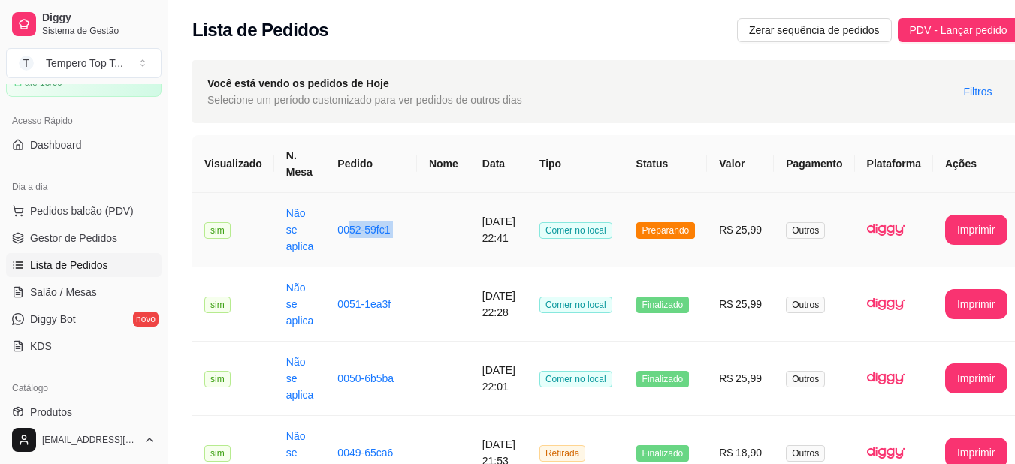
drag, startPoint x: 1026, startPoint y: 283, endPoint x: 475, endPoint y: 194, distance: 557.9
click at [475, 194] on tr "**********" at bounding box center [605, 230] width 827 height 74
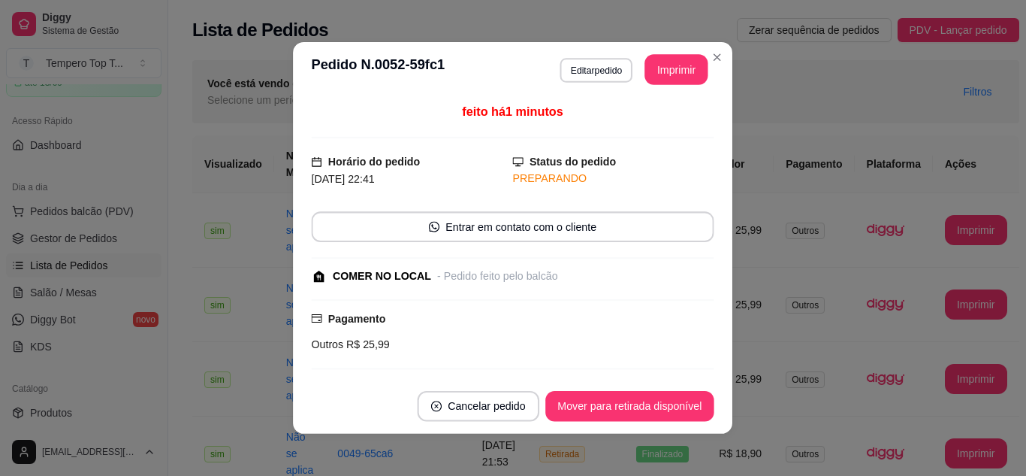
click at [608, 76] on button "Editar pedido" at bounding box center [596, 70] width 73 height 24
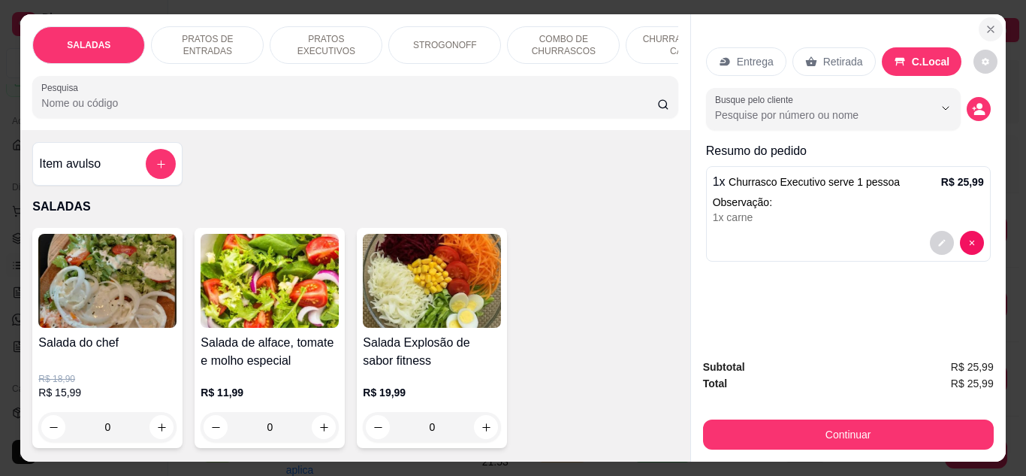
click at [985, 23] on icon "Close" at bounding box center [991, 29] width 12 height 12
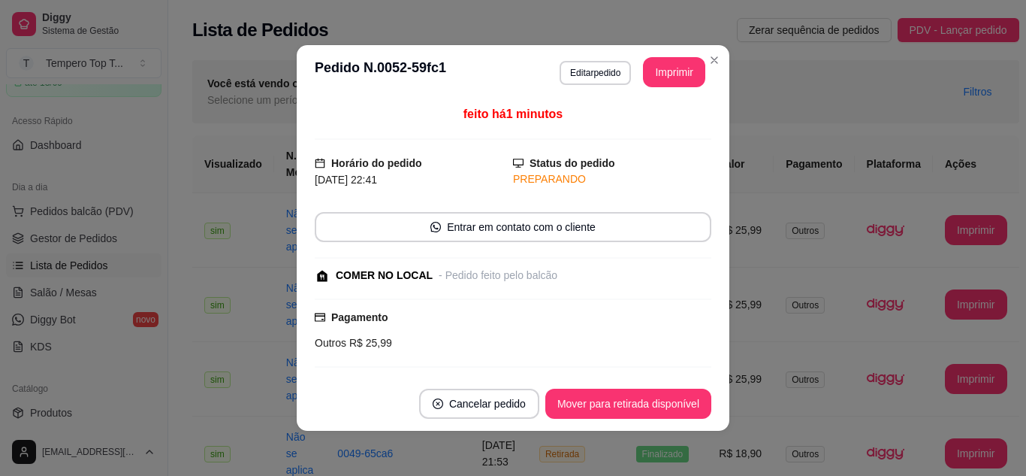
click at [721, 248] on div "feito há 1 minutos Horário do pedido [DATE] 22:41 Status do pedido PREPARANDO E…" at bounding box center [513, 237] width 433 height 277
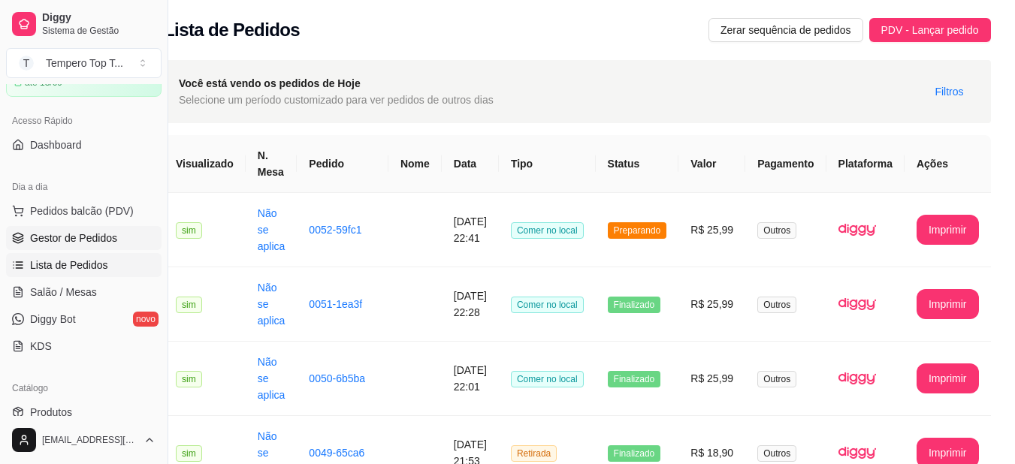
click at [116, 247] on link "Gestor de Pedidos" at bounding box center [84, 238] width 156 height 24
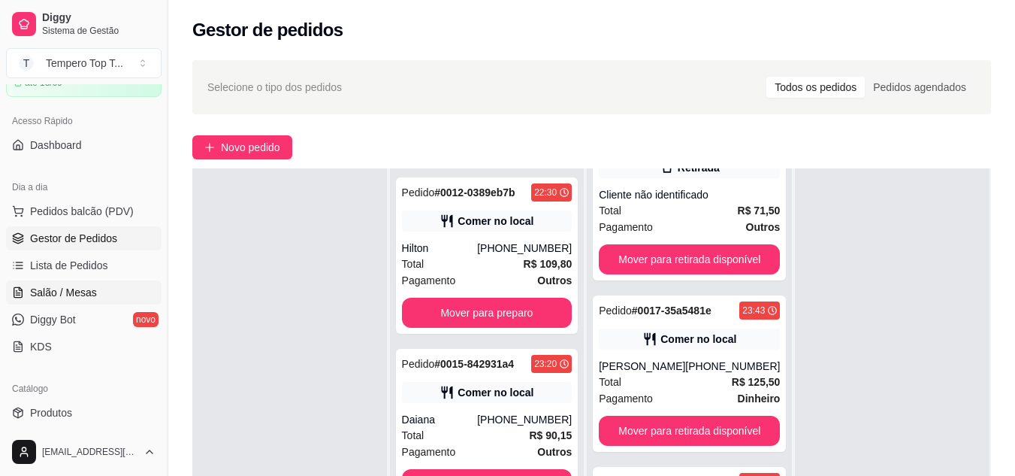
drag, startPoint x: 98, startPoint y: 279, endPoint x: 92, endPoint y: 289, distance: 11.9
drag, startPoint x: 92, startPoint y: 289, endPoint x: 98, endPoint y: 263, distance: 26.2
click at [98, 263] on span "Lista de Pedidos" at bounding box center [69, 265] width 78 height 15
